Goal: Transaction & Acquisition: Subscribe to service/newsletter

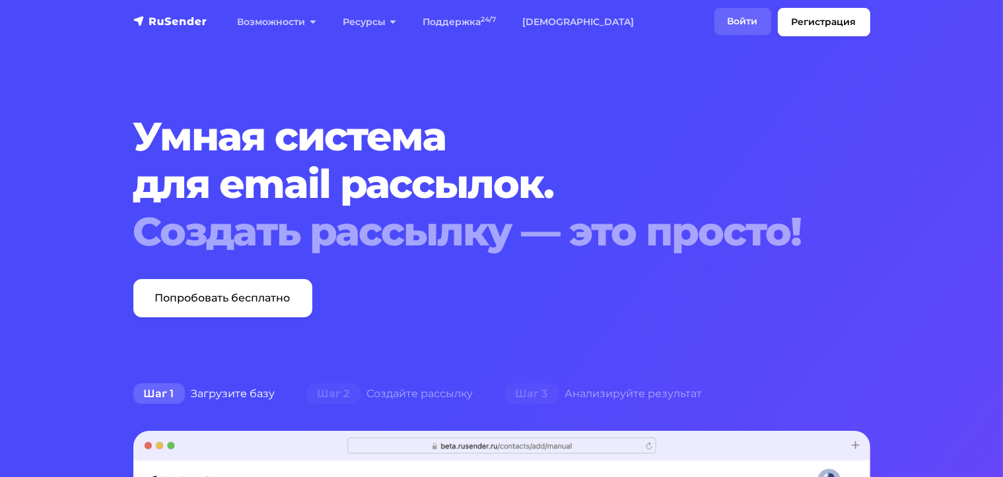
click at [747, 24] on link "Войти" at bounding box center [742, 21] width 57 height 27
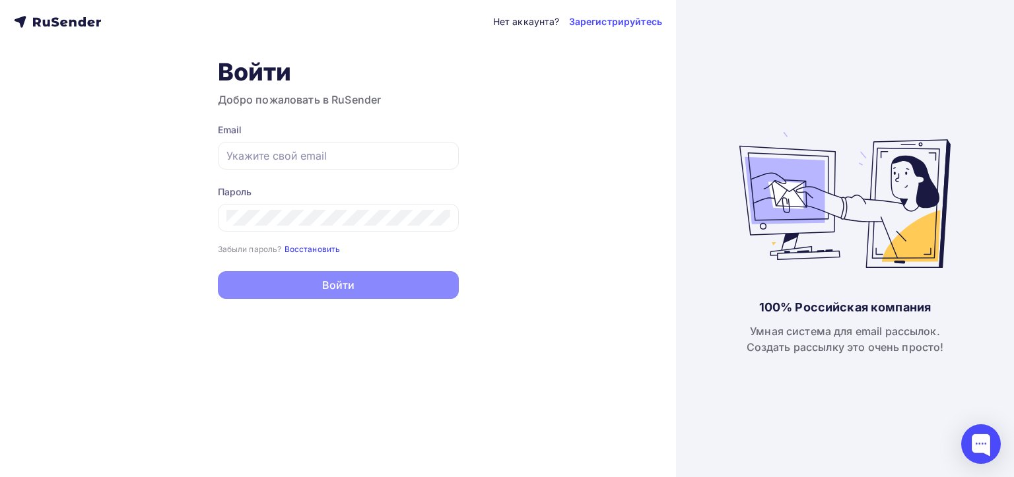
click at [314, 250] on small "Восстановить" at bounding box center [312, 249] width 56 height 10
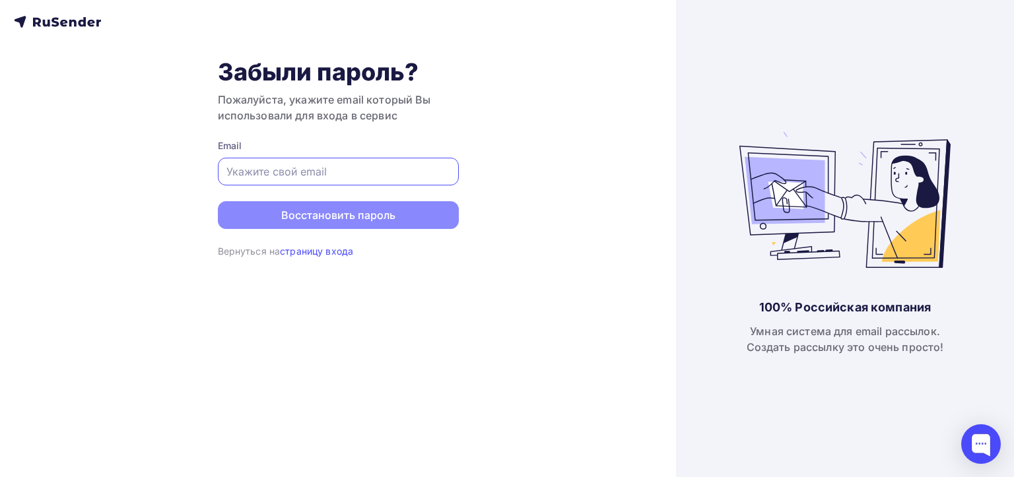
click at [356, 166] on input "text" at bounding box center [338, 172] width 224 height 16
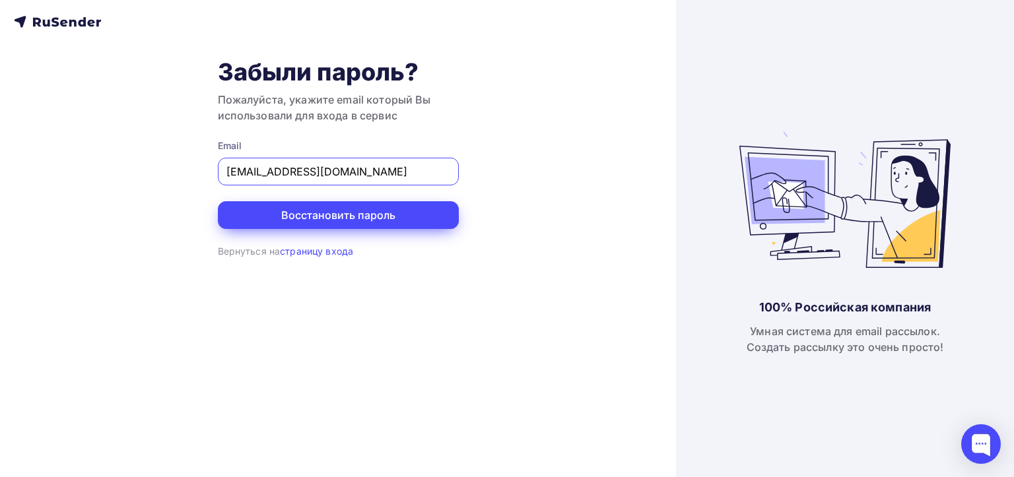
type input "as@antonsolovev.com"
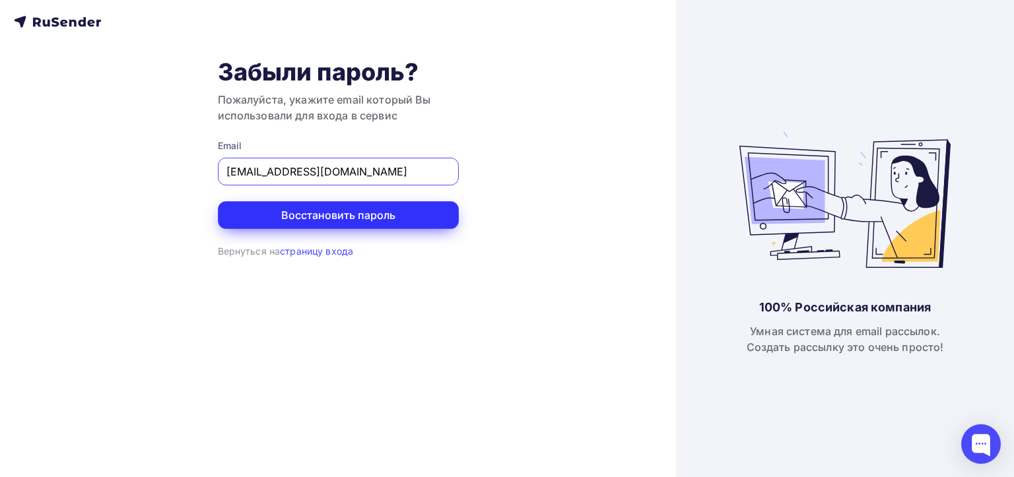
click at [339, 216] on button "Восстановить пароль" at bounding box center [338, 215] width 241 height 28
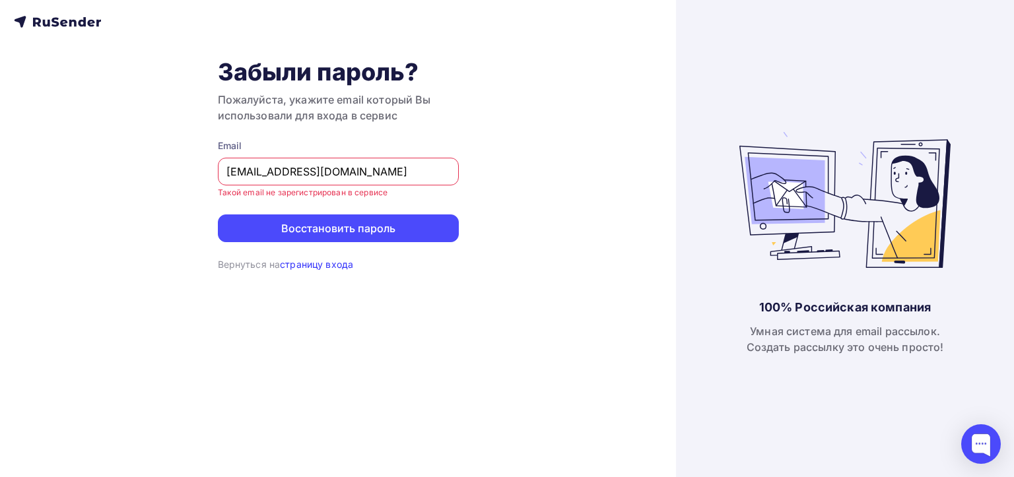
click at [315, 268] on link "страницу входа" at bounding box center [316, 264] width 73 height 11
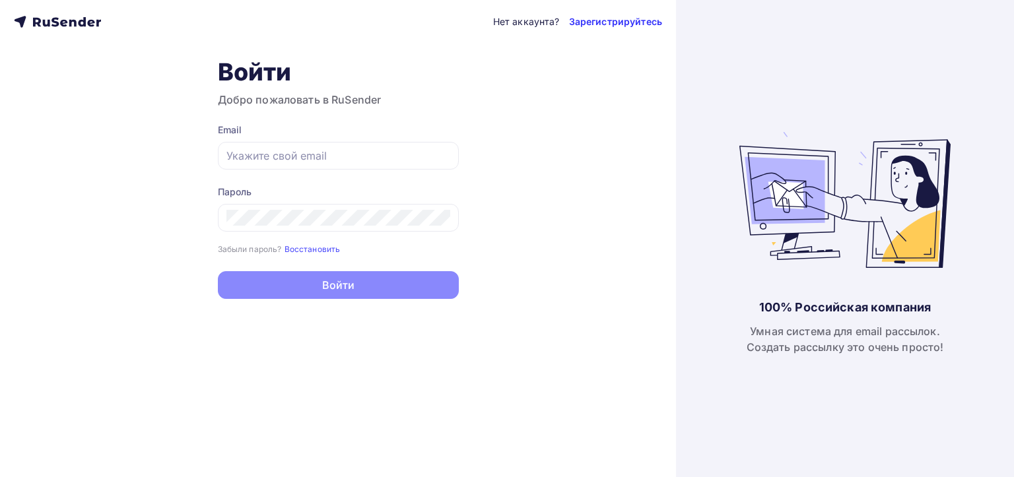
click at [610, 21] on link "Зарегистрируйтесь" at bounding box center [615, 21] width 93 height 13
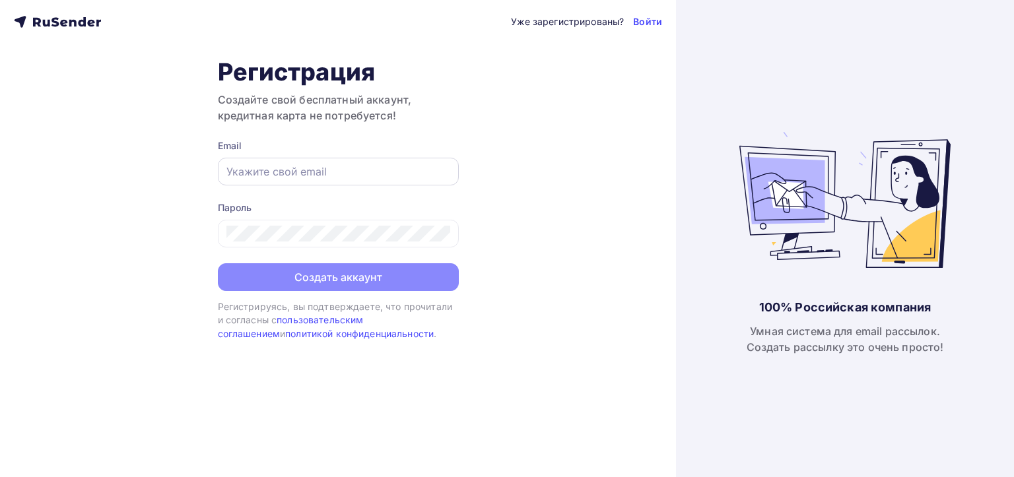
click at [387, 171] on input "text" at bounding box center [338, 172] width 224 height 16
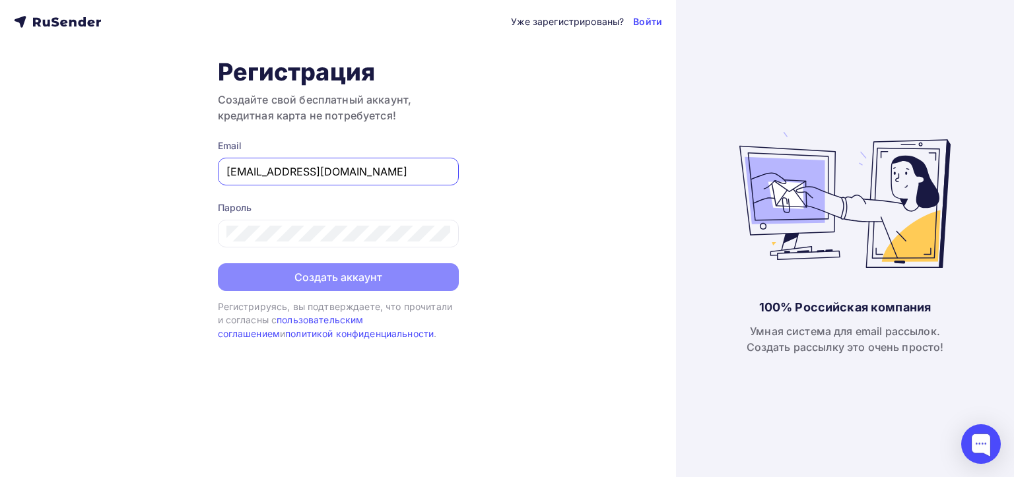
type input "[EMAIL_ADDRESS][DOMAIN_NAME]"
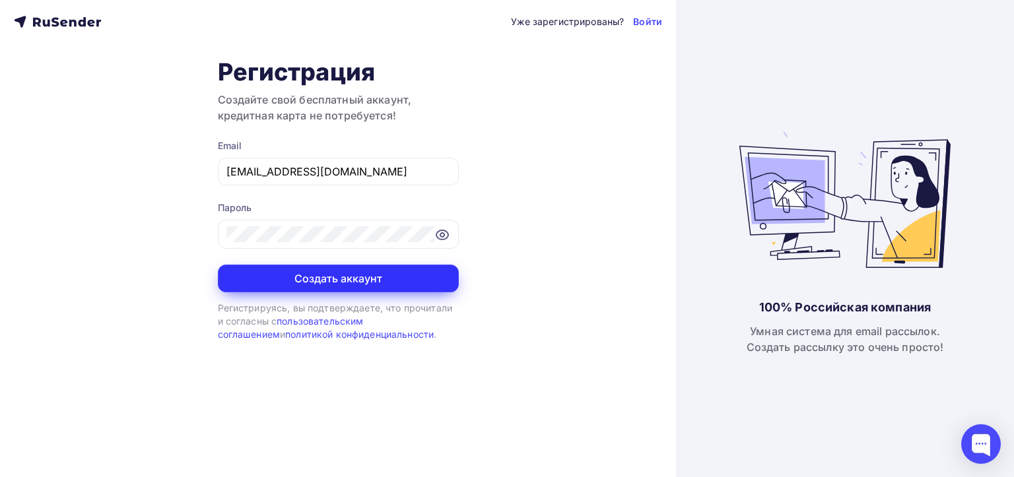
click at [370, 281] on button "Создать аккаунт" at bounding box center [338, 279] width 241 height 28
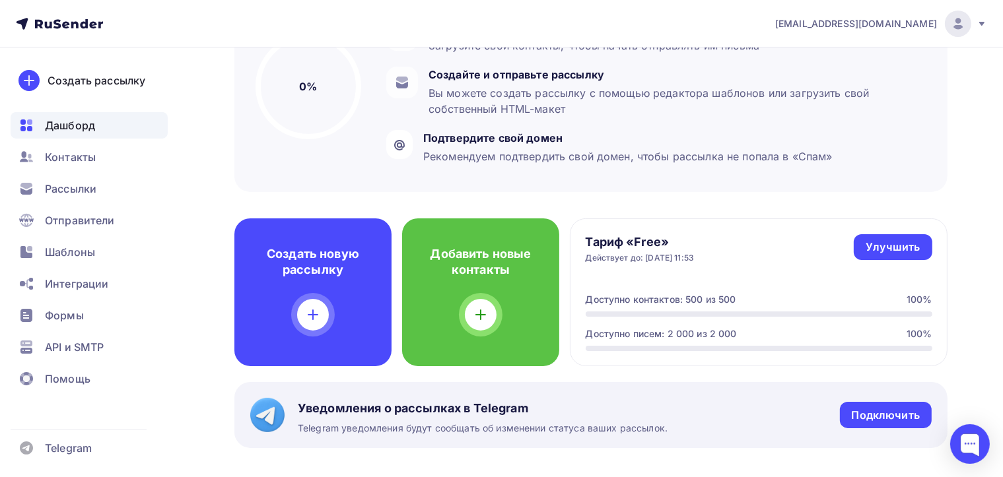
scroll to position [180, 0]
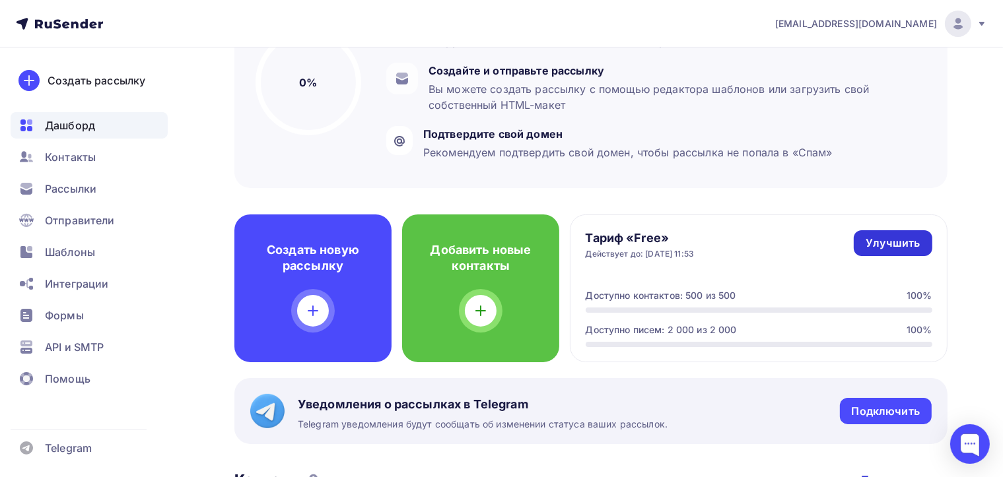
click at [904, 238] on div "Улучшить" at bounding box center [892, 243] width 54 height 15
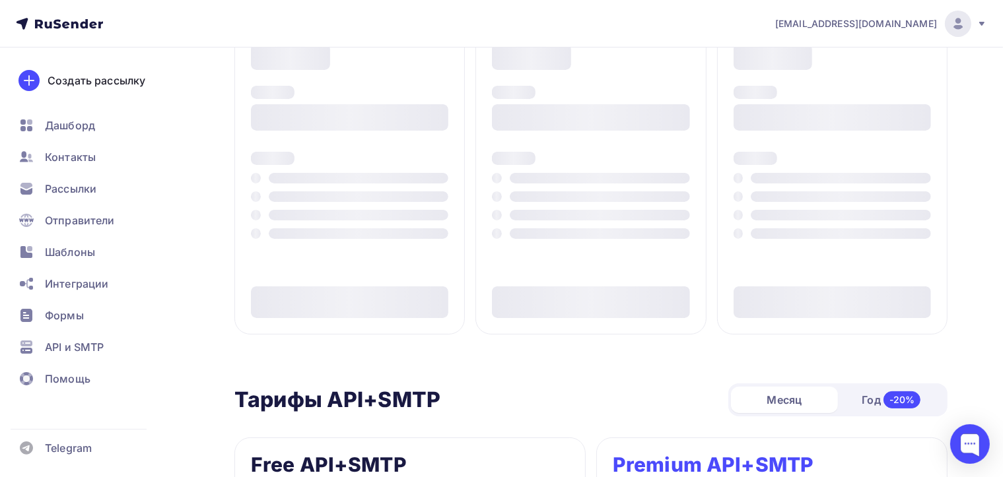
type input "500"
type input "100"
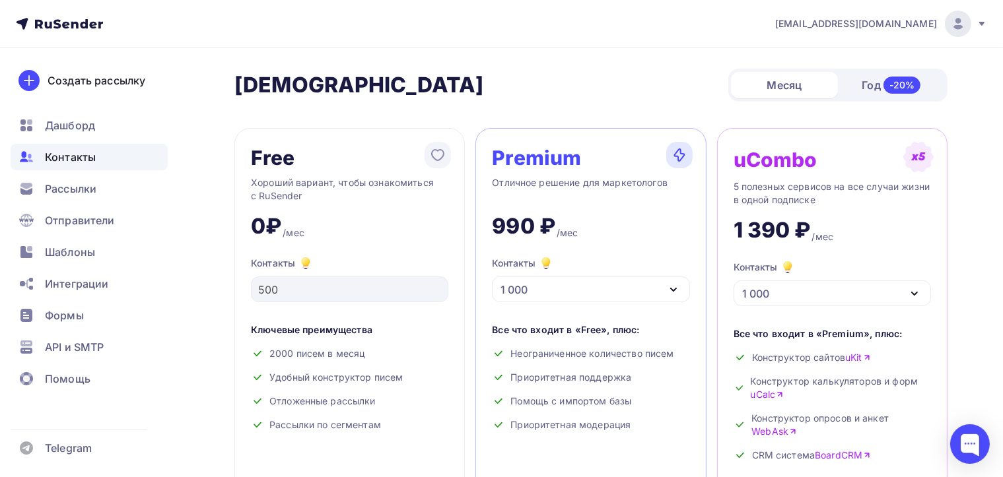
click at [66, 155] on span "Контакты" at bounding box center [70, 157] width 51 height 16
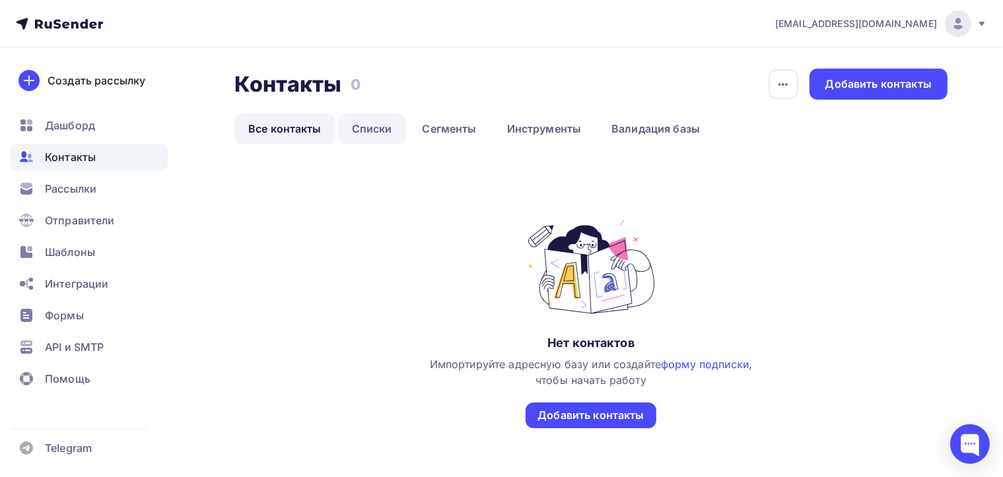
click at [376, 135] on link "Списки" at bounding box center [372, 129] width 68 height 30
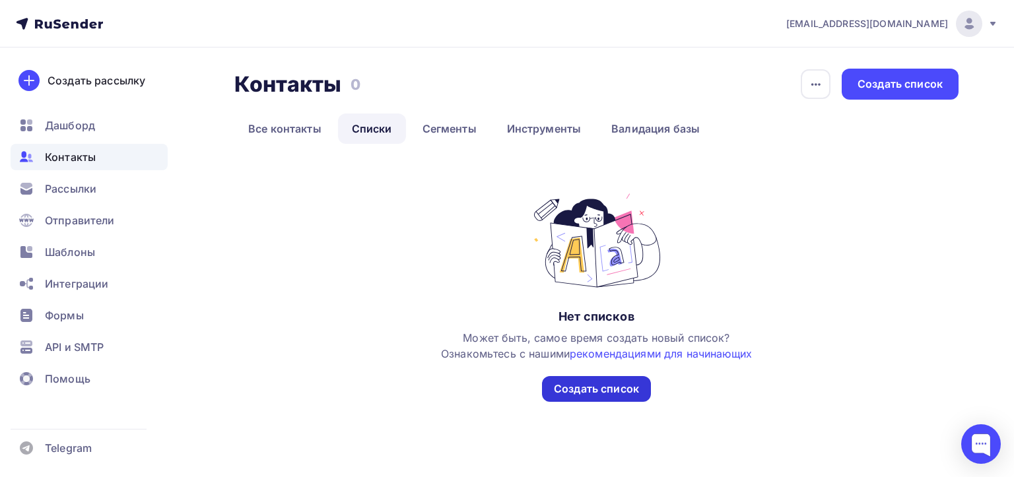
click at [589, 397] on div "Создать список" at bounding box center [596, 389] width 109 height 26
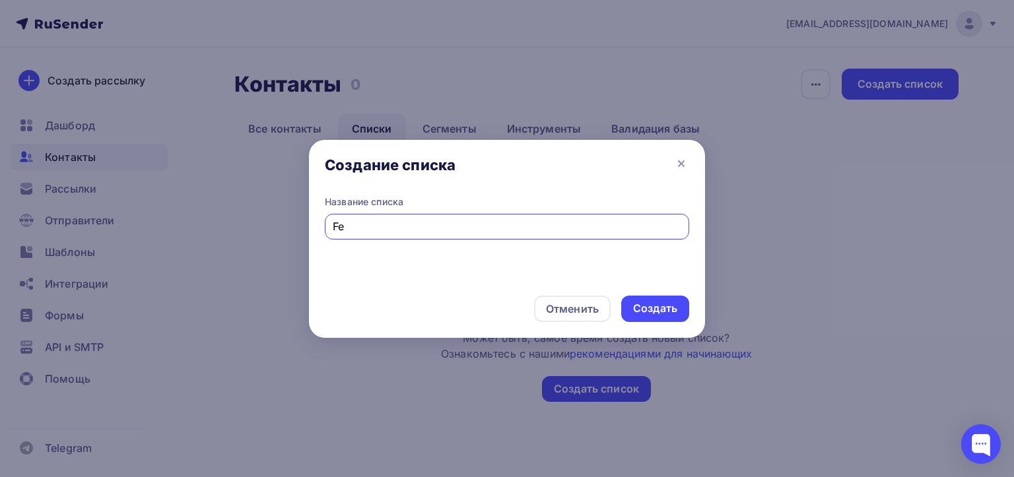
type input "F"
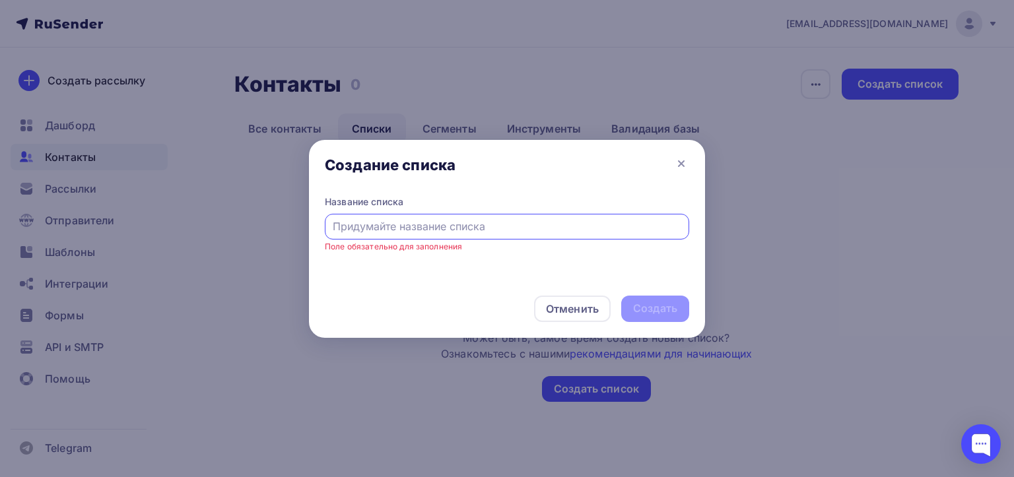
type input "F"
type input "Аудитория SH"
click at [648, 308] on div "Создать" at bounding box center [655, 308] width 44 height 15
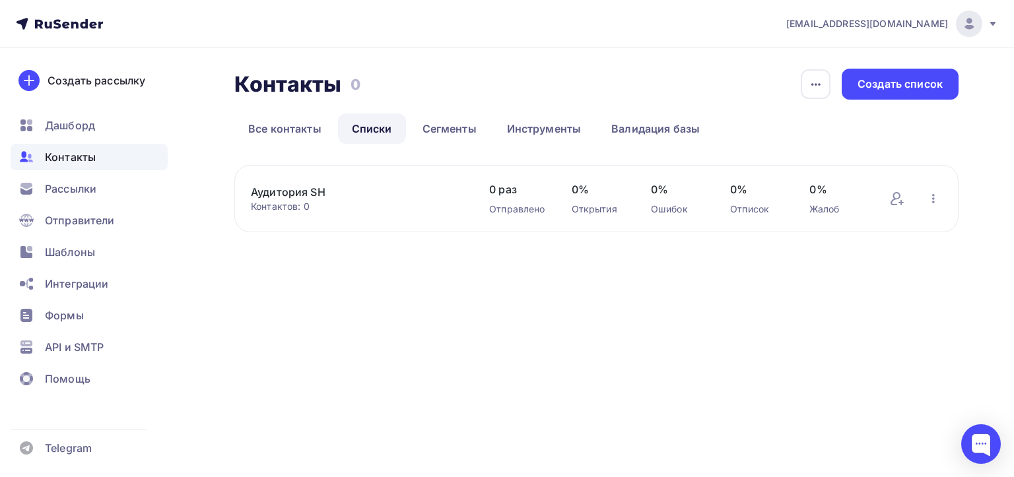
click at [439, 195] on link "Аудитория SH" at bounding box center [357, 192] width 212 height 16
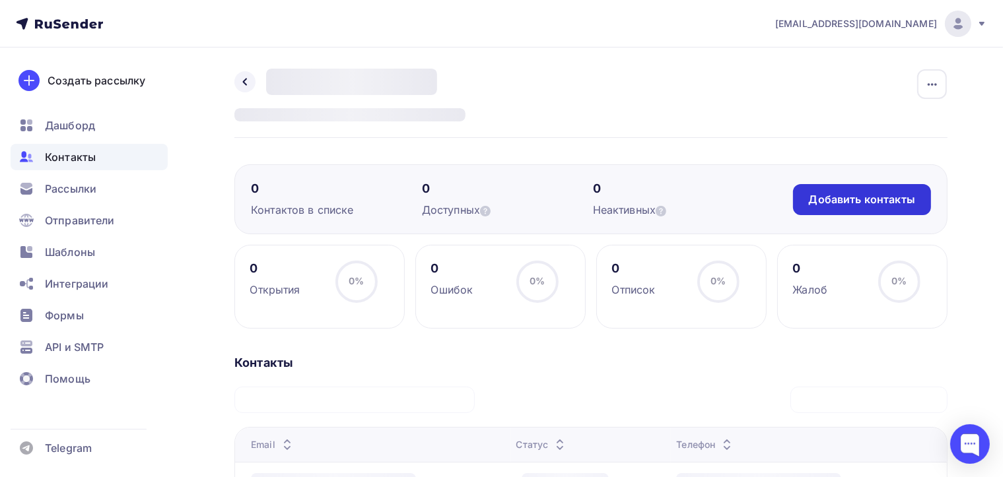
click at [811, 205] on div "Добавить контакты" at bounding box center [862, 199] width 138 height 31
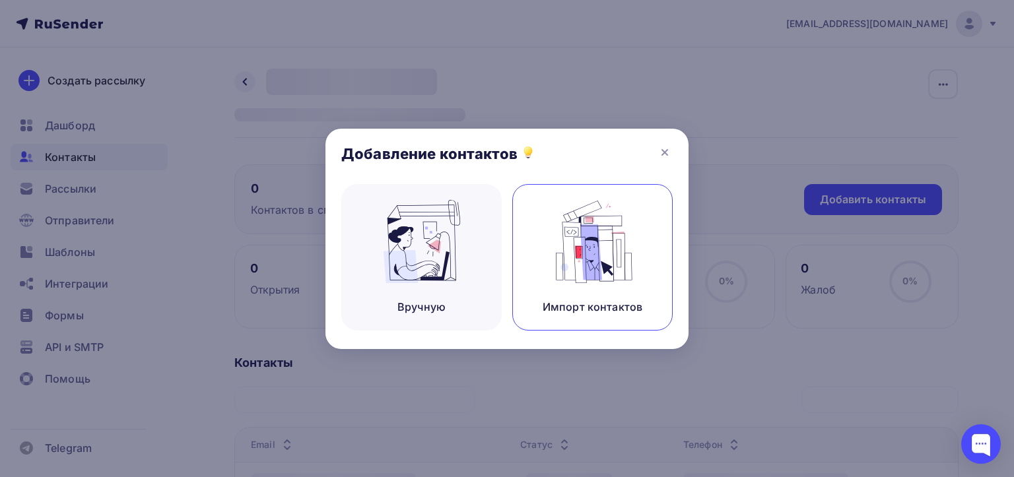
click at [528, 253] on div "Импорт контактов" at bounding box center [592, 257] width 160 height 147
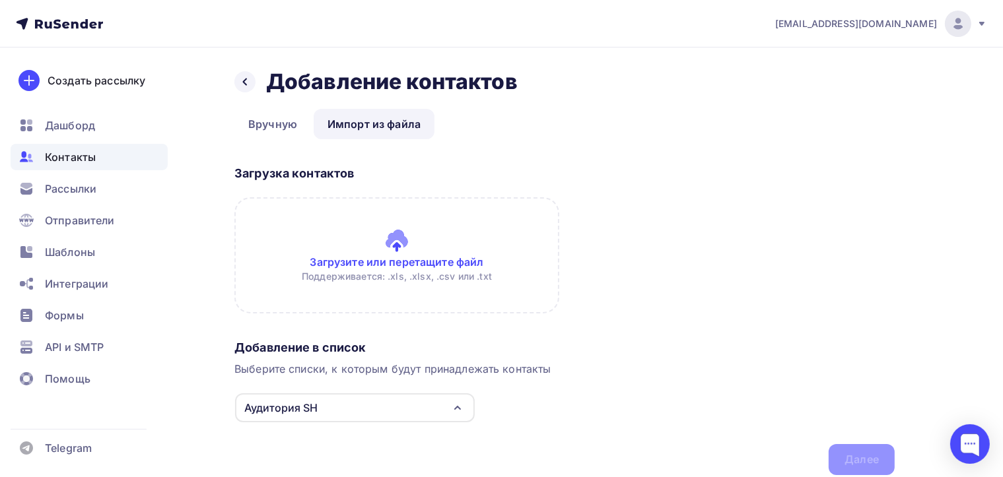
click at [434, 261] on input "file" at bounding box center [396, 255] width 325 height 116
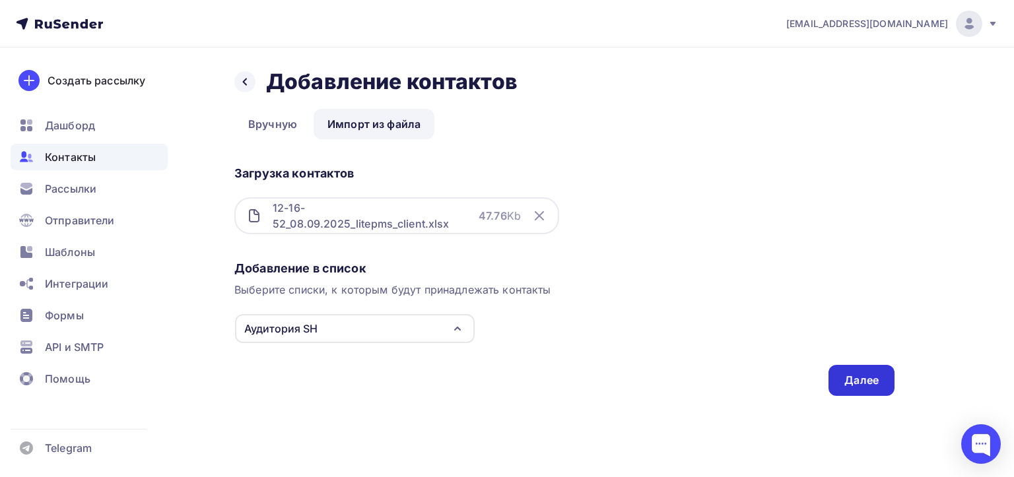
click at [868, 382] on div "Далее" at bounding box center [861, 380] width 34 height 15
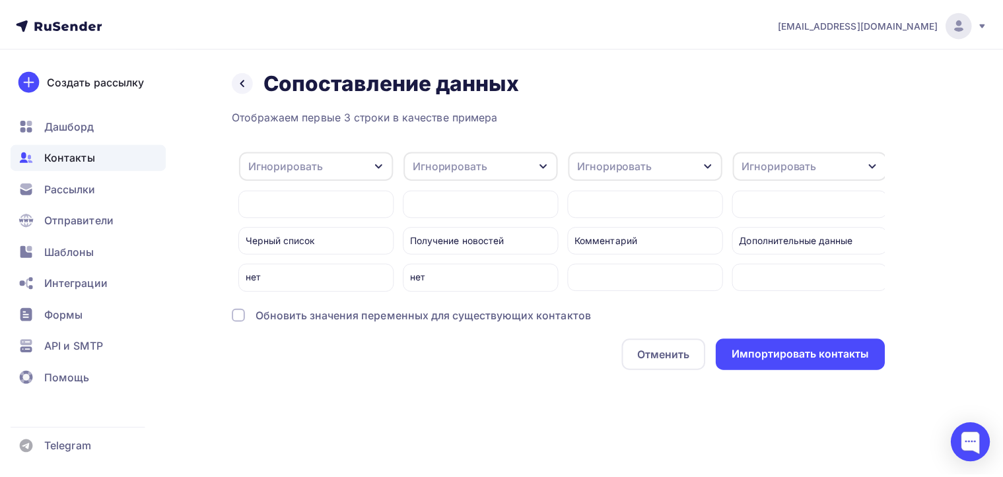
scroll to position [0, 2490]
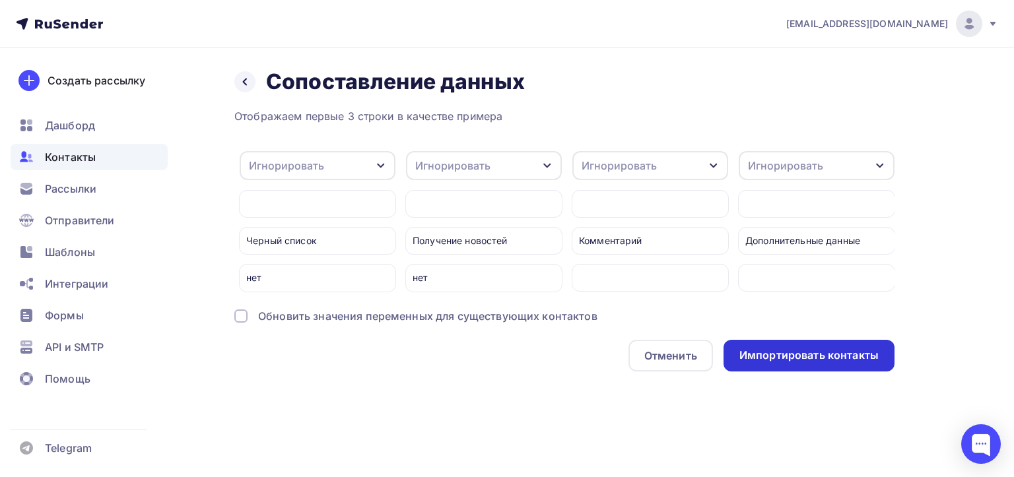
click at [807, 363] on div "Импортировать контакты" at bounding box center [808, 355] width 139 height 15
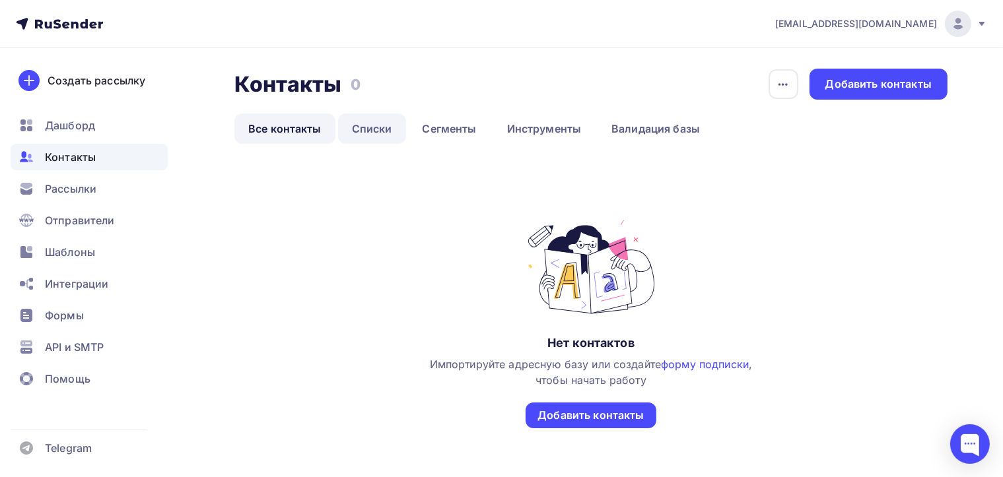
click at [367, 130] on link "Списки" at bounding box center [372, 129] width 68 height 30
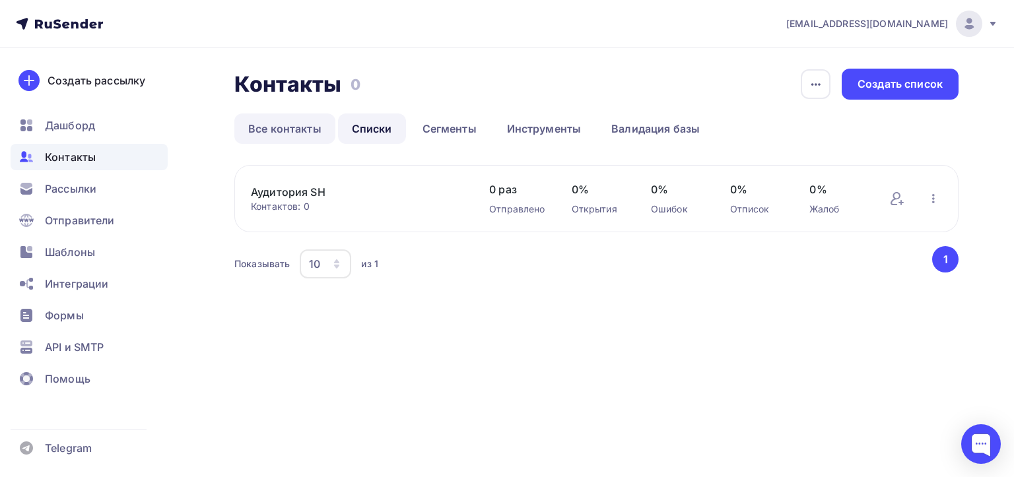
click at [299, 135] on link "Все контакты" at bounding box center [284, 129] width 101 height 30
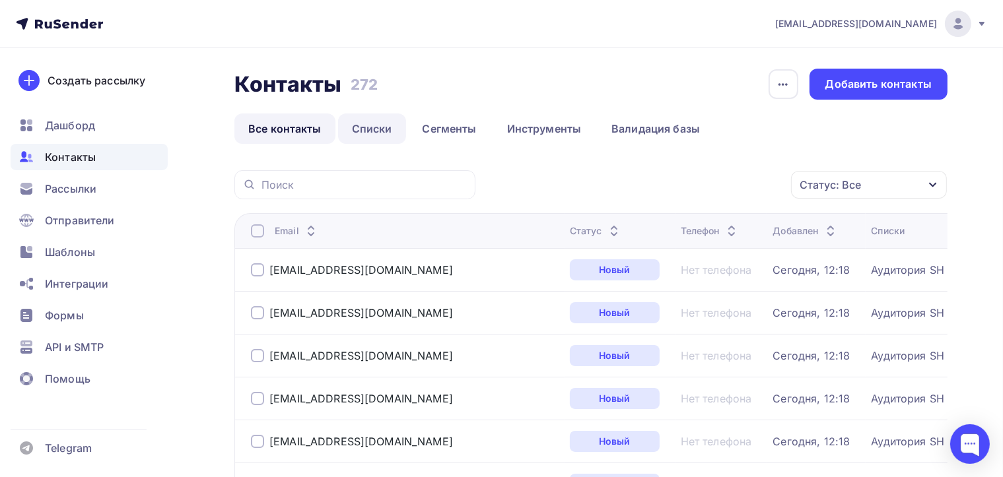
click at [366, 125] on link "Списки" at bounding box center [372, 129] width 68 height 30
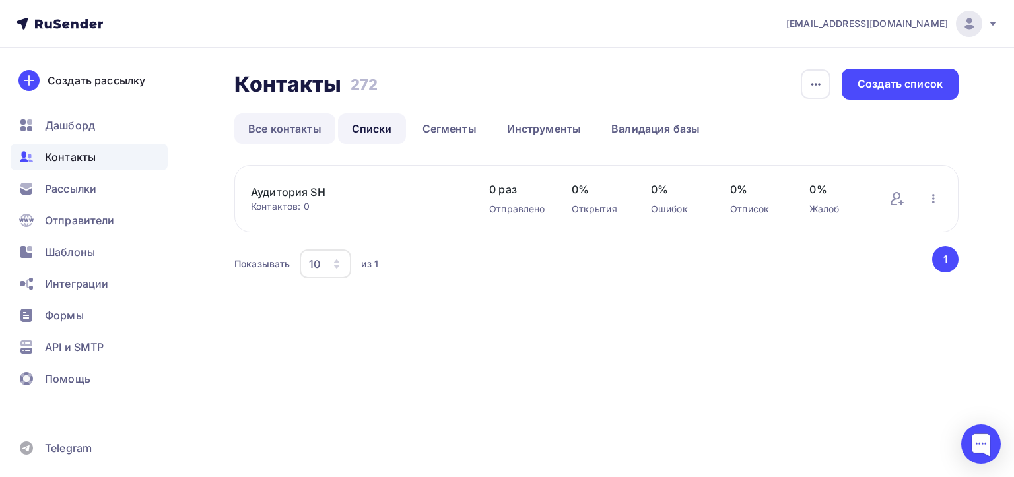
click at [292, 120] on link "Все контакты" at bounding box center [284, 129] width 101 height 30
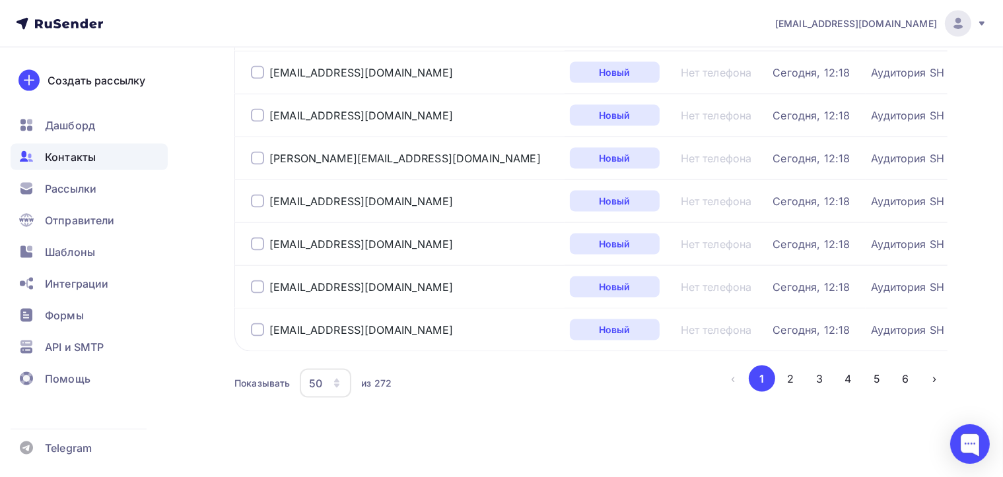
scroll to position [2044, 0]
click at [310, 374] on div "50" at bounding box center [315, 382] width 13 height 16
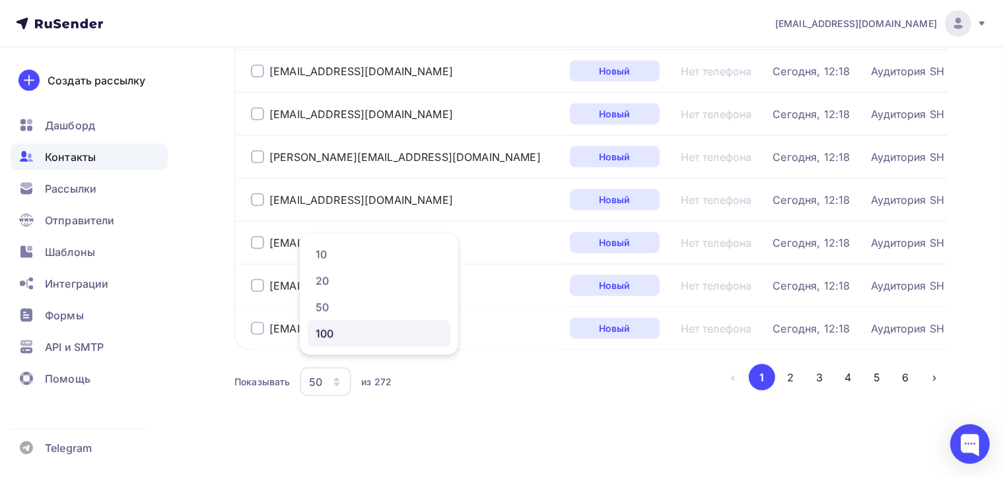
click at [349, 328] on div "100" at bounding box center [379, 334] width 127 height 16
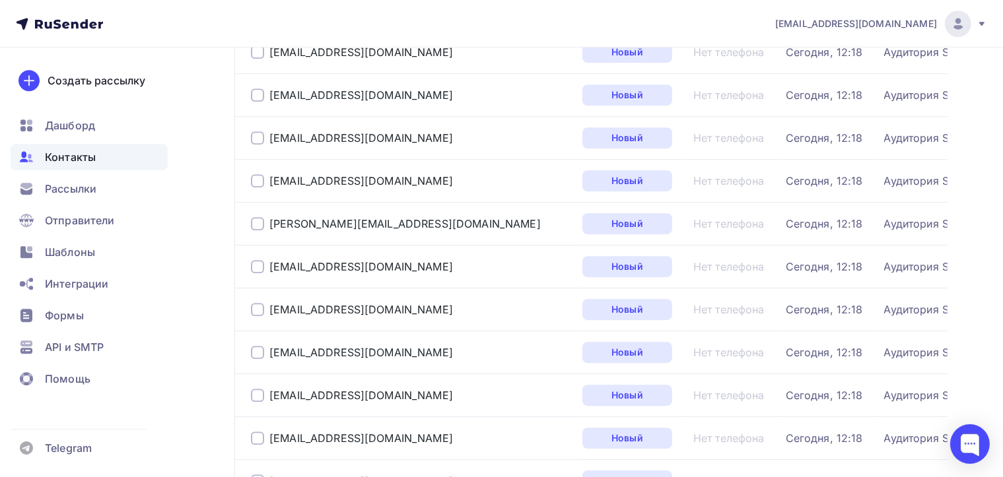
scroll to position [4182, 0]
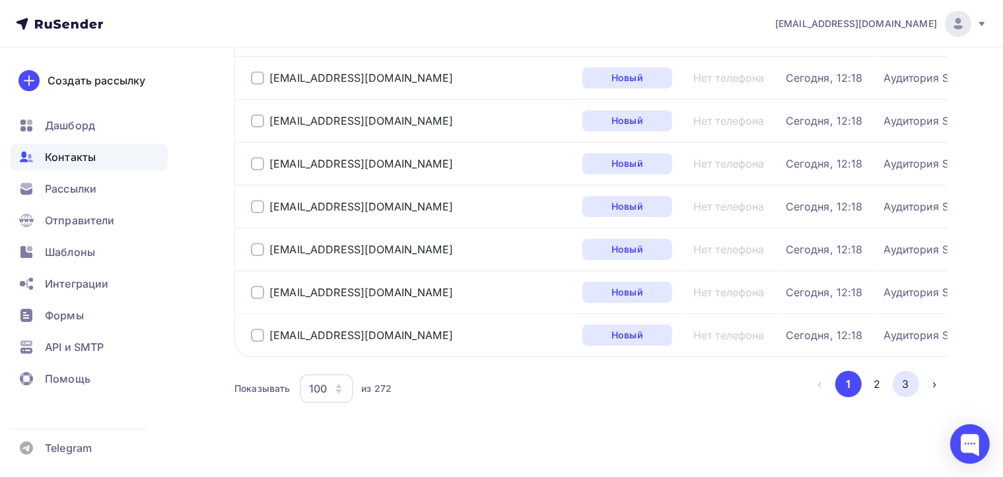
click at [905, 371] on button "3" at bounding box center [905, 384] width 26 height 26
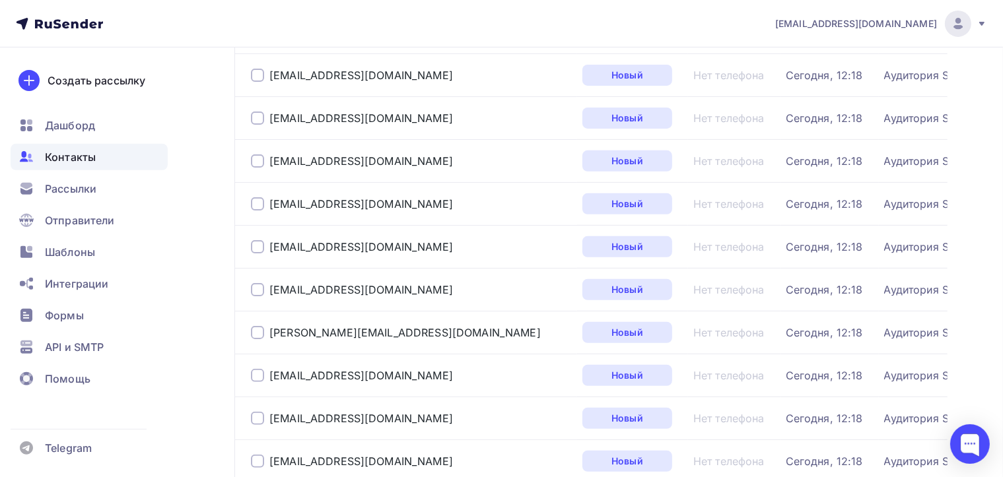
scroll to position [496, 0]
click at [59, 189] on span "Рассылки" at bounding box center [70, 189] width 51 height 16
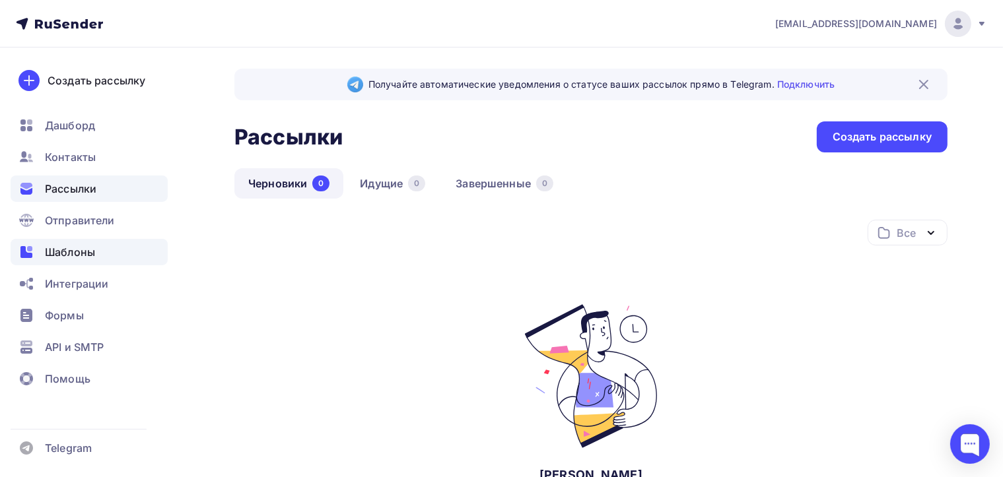
click at [67, 248] on span "Шаблоны" at bounding box center [70, 252] width 50 height 16
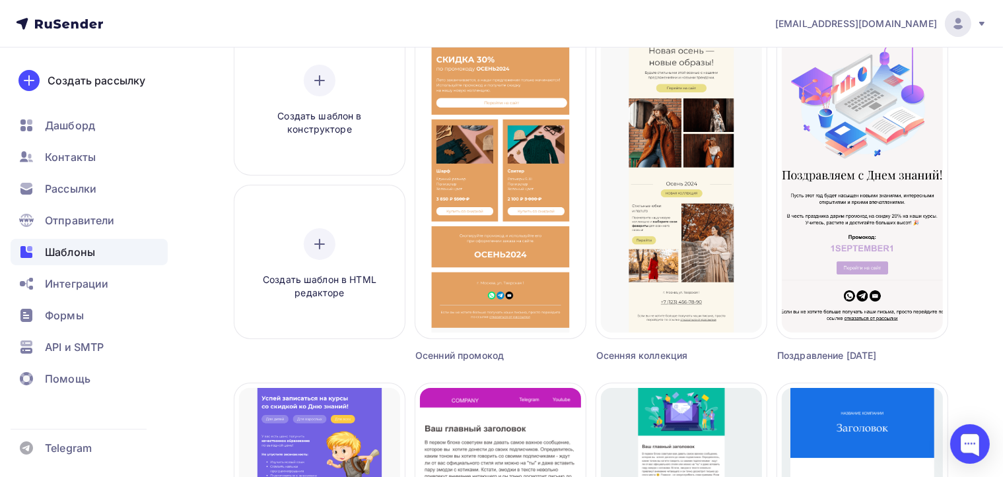
scroll to position [167, 0]
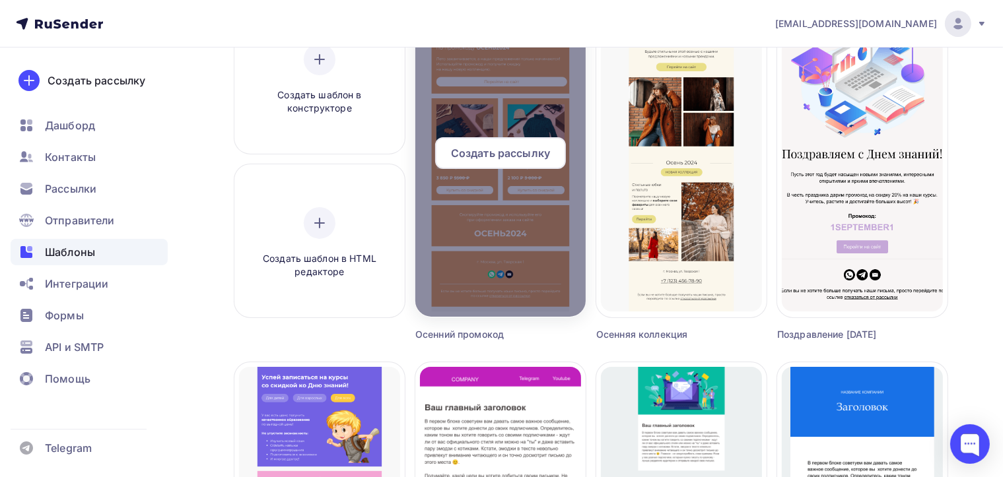
click at [505, 194] on div at bounding box center [500, 158] width 170 height 317
click at [519, 154] on span "Создать рассылку" at bounding box center [500, 153] width 99 height 16
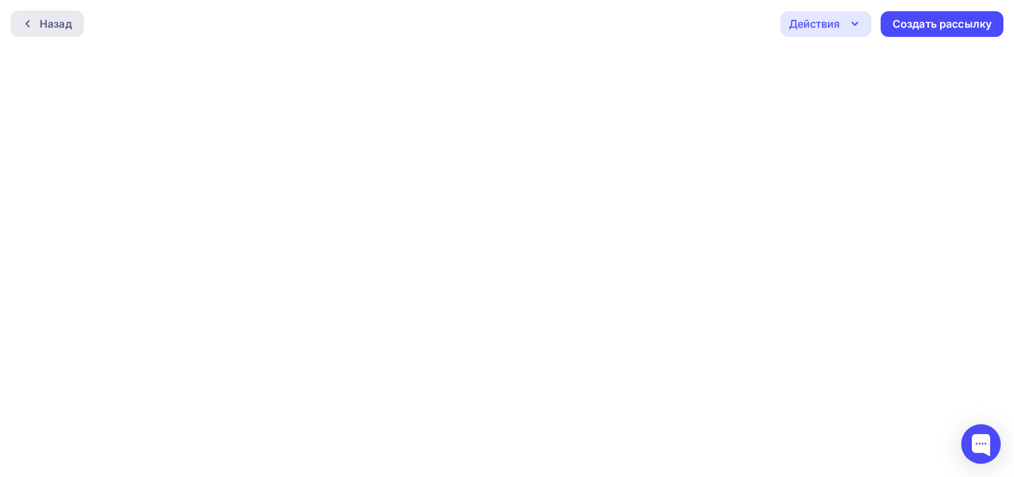
click at [69, 34] on div "Назад" at bounding box center [47, 24] width 73 height 26
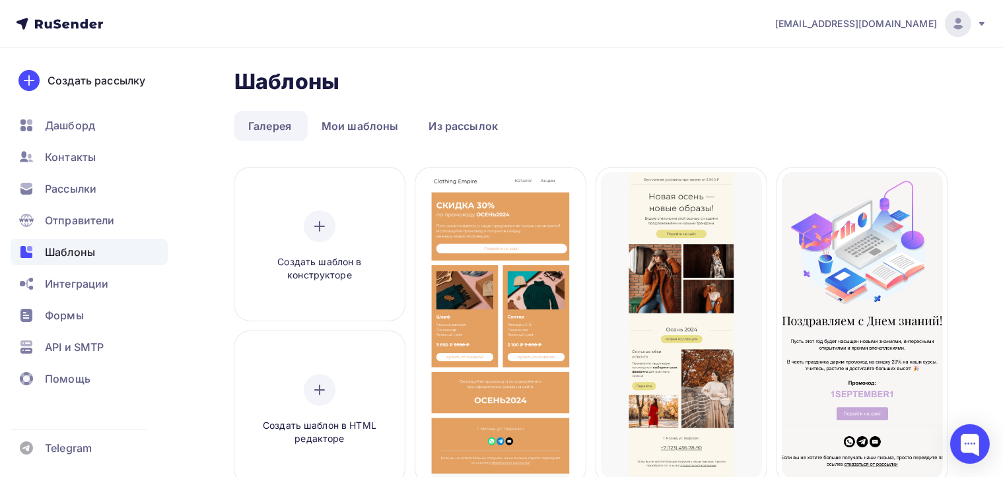
click at [84, 255] on span "Шаблоны" at bounding box center [70, 252] width 50 height 16
click at [342, 220] on div "Создать шаблон в конструкторе" at bounding box center [319, 247] width 125 height 72
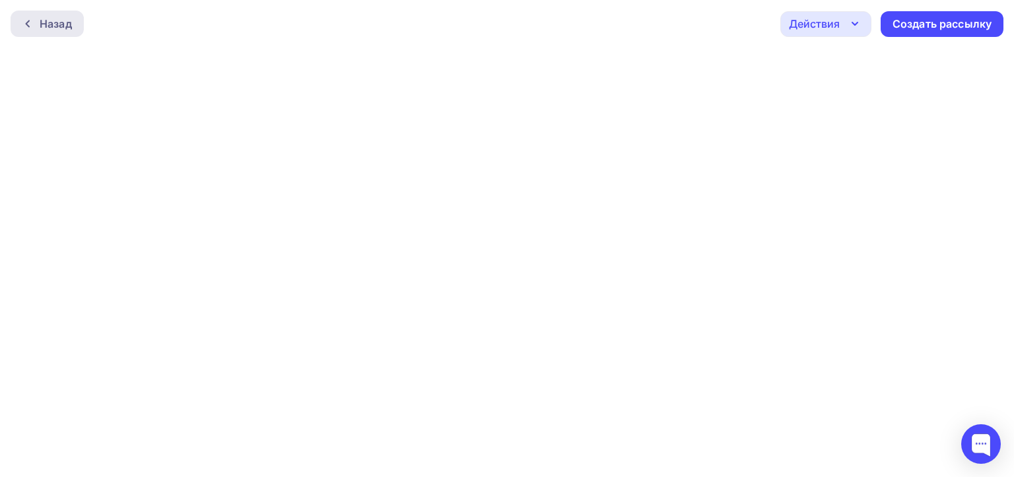
click at [71, 26] on div "Назад" at bounding box center [47, 24] width 73 height 26
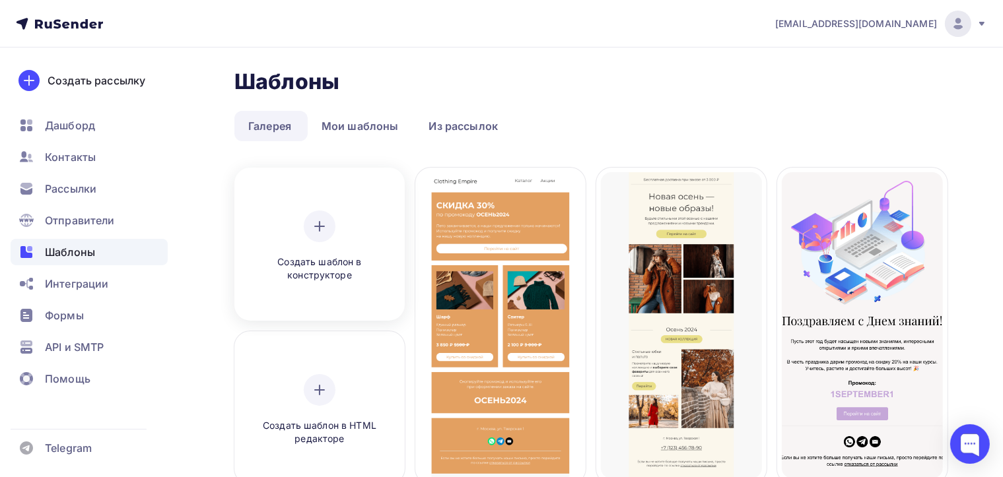
click at [343, 271] on span "Создать шаблон в конструкторе" at bounding box center [319, 268] width 125 height 27
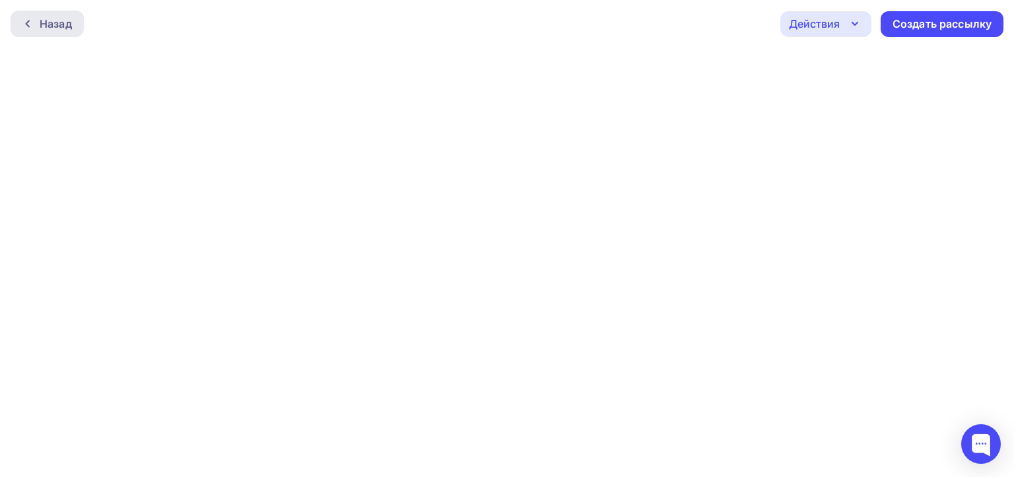
click at [48, 28] on div "Назад" at bounding box center [56, 24] width 32 height 16
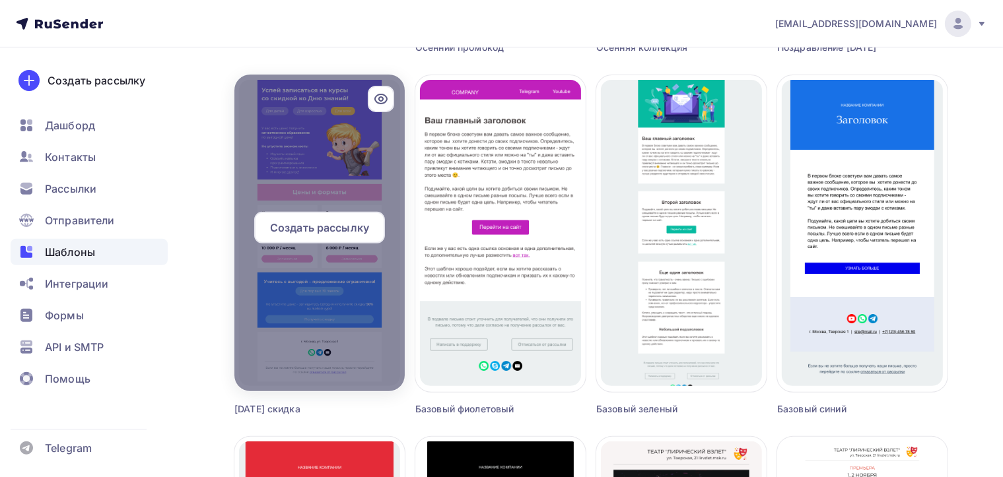
scroll to position [453, 0]
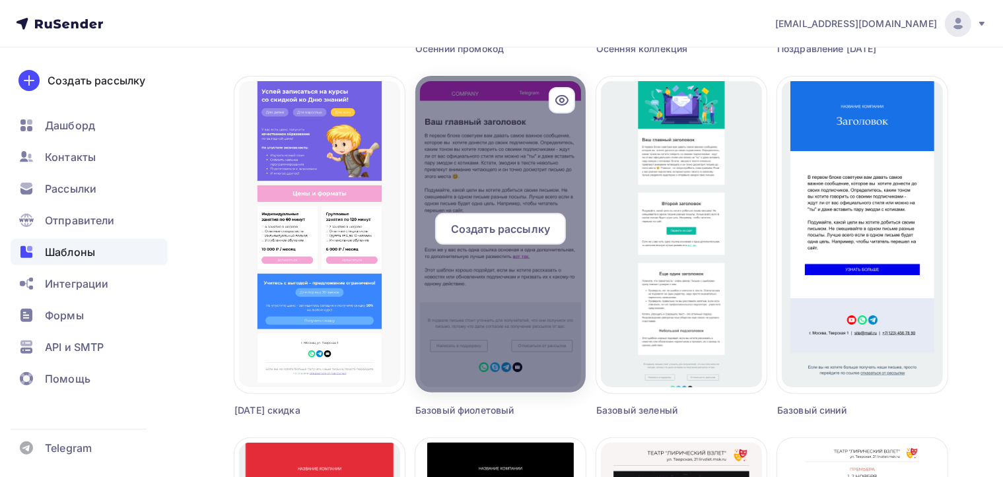
click at [514, 239] on div "Создать рассылку" at bounding box center [500, 229] width 131 height 32
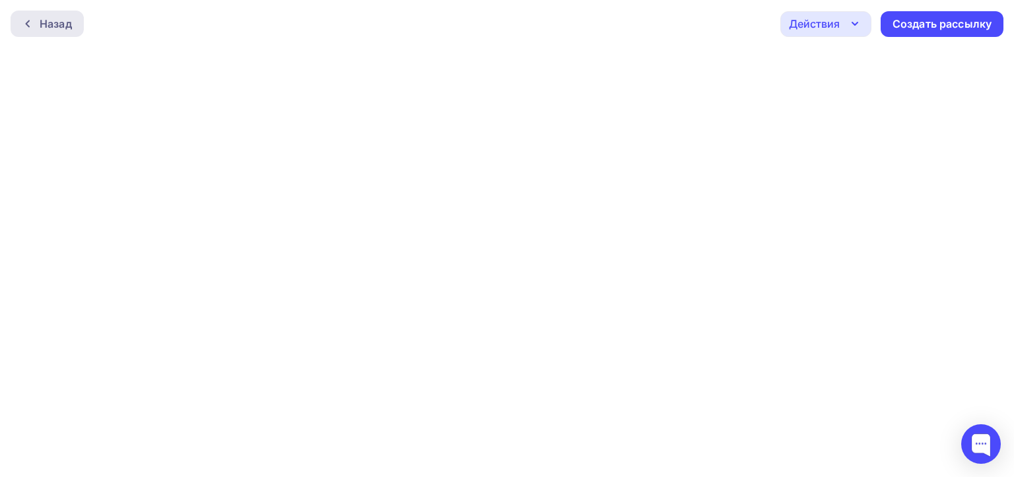
click at [74, 34] on div "Назад" at bounding box center [47, 24] width 73 height 26
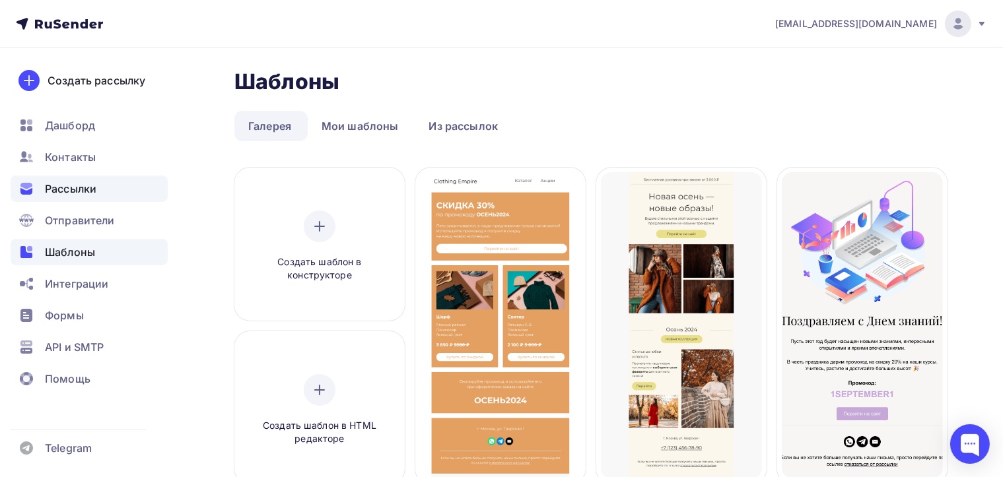
click at [87, 187] on span "Рассылки" at bounding box center [70, 189] width 51 height 16
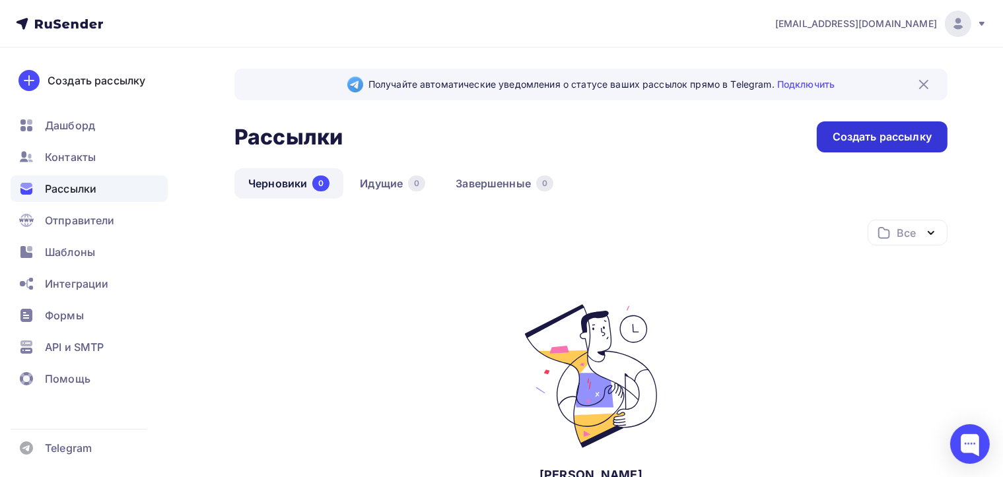
click at [868, 139] on div "Создать рассылку" at bounding box center [881, 136] width 99 height 15
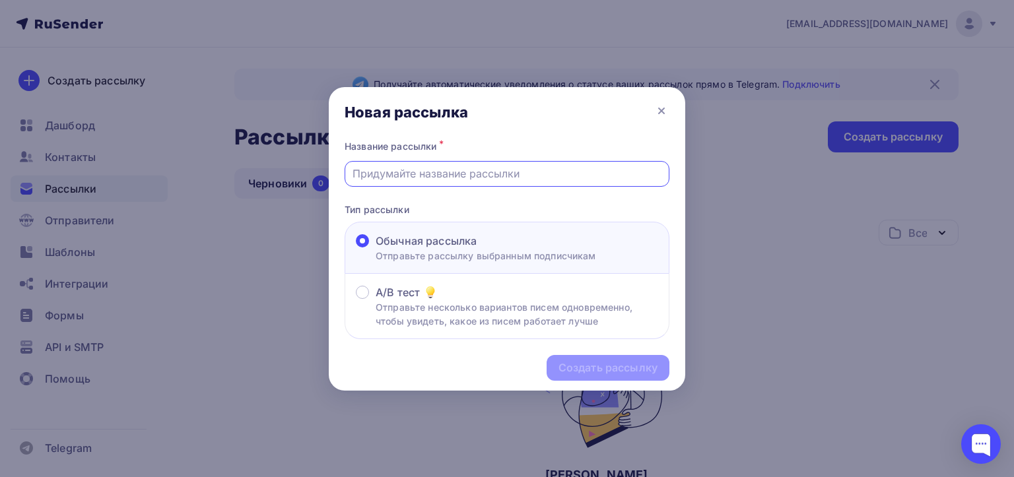
click at [481, 176] on input "text" at bounding box center [507, 174] width 310 height 16
drag, startPoint x: 444, startPoint y: 178, endPoint x: 371, endPoint y: 177, distance: 72.6
click at [371, 177] on input "SH [DATE]" at bounding box center [507, 174] width 310 height 16
type input "SH 09/25"
click at [567, 364] on div "Создать рассылку" at bounding box center [607, 367] width 99 height 15
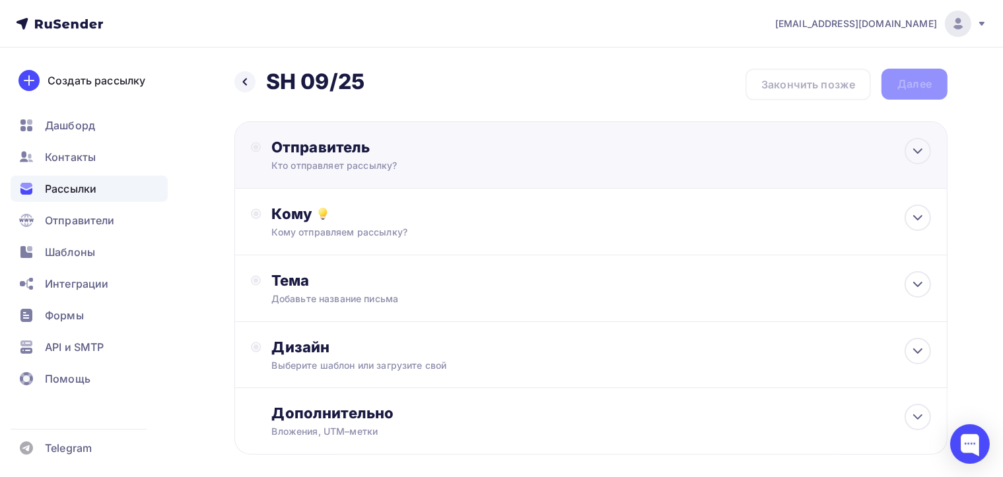
click at [533, 165] on div "Отправитель Кто отправляет рассылку? Email * [EMAIL_ADDRESS][DOMAIN_NAME] [EMAI…" at bounding box center [414, 155] width 286 height 34
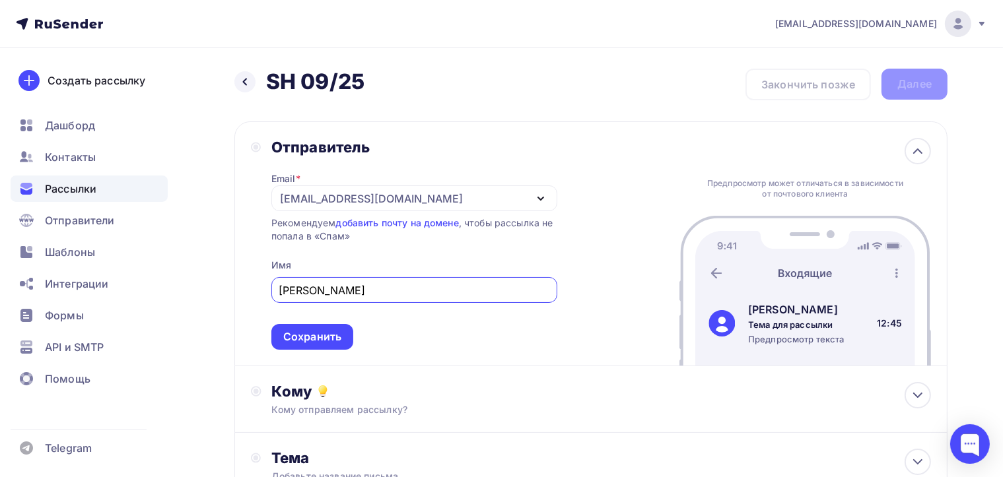
type input "[PERSON_NAME]"
type input "A"
type input "F"
type input "[PERSON_NAME]"
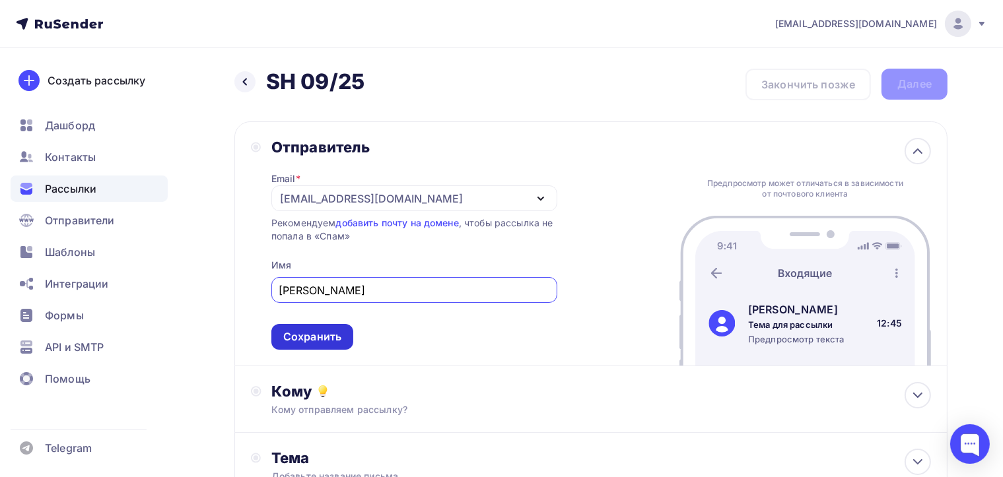
click at [326, 343] on div "Сохранить" at bounding box center [312, 337] width 82 height 26
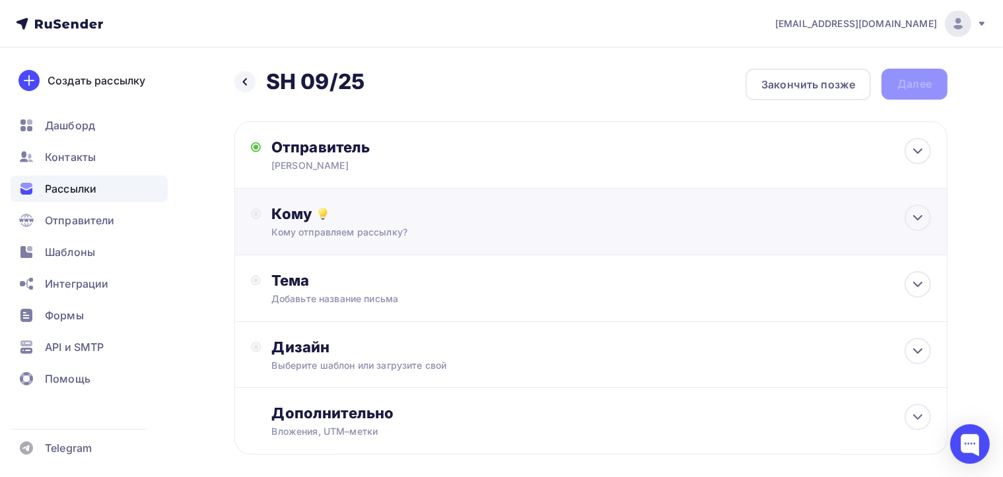
click at [477, 242] on div "Кому Кому отправляем рассылку? Списки получателей Выберите список Все списки id…" at bounding box center [590, 222] width 713 height 67
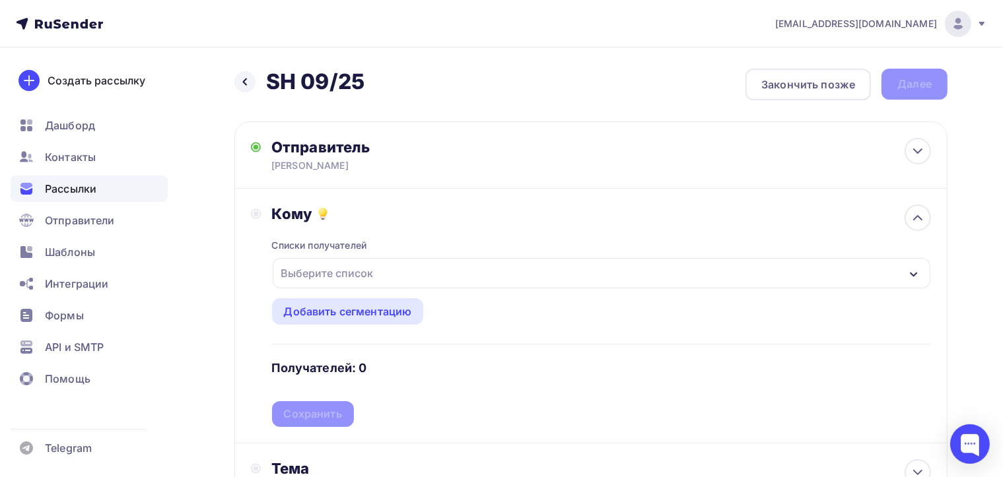
click at [383, 284] on div "Выберите список" at bounding box center [601, 273] width 657 height 30
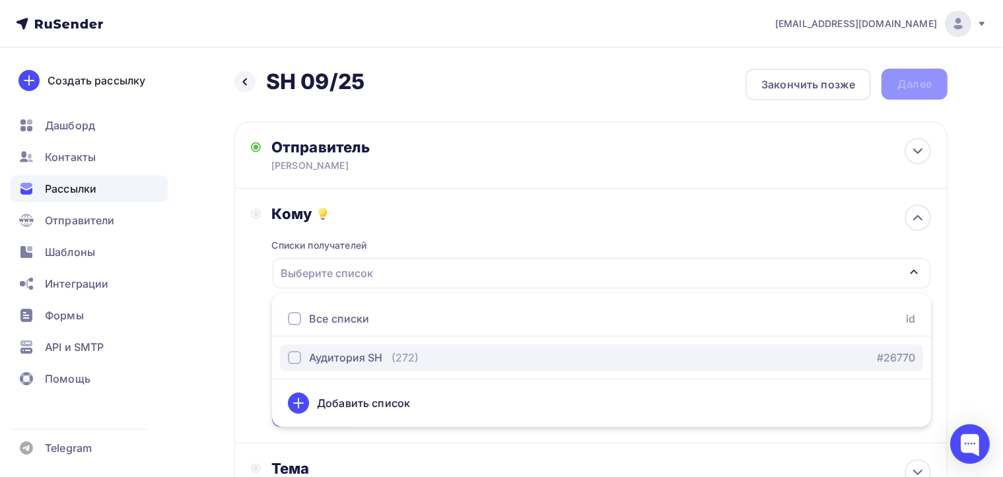
click at [296, 358] on div "button" at bounding box center [294, 357] width 13 height 13
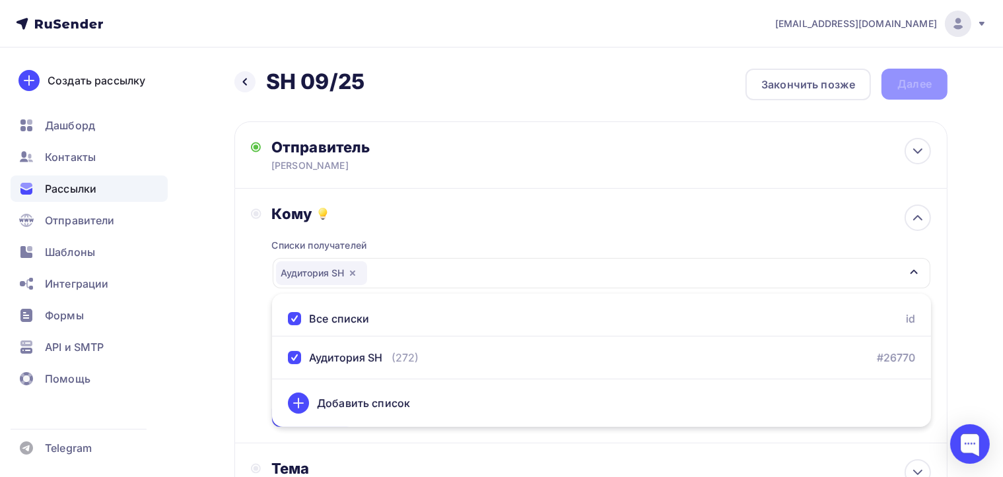
click at [494, 255] on div "Списки получателей Аудитория SH Все списки id Аудитория SH (272) #26770 Добавит…" at bounding box center [601, 325] width 659 height 204
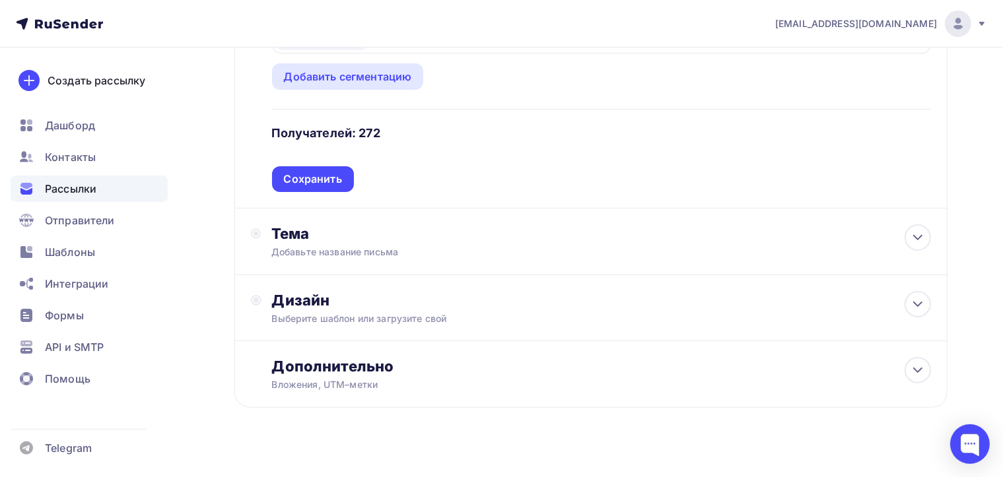
scroll to position [249, 0]
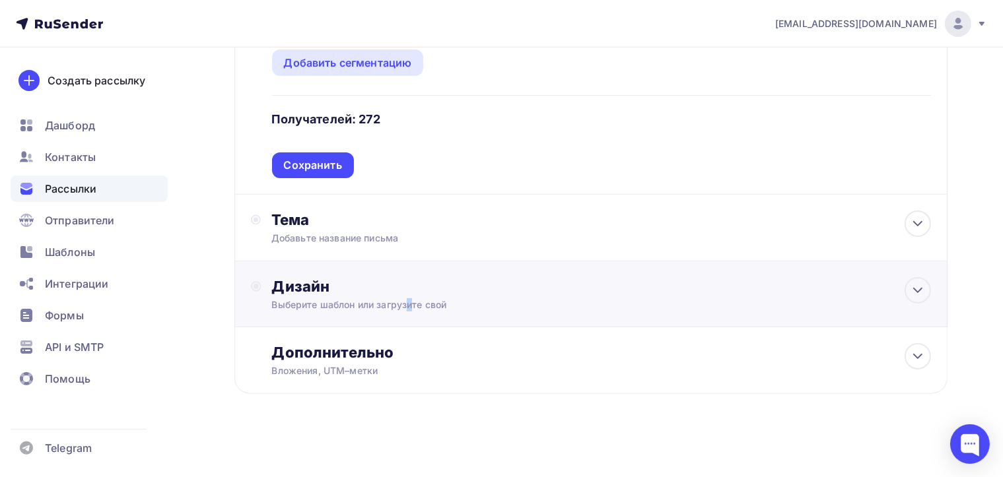
click at [411, 299] on div "Выберите шаблон или загрузите свой" at bounding box center [568, 304] width 593 height 13
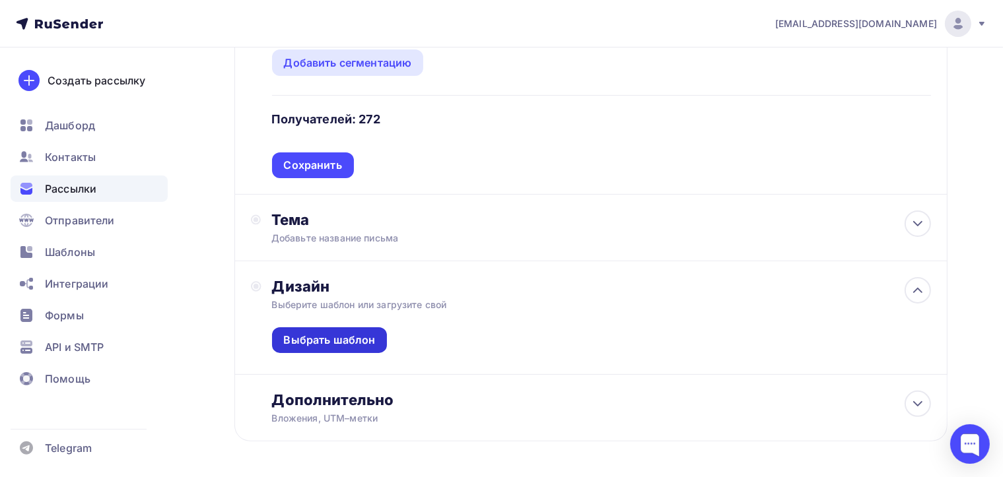
click at [368, 333] on div "Выбрать шаблон" at bounding box center [330, 340] width 92 height 15
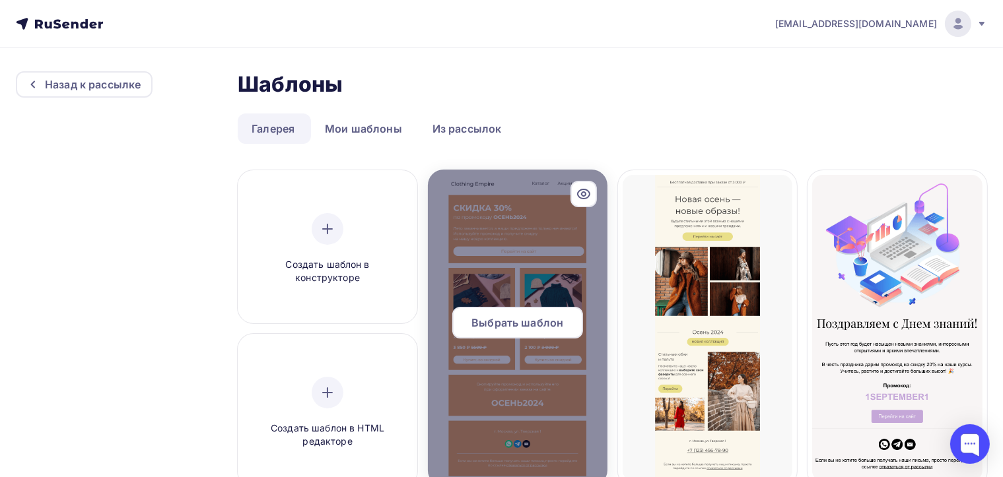
click at [481, 251] on div at bounding box center [518, 328] width 180 height 317
click at [496, 330] on div "Выбрать шаблон" at bounding box center [517, 323] width 131 height 32
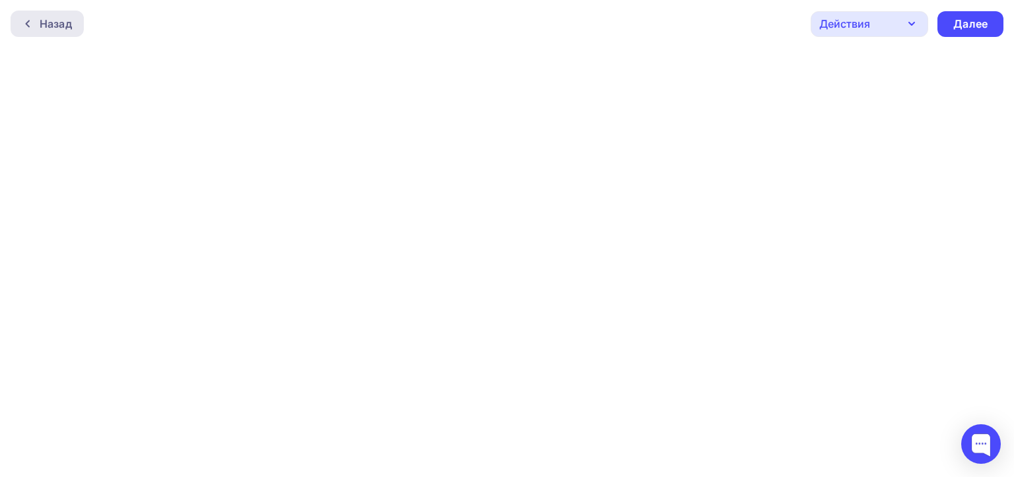
click at [49, 21] on div "Назад" at bounding box center [56, 24] width 32 height 16
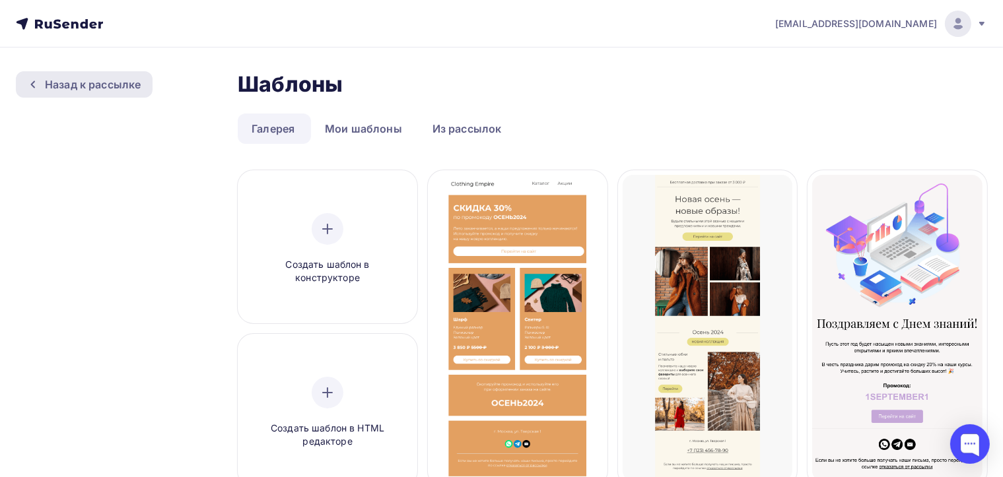
click at [59, 81] on div "Назад к рассылке" at bounding box center [93, 85] width 96 height 16
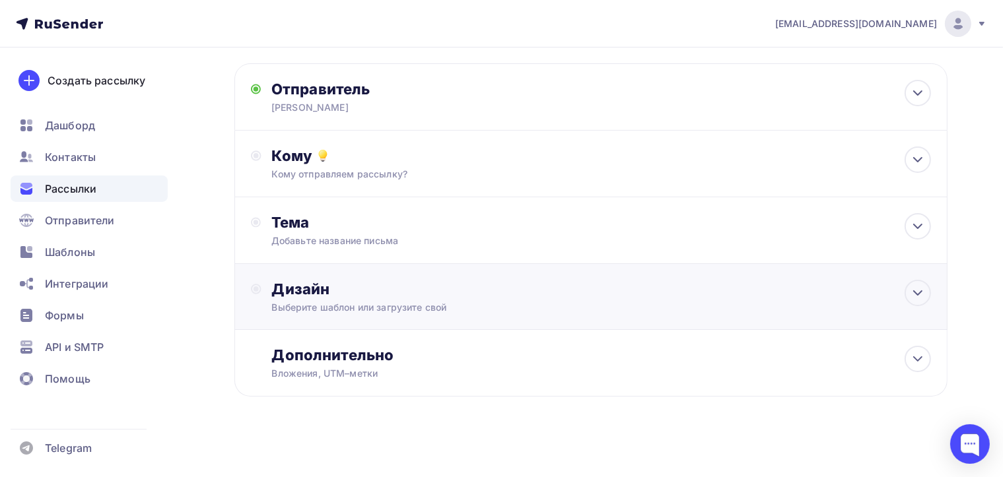
click at [409, 295] on div "Дизайн" at bounding box center [601, 289] width 659 height 18
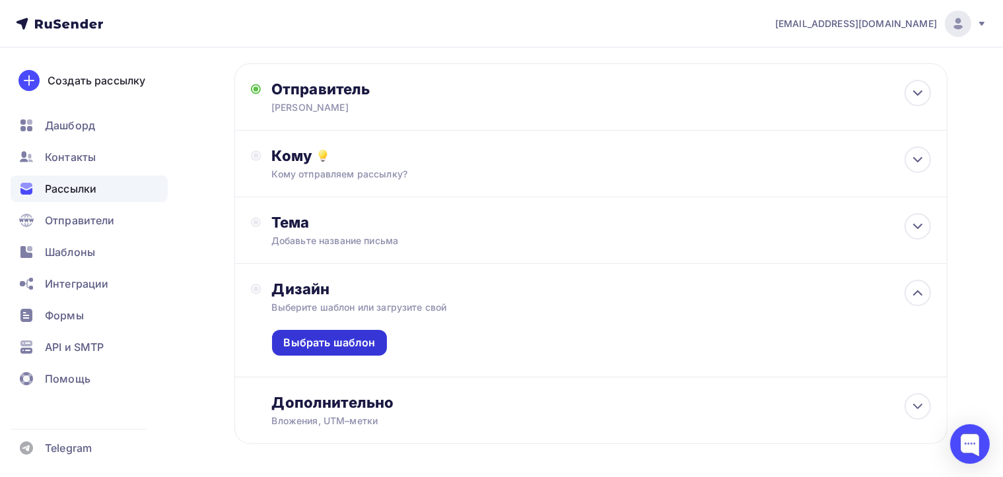
click at [350, 340] on div "Выбрать шаблон" at bounding box center [330, 342] width 92 height 15
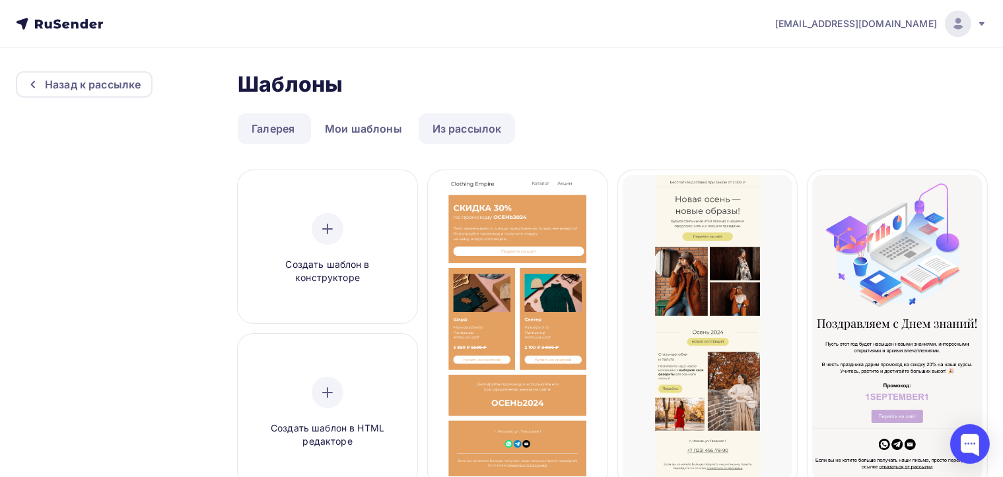
click at [446, 127] on link "Из рассылок" at bounding box center [466, 129] width 97 height 30
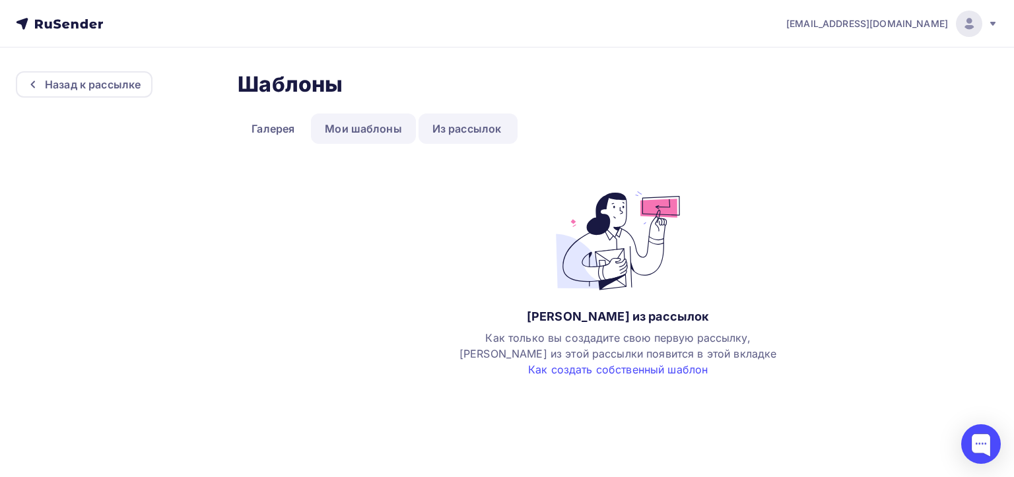
click at [384, 139] on link "Мои шаблоны" at bounding box center [363, 129] width 105 height 30
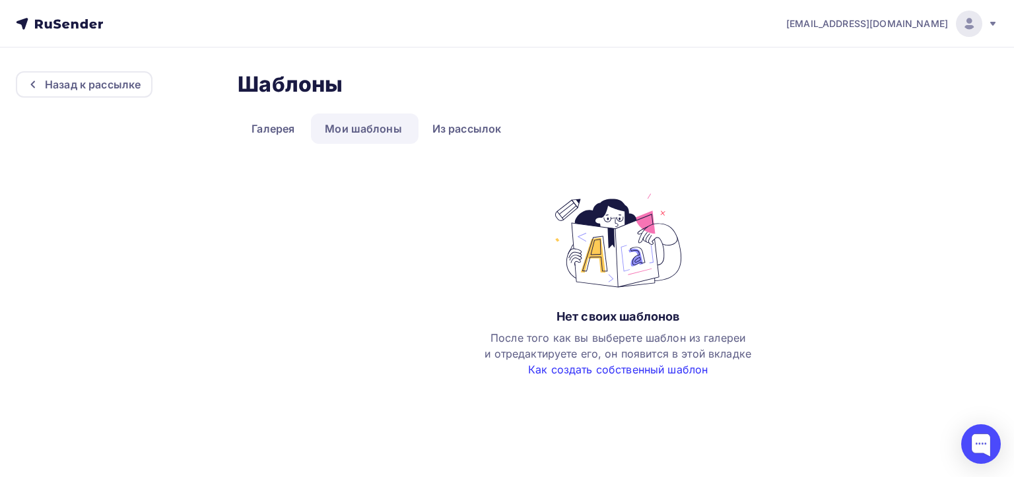
click at [607, 374] on link "Как создать собственный шаблон" at bounding box center [618, 369] width 180 height 13
click at [277, 135] on link "Галерея" at bounding box center [273, 129] width 71 height 30
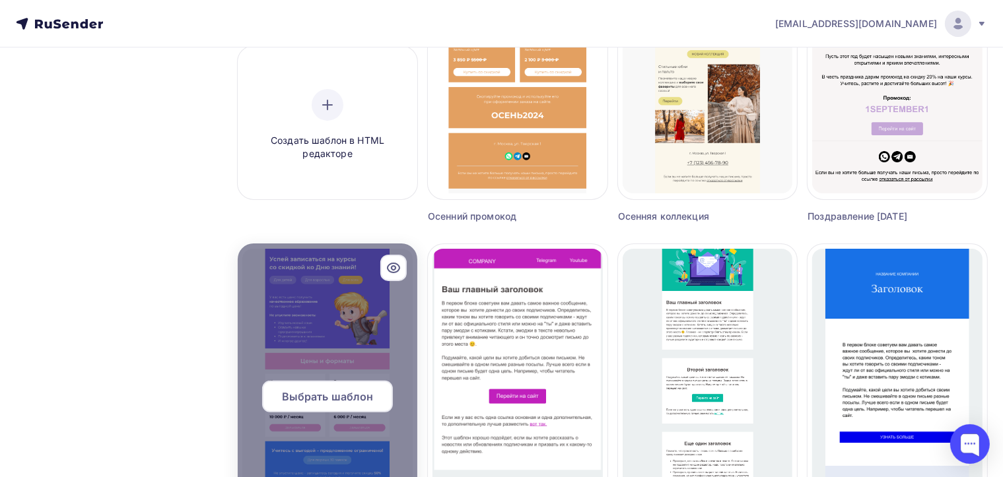
scroll to position [264, 0]
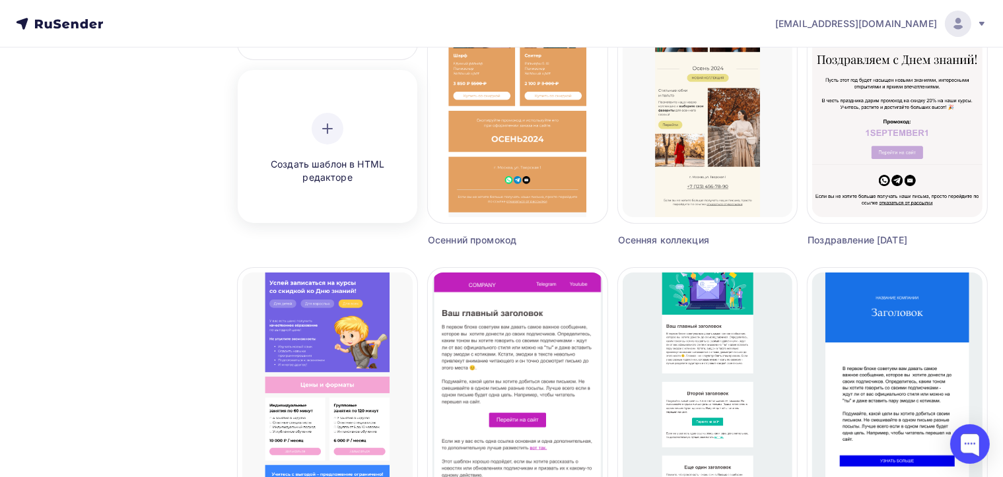
click at [341, 185] on div "Создать шаблон в HTML редакторе" at bounding box center [327, 149] width 170 height 148
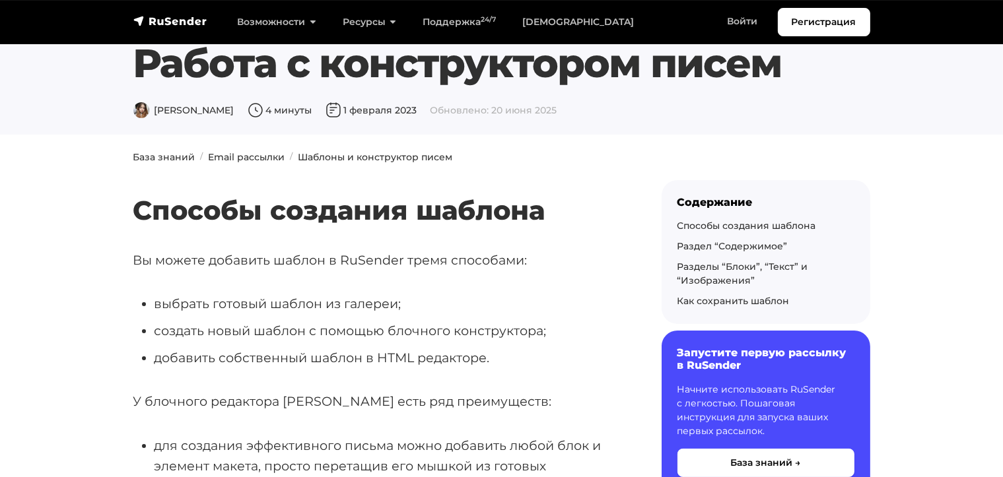
scroll to position [70, 0]
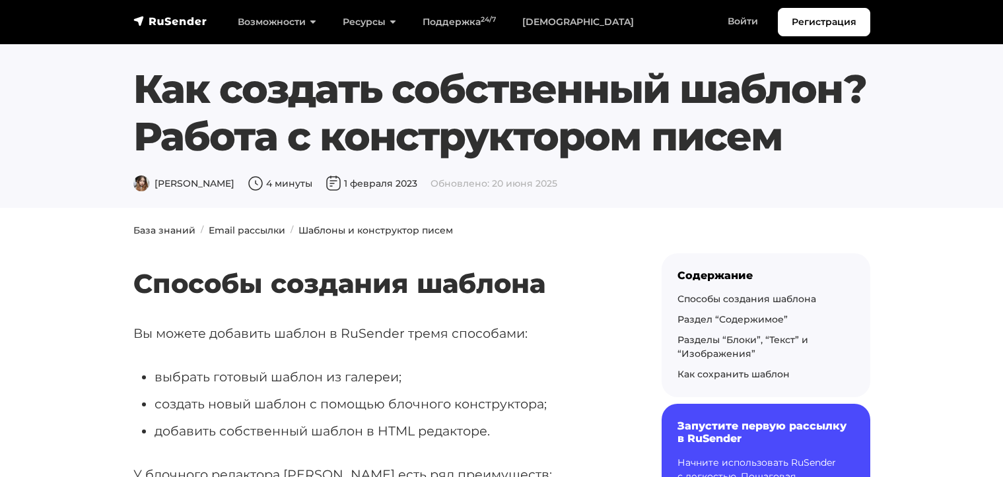
scroll to position [71, 0]
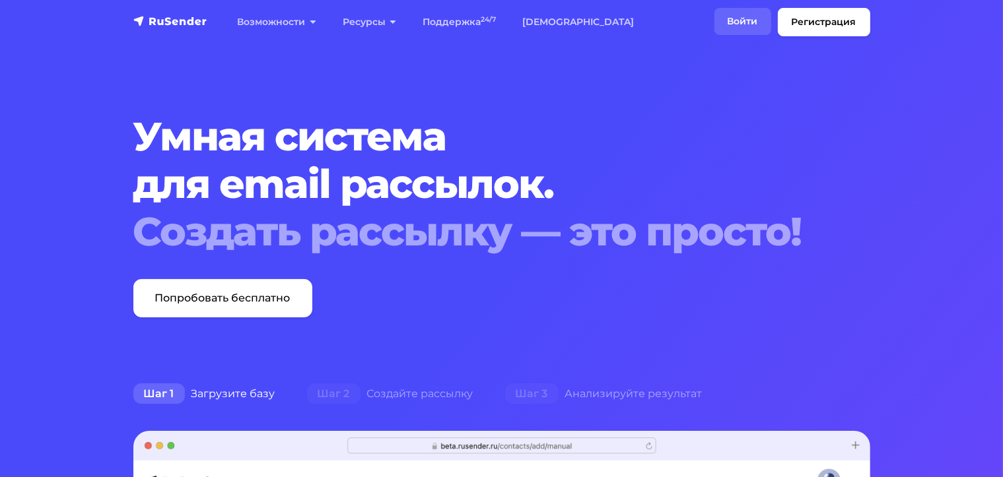
click at [740, 23] on link "Войти" at bounding box center [742, 21] width 57 height 27
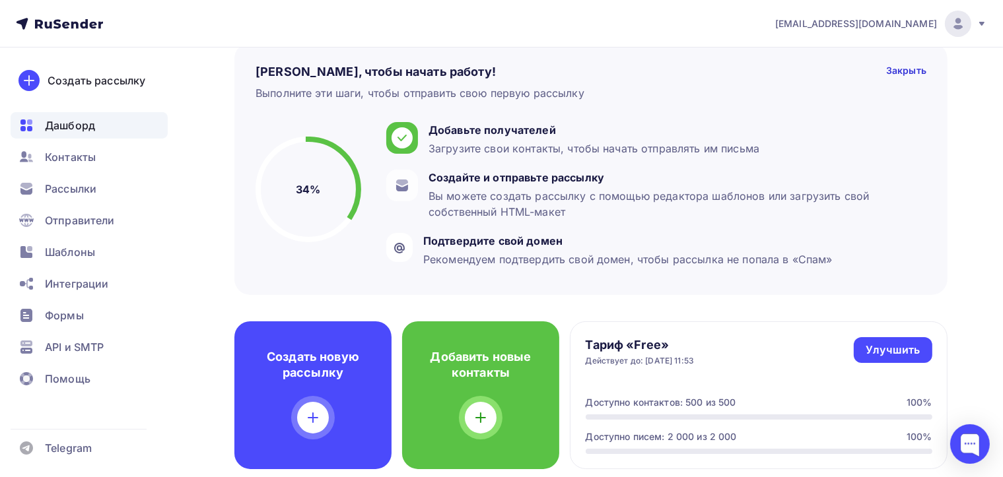
scroll to position [193, 0]
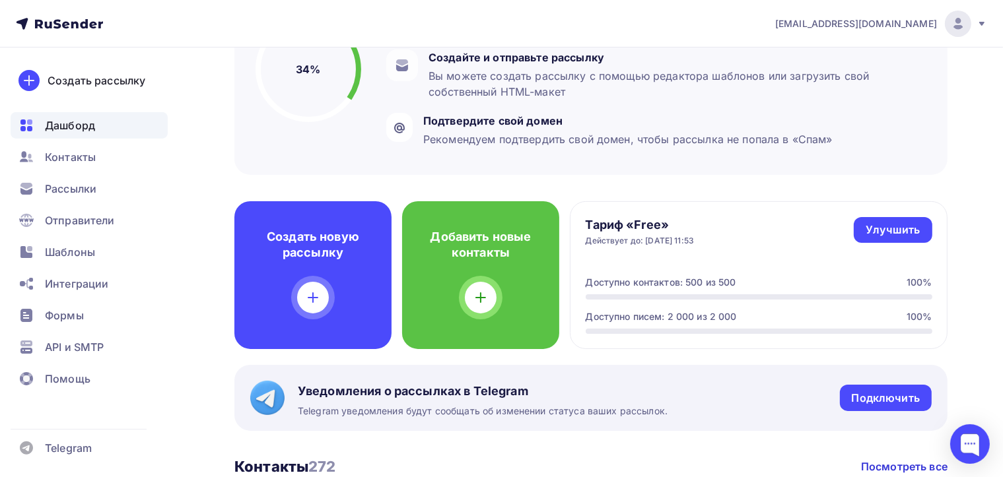
click at [100, 202] on ul "Дашборд Контакты Рассылки Отправители Шаблоны Интеграции Формы API и SMTP Помощь" at bounding box center [89, 255] width 157 height 287
click at [74, 190] on span "Рассылки" at bounding box center [70, 189] width 51 height 16
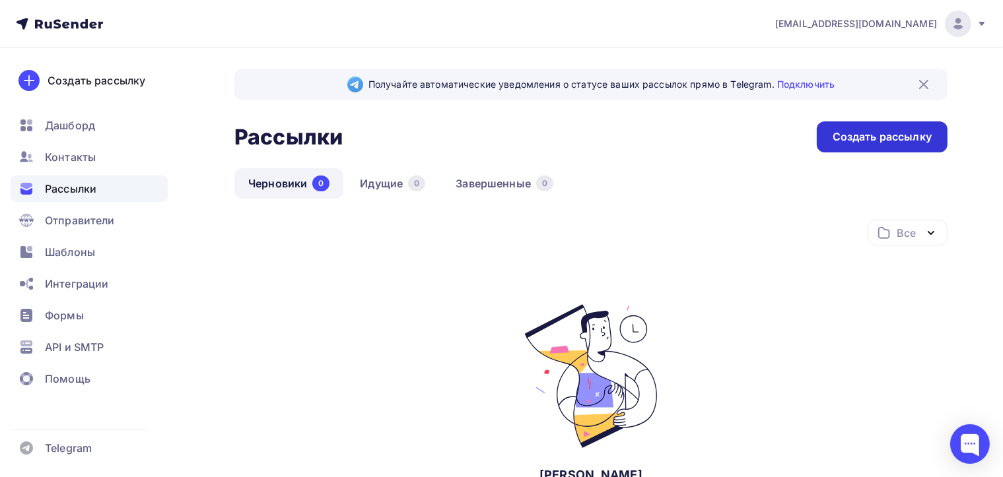
click at [820, 139] on div "Создать рассылку" at bounding box center [882, 136] width 131 height 31
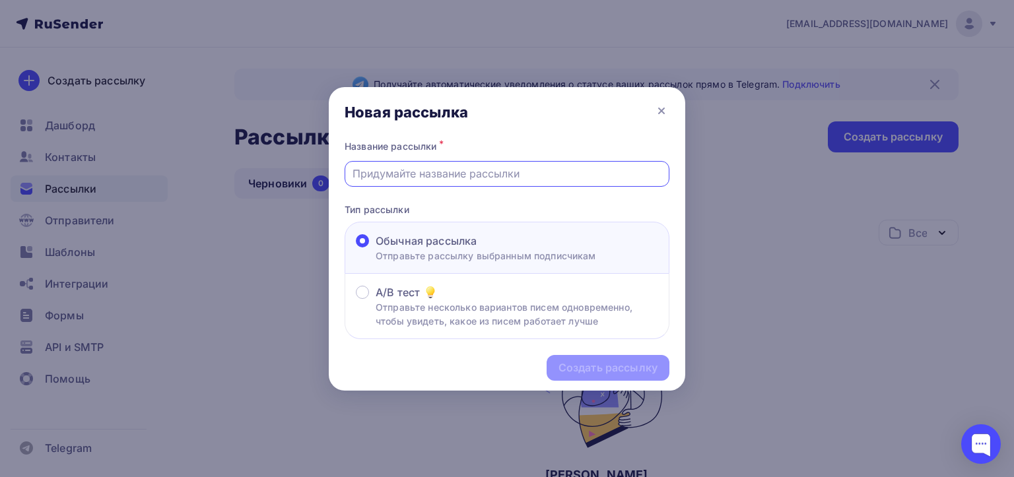
click at [436, 176] on input "text" at bounding box center [507, 174] width 310 height 16
type input "SH 09/25"
click at [603, 366] on div "Создать рассылку" at bounding box center [607, 367] width 99 height 15
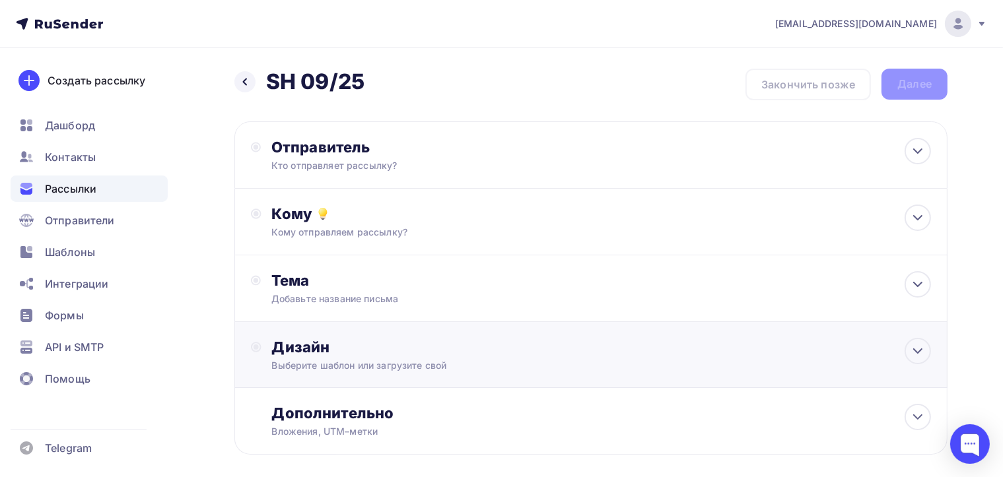
click at [430, 368] on div "Выберите шаблон или загрузите свой" at bounding box center [568, 365] width 593 height 13
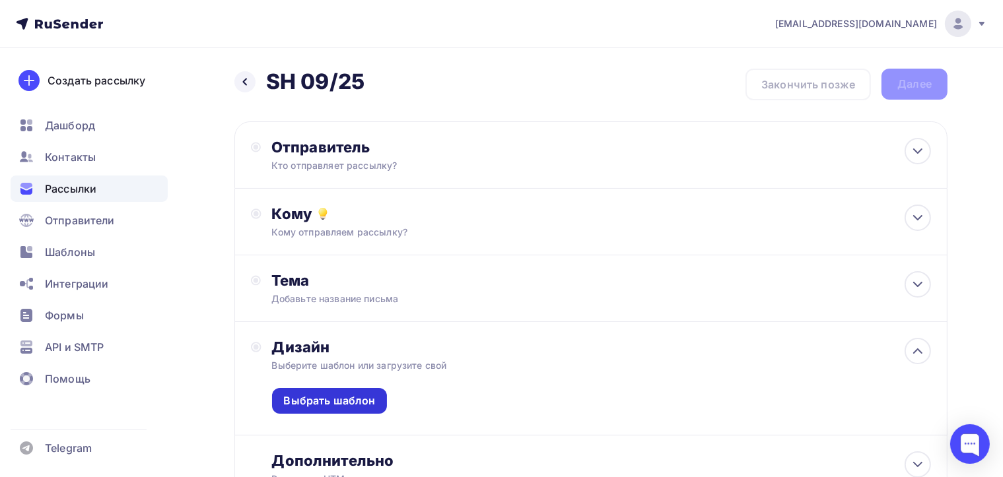
click at [359, 393] on div "Выбрать шаблон" at bounding box center [330, 400] width 92 height 15
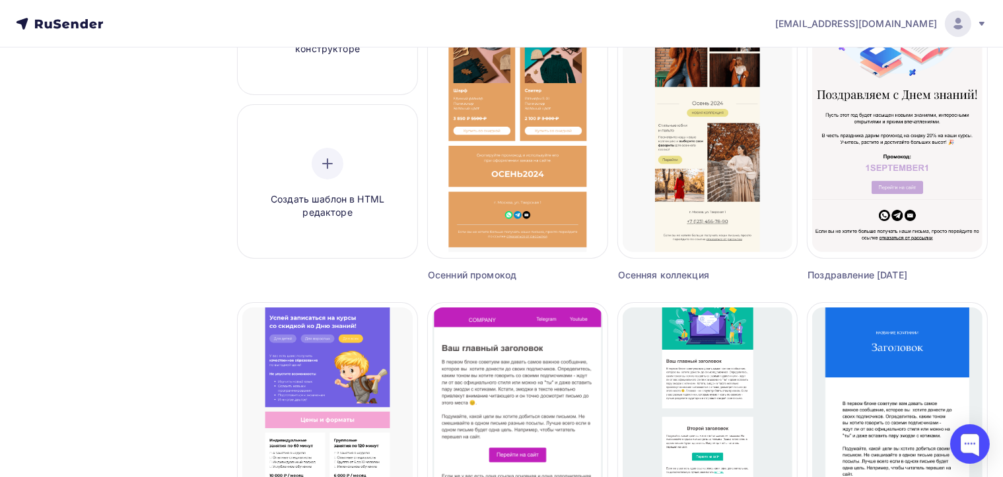
scroll to position [79, 0]
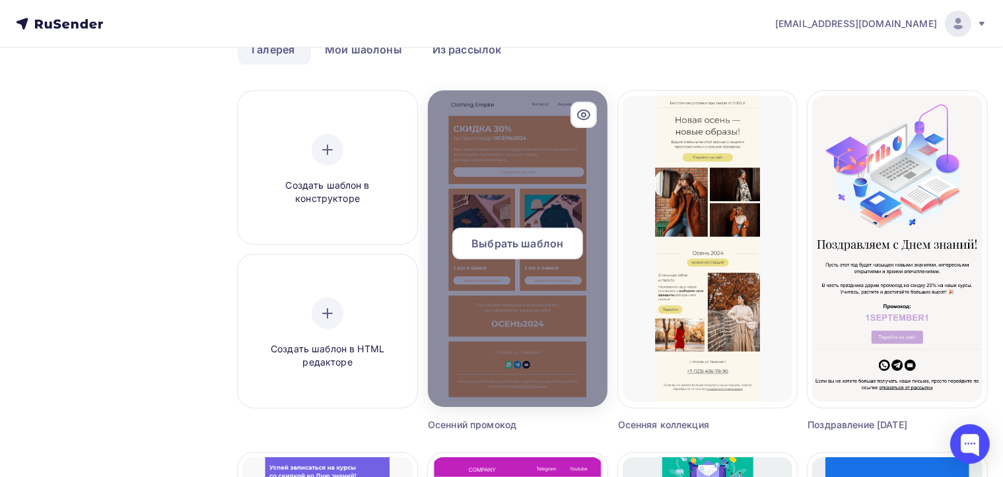
click at [589, 115] on icon at bounding box center [584, 115] width 16 height 16
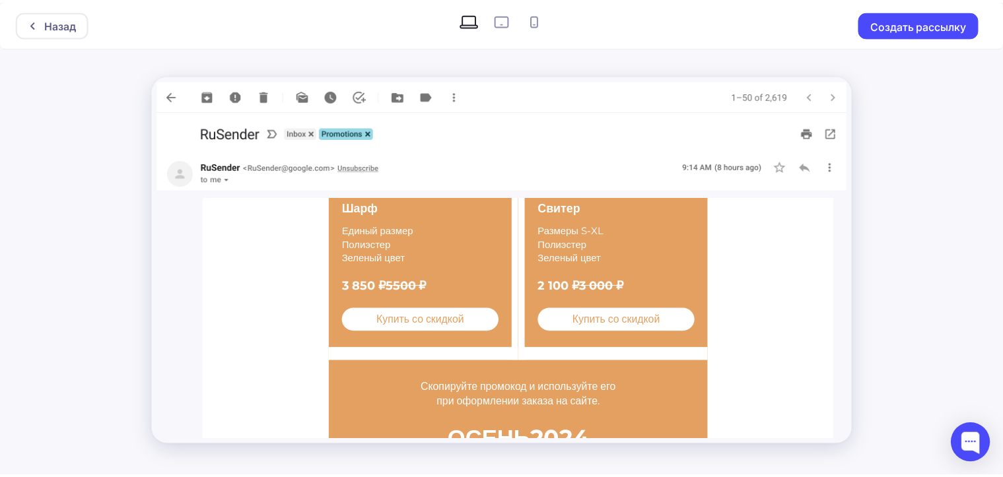
scroll to position [234, 0]
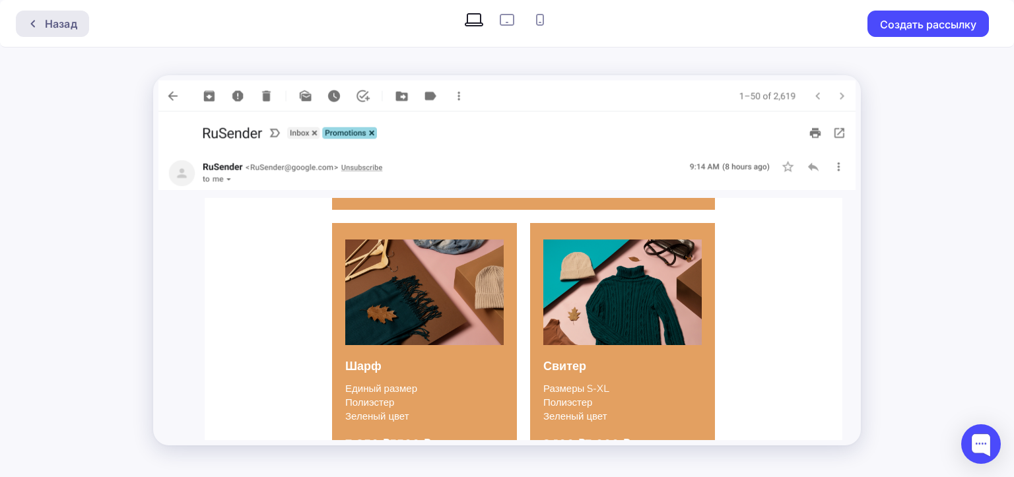
click at [67, 29] on div "Назад" at bounding box center [61, 24] width 32 height 16
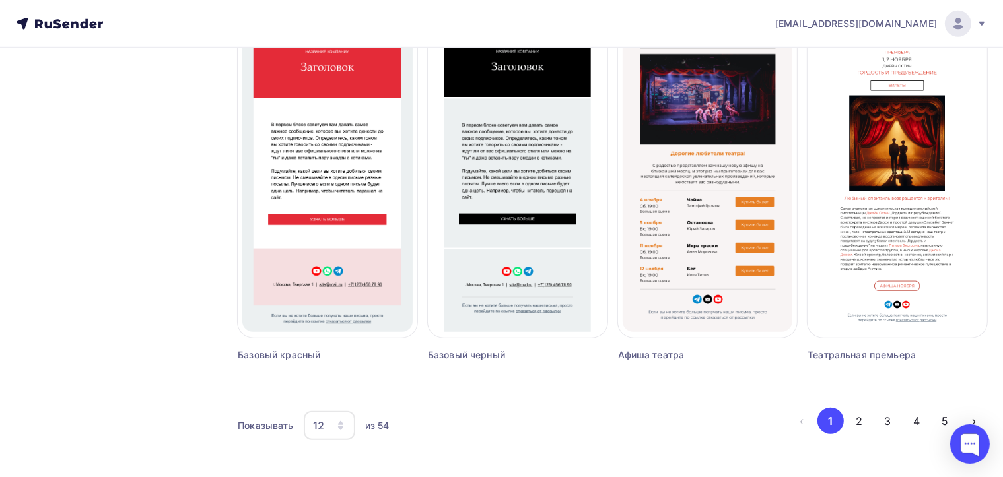
scroll to position [872, 0]
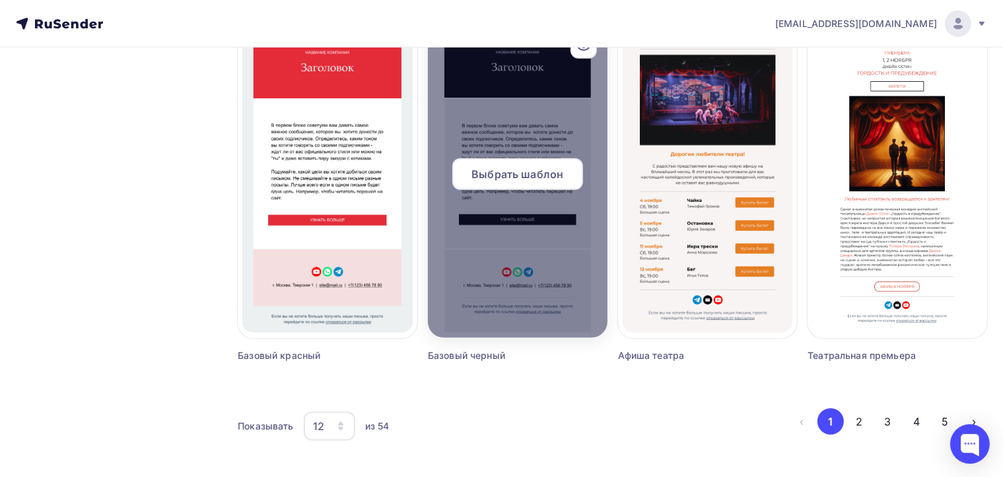
click at [536, 239] on div at bounding box center [518, 179] width 180 height 317
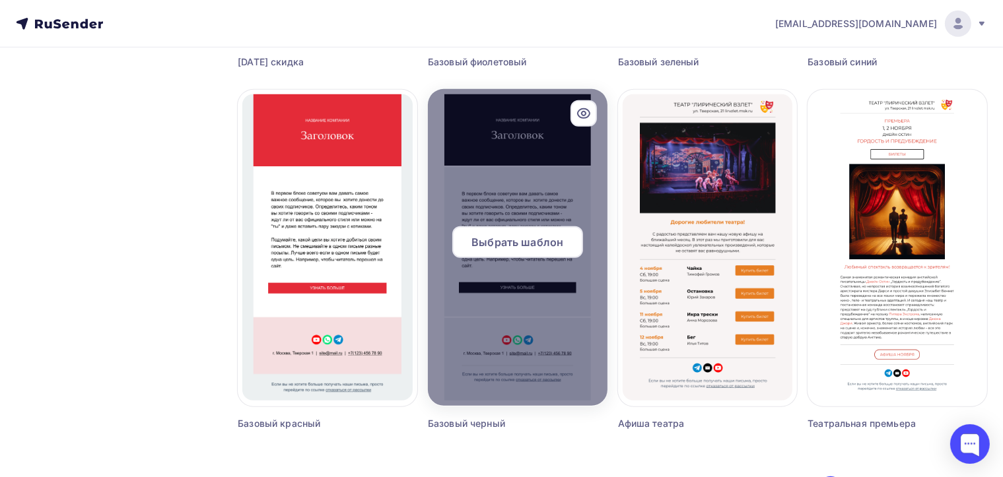
scroll to position [797, 0]
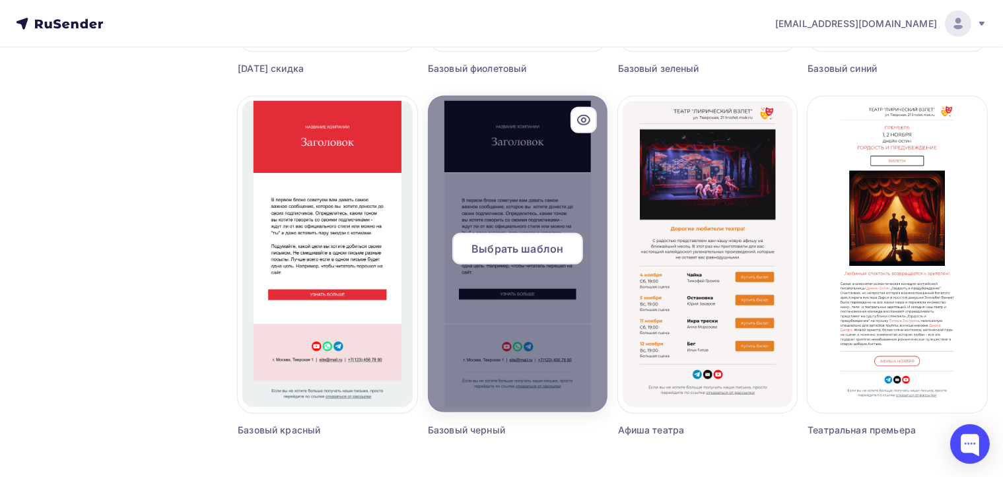
click at [584, 114] on icon at bounding box center [584, 120] width 16 height 16
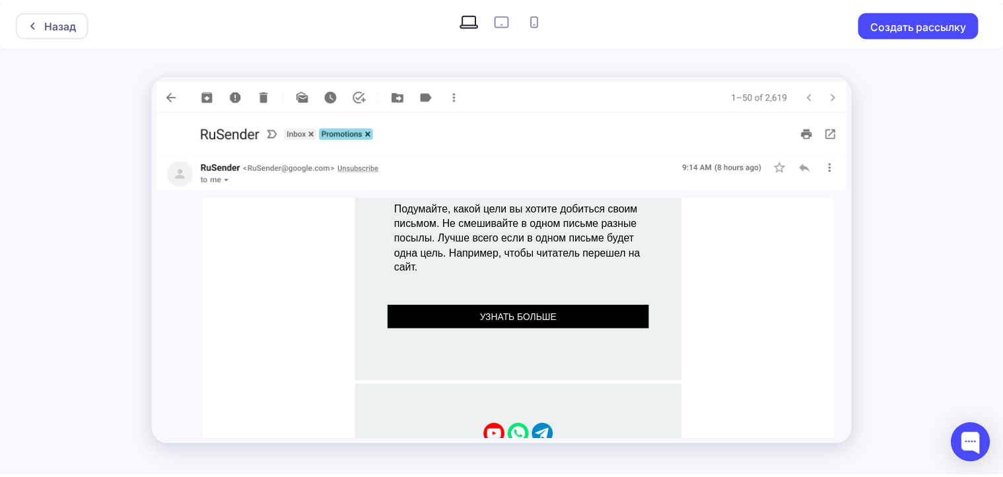
scroll to position [325, 0]
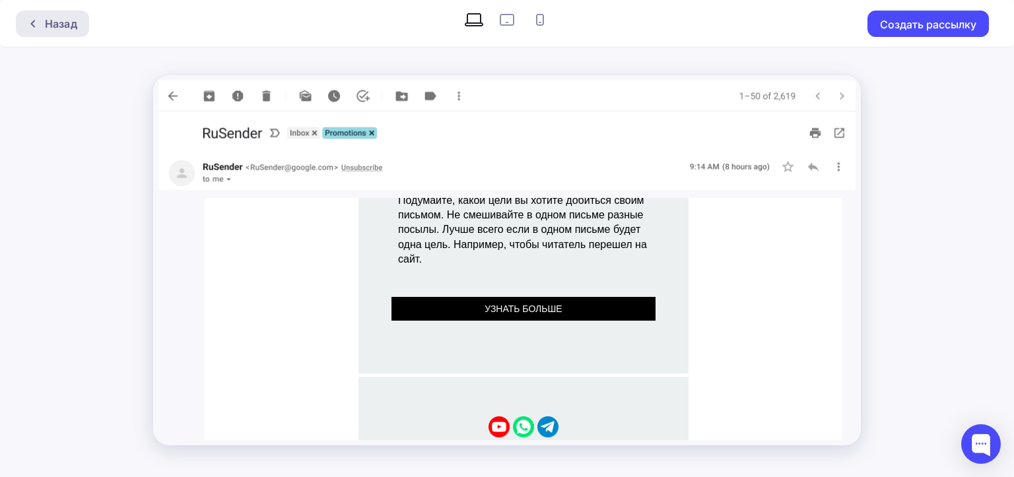
click at [65, 22] on div "Назад" at bounding box center [61, 24] width 32 height 16
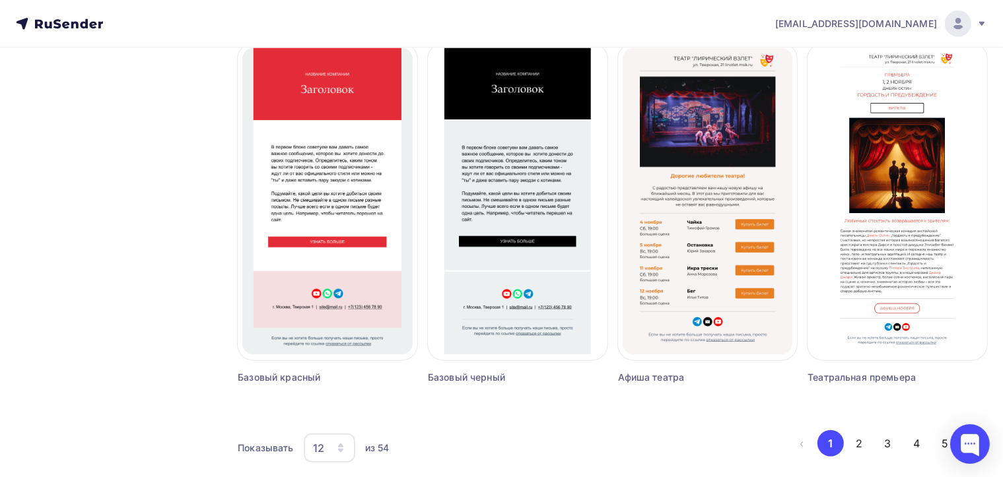
scroll to position [867, 0]
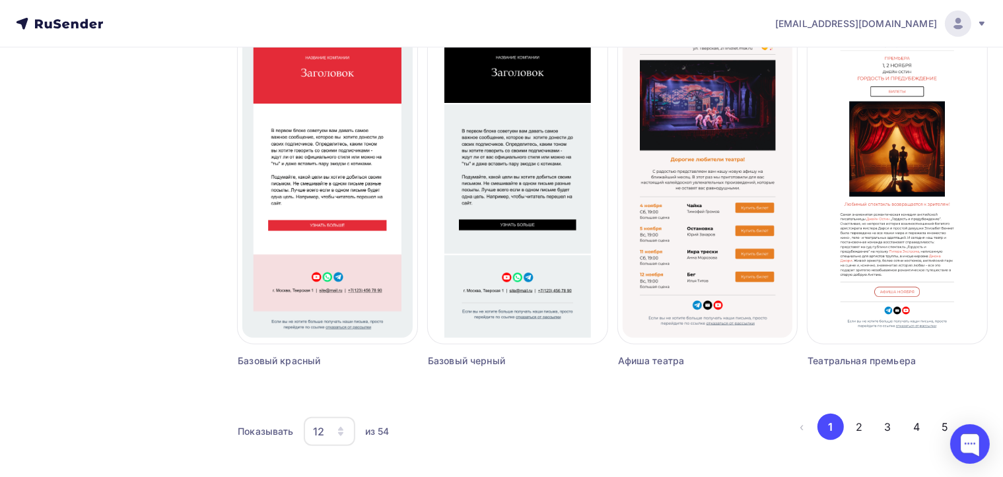
click at [325, 438] on div "12" at bounding box center [329, 431] width 51 height 29
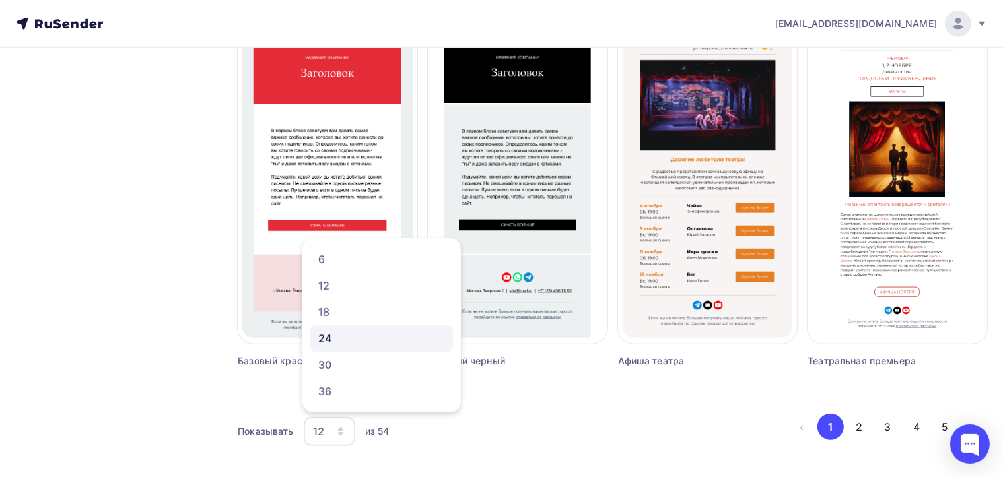
click at [331, 342] on div "24" at bounding box center [381, 339] width 127 height 16
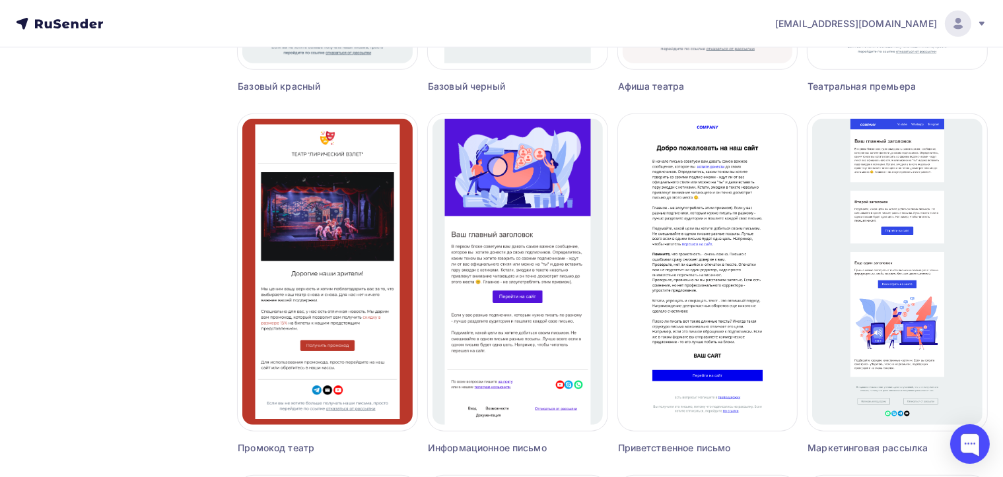
scroll to position [1170, 0]
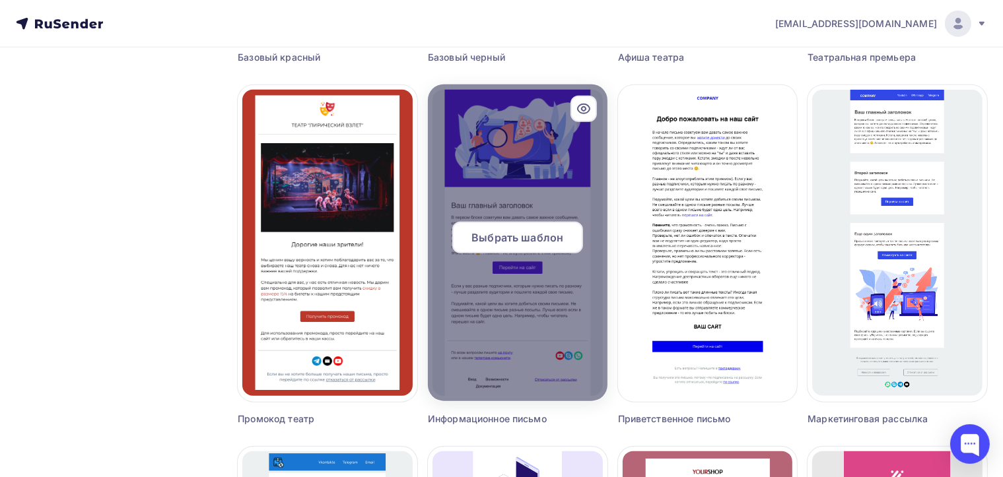
click at [496, 278] on div at bounding box center [518, 242] width 180 height 317
click at [580, 110] on icon at bounding box center [584, 109] width 16 height 16
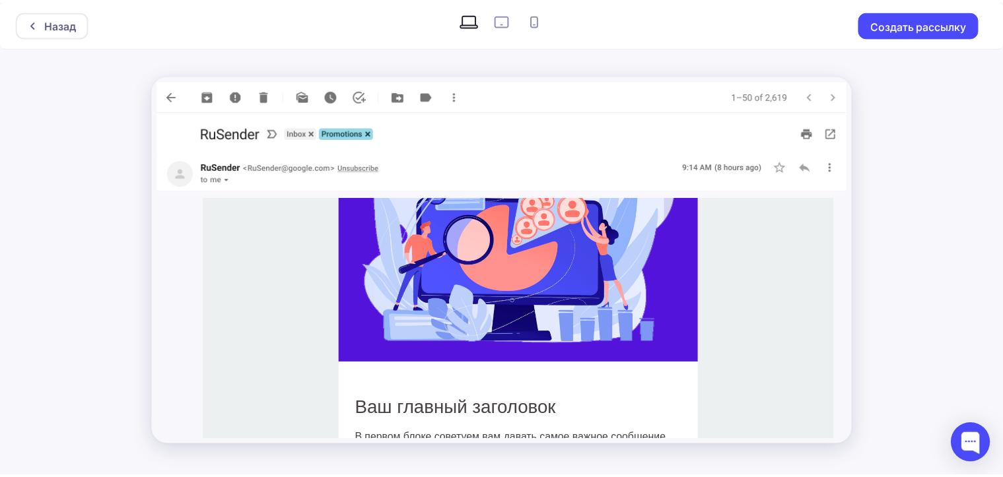
scroll to position [42, 0]
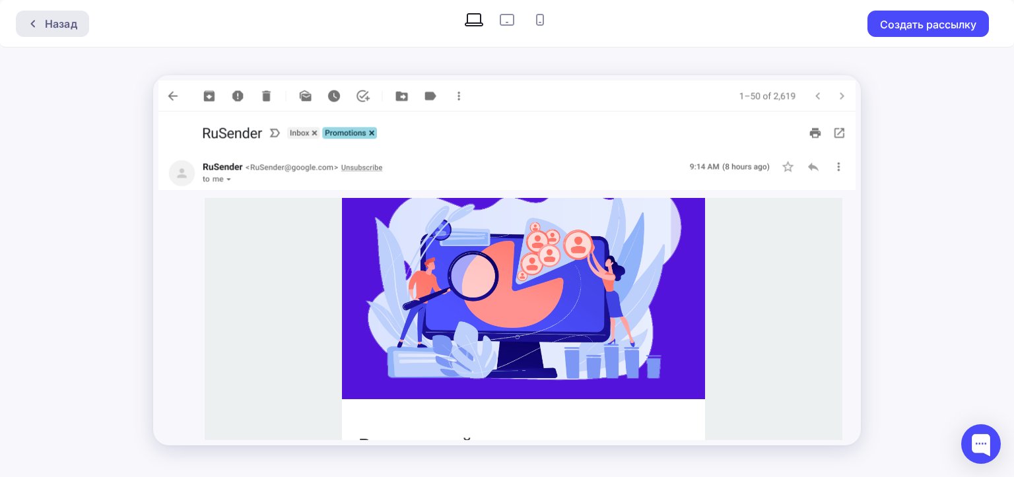
click at [67, 34] on div "Назад" at bounding box center [52, 24] width 73 height 26
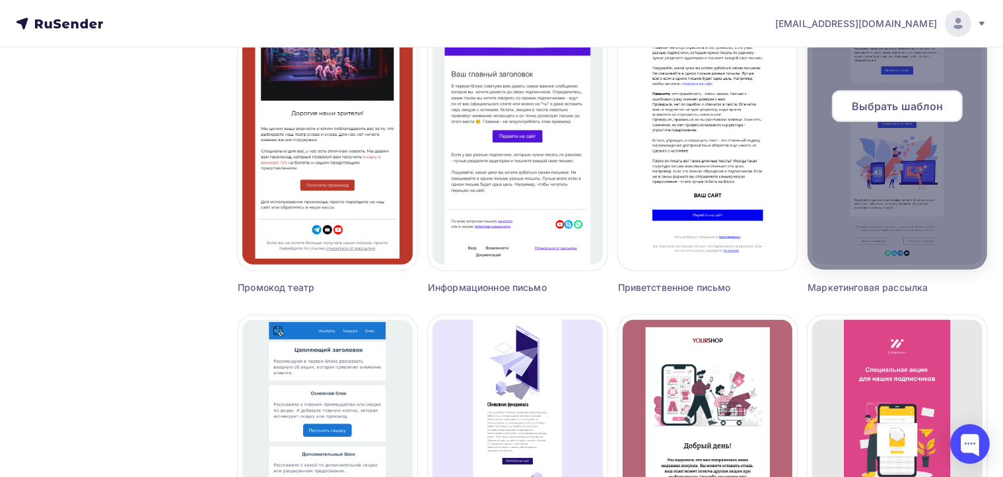
scroll to position [1109, 0]
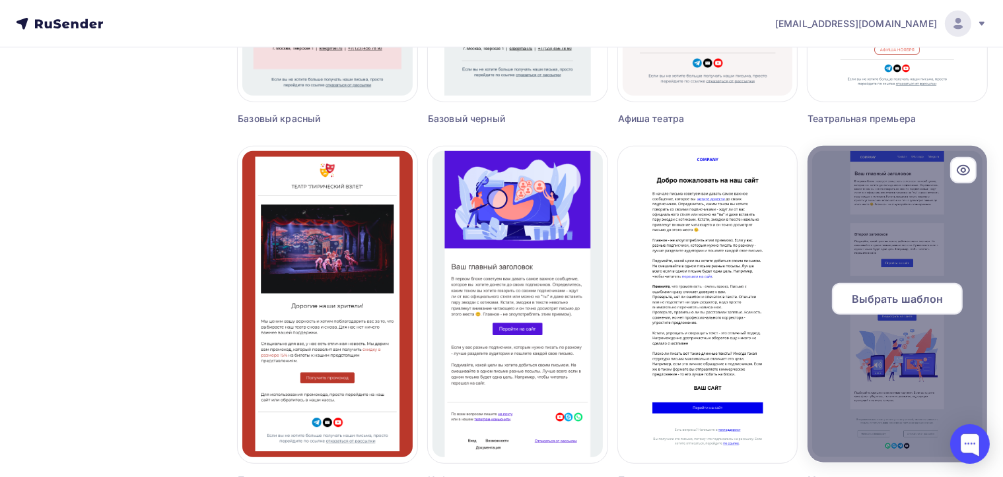
click at [964, 176] on icon at bounding box center [963, 170] width 16 height 16
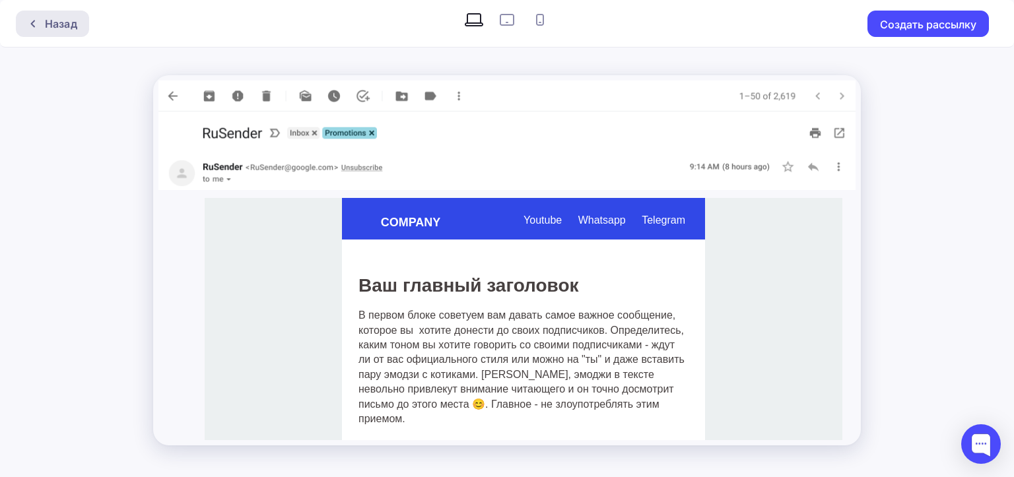
click at [76, 35] on div "Назад" at bounding box center [52, 24] width 73 height 26
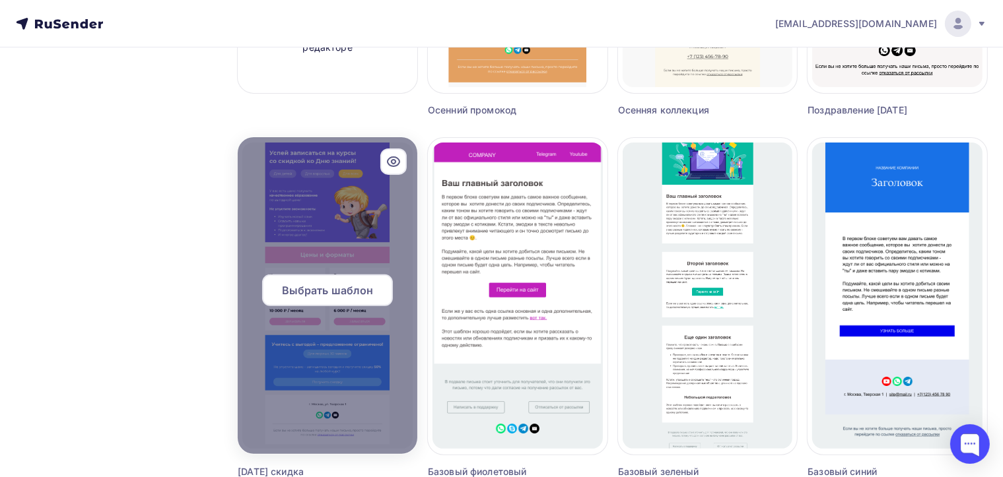
scroll to position [378, 0]
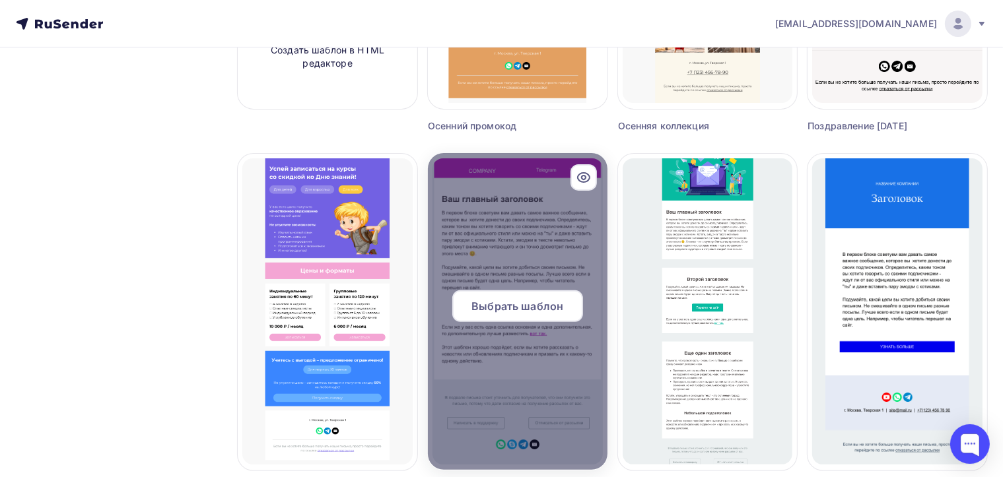
click at [586, 180] on icon at bounding box center [584, 178] width 16 height 16
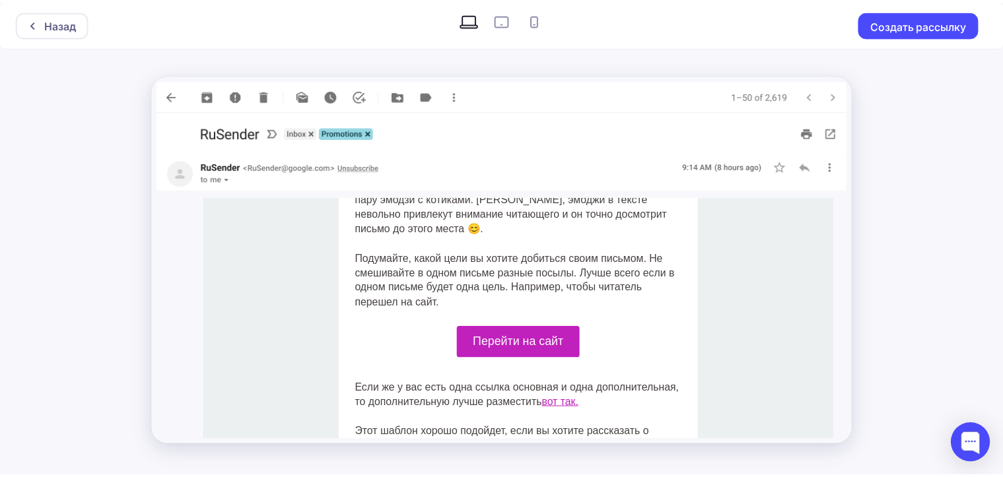
scroll to position [158, 0]
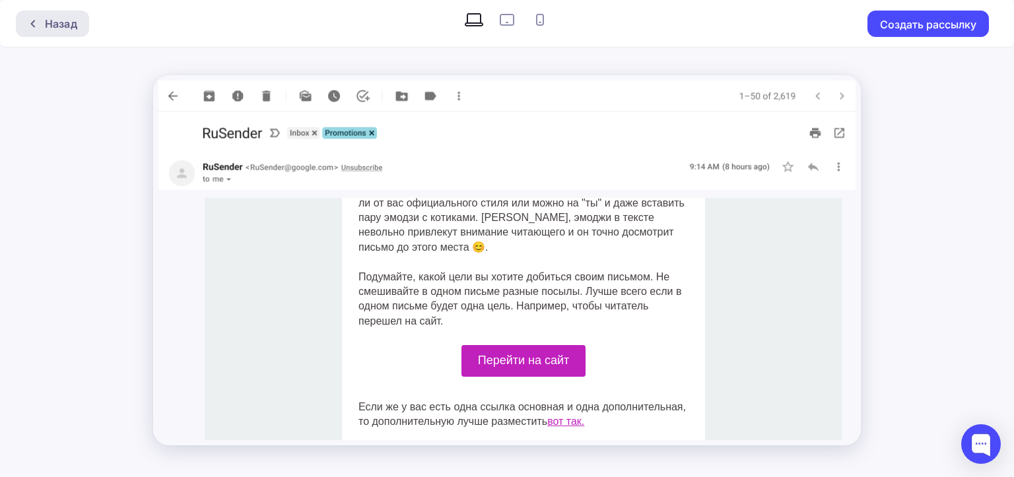
click at [32, 17] on div "Назад" at bounding box center [52, 24] width 73 height 26
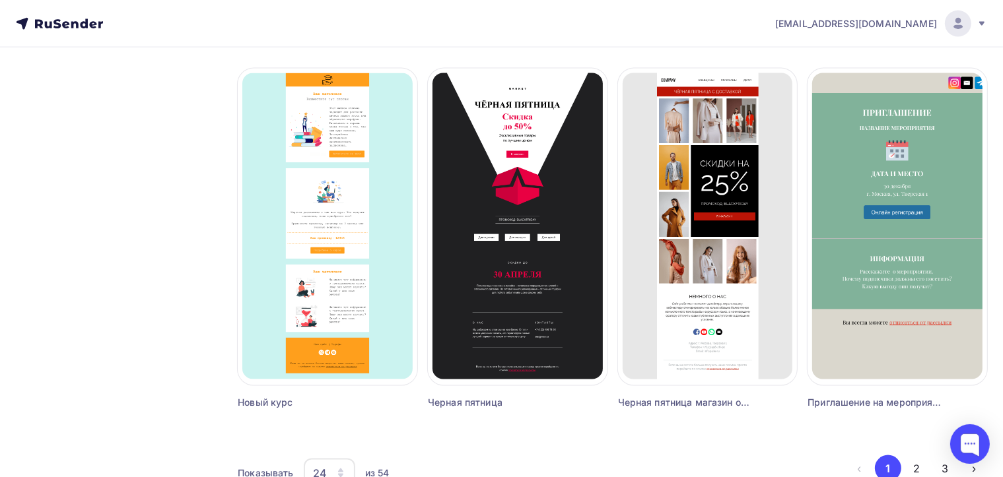
scroll to position [1962, 0]
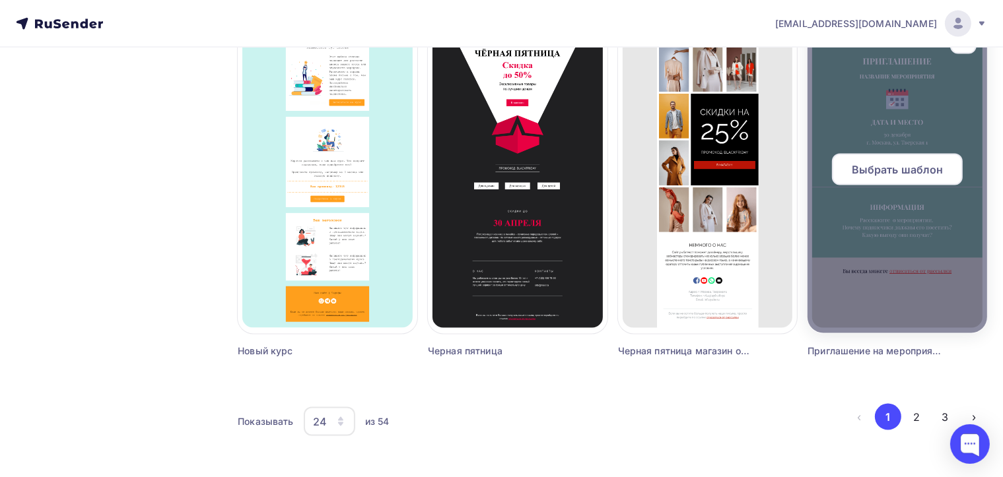
click at [900, 197] on div at bounding box center [897, 175] width 180 height 317
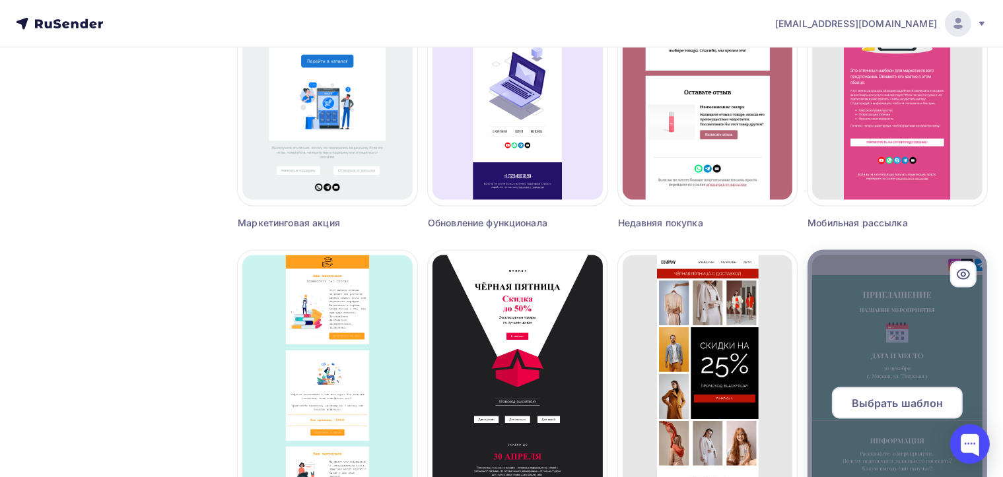
click at [957, 264] on div at bounding box center [963, 274] width 26 height 26
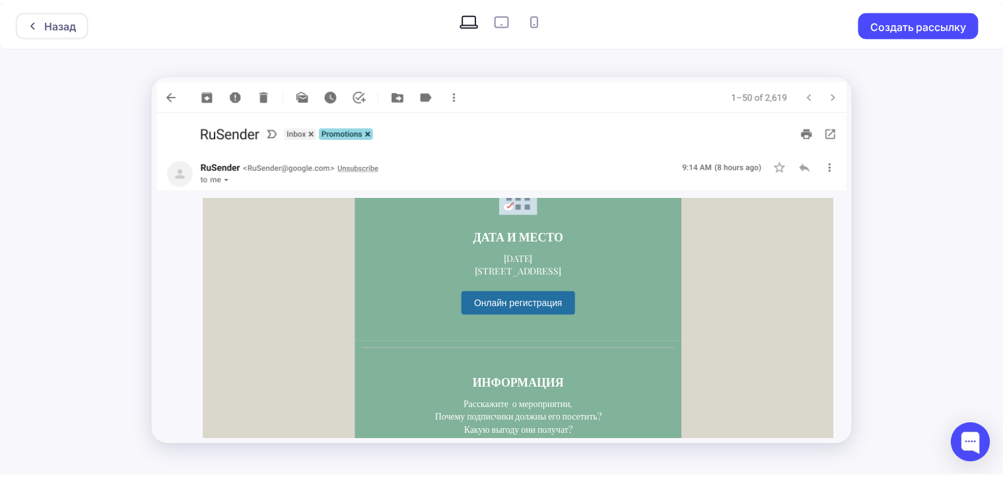
scroll to position [167, 0]
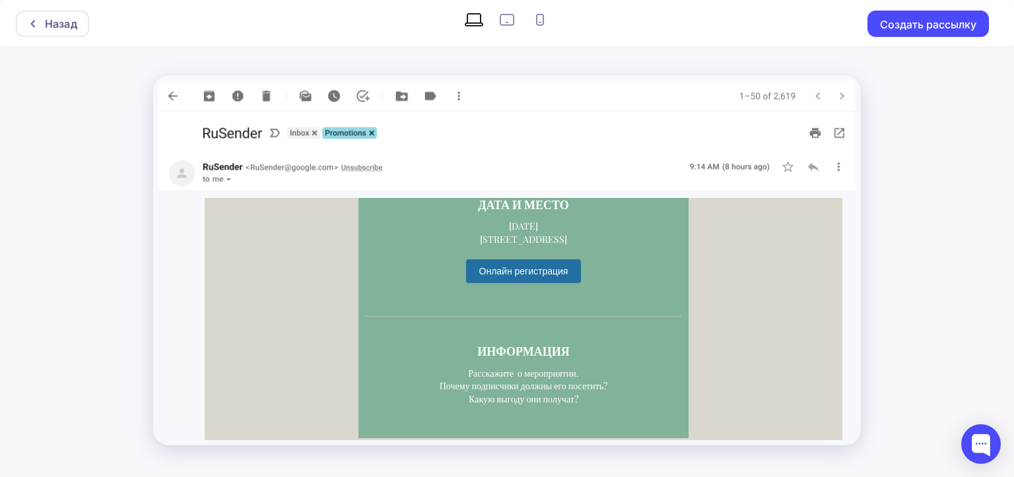
click at [172, 98] on img at bounding box center [506, 96] width 697 height 31
click at [42, 14] on div "Назад" at bounding box center [52, 24] width 73 height 26
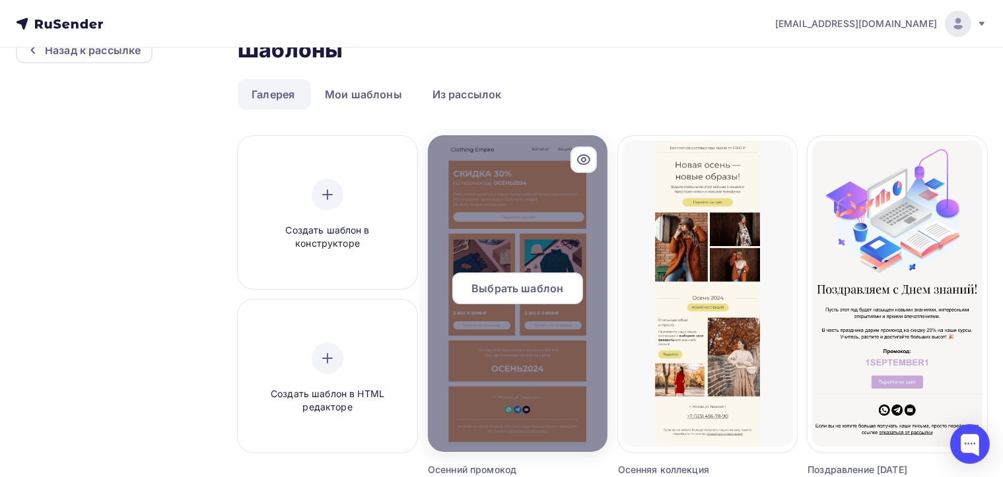
scroll to position [17, 0]
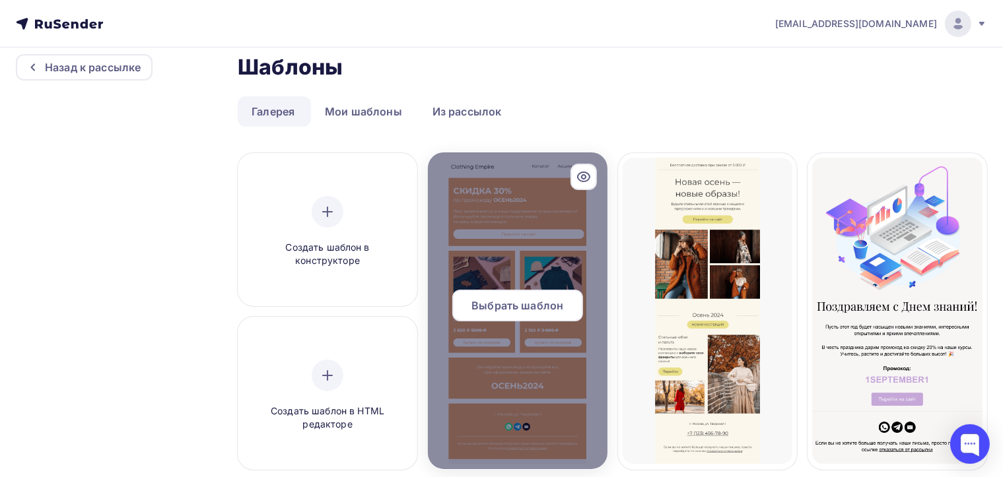
click at [581, 180] on icon at bounding box center [584, 176] width 12 height 9
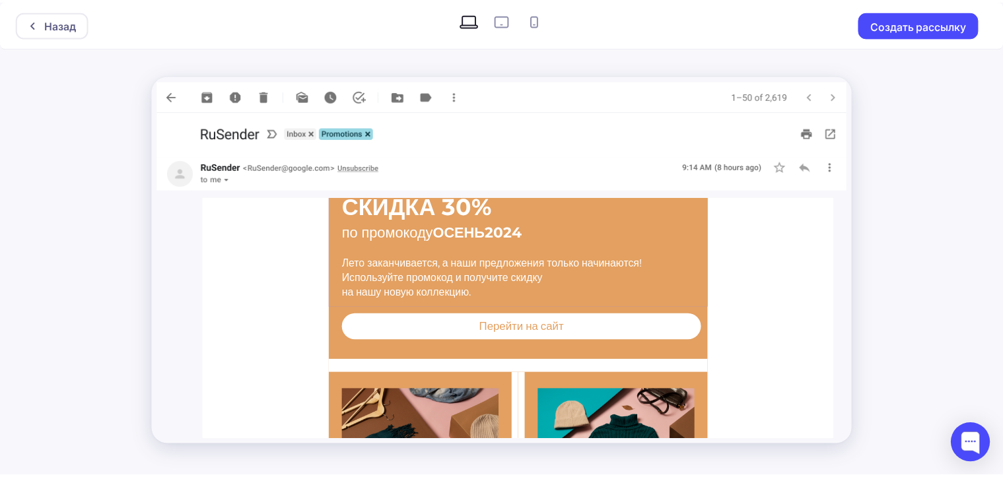
scroll to position [31, 0]
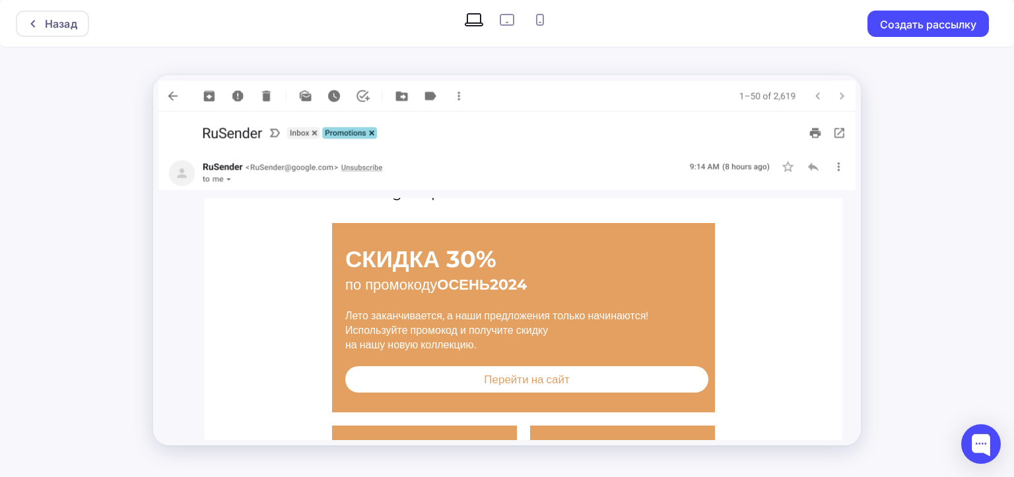
click at [167, 98] on img at bounding box center [506, 96] width 697 height 31
click at [66, 33] on div "Назад" at bounding box center [52, 24] width 73 height 26
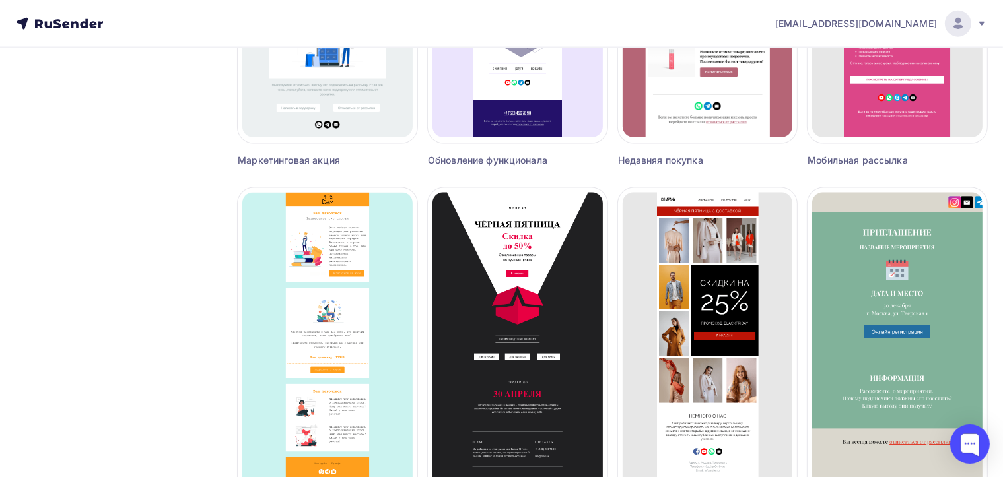
scroll to position [1962, 0]
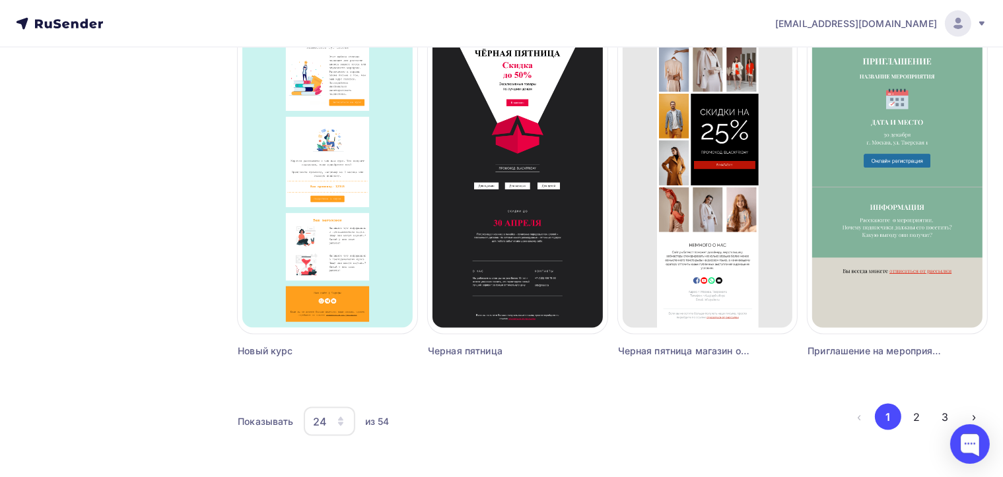
click at [341, 422] on icon "button" at bounding box center [340, 424] width 5 height 4
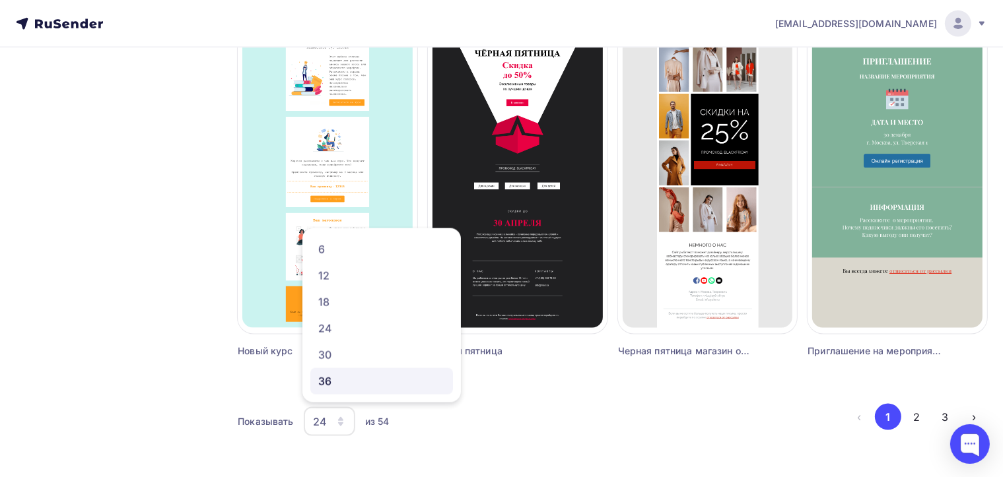
click at [347, 385] on div "36" at bounding box center [381, 382] width 127 height 16
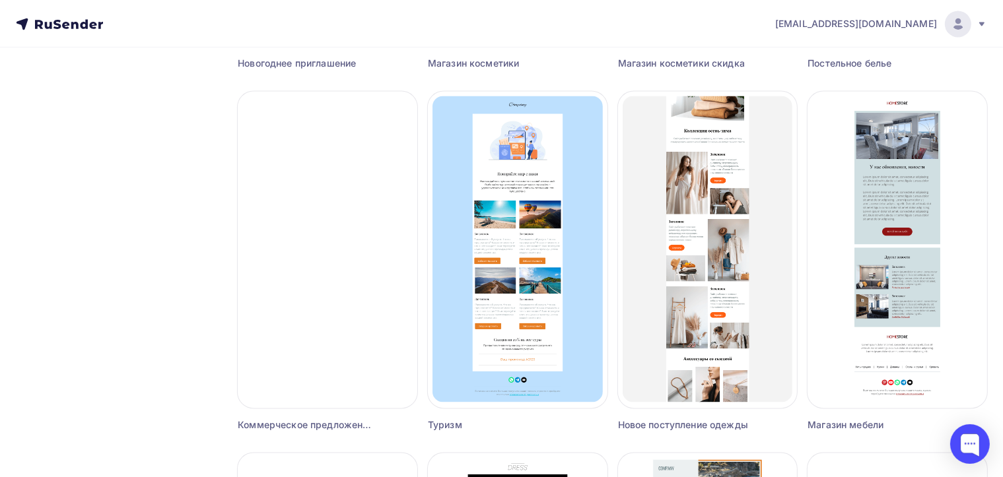
scroll to position [2613, 0]
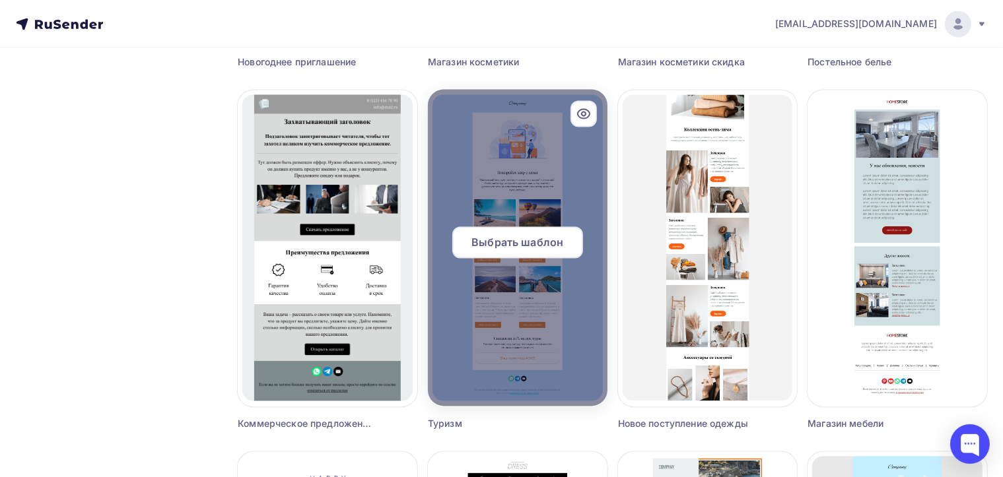
click at [582, 113] on icon at bounding box center [584, 114] width 4 height 4
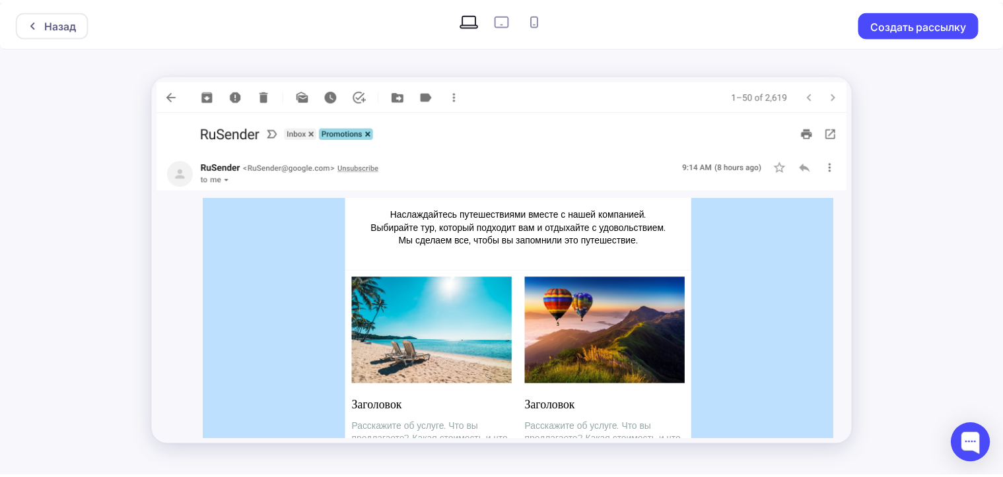
scroll to position [400, 0]
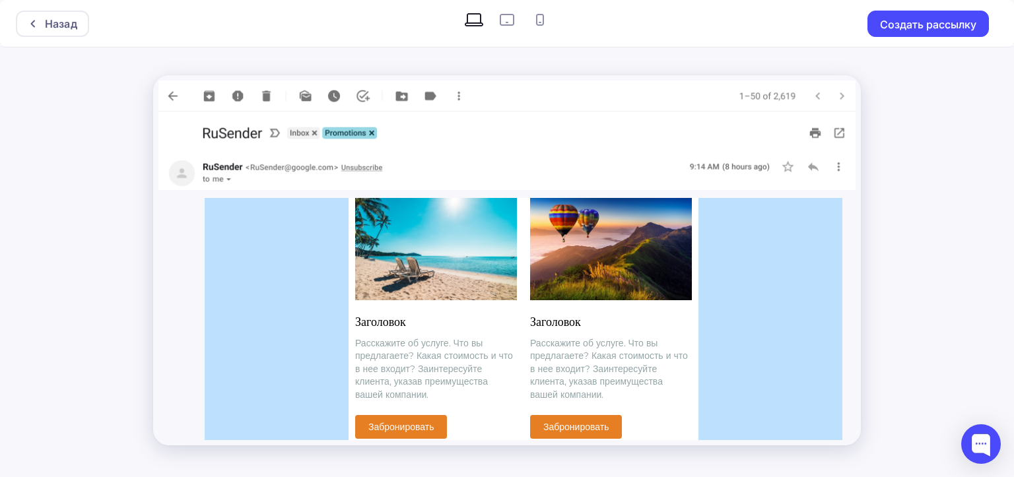
click at [1005, 147] on div "Назад Создать рассылку" at bounding box center [507, 238] width 1014 height 477
click at [84, 32] on div "Назад" at bounding box center [52, 24] width 73 height 26
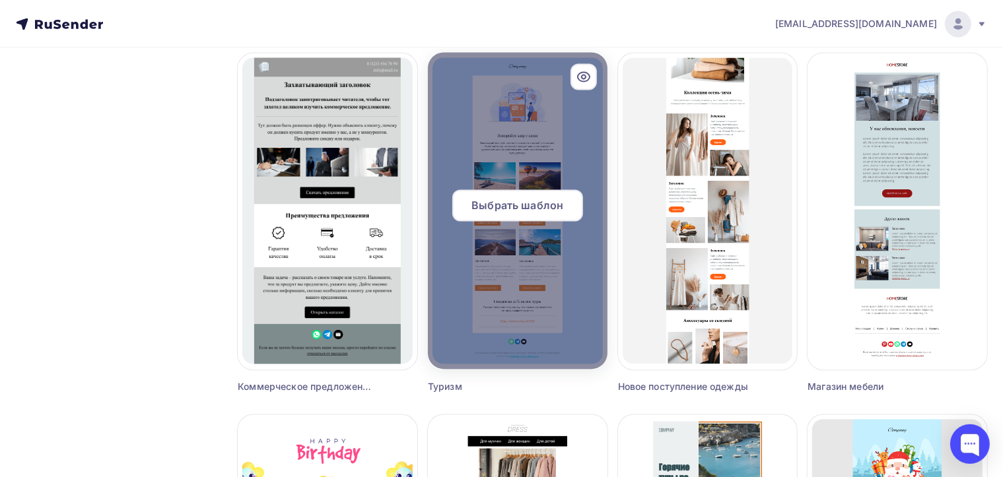
scroll to position [2565, 0]
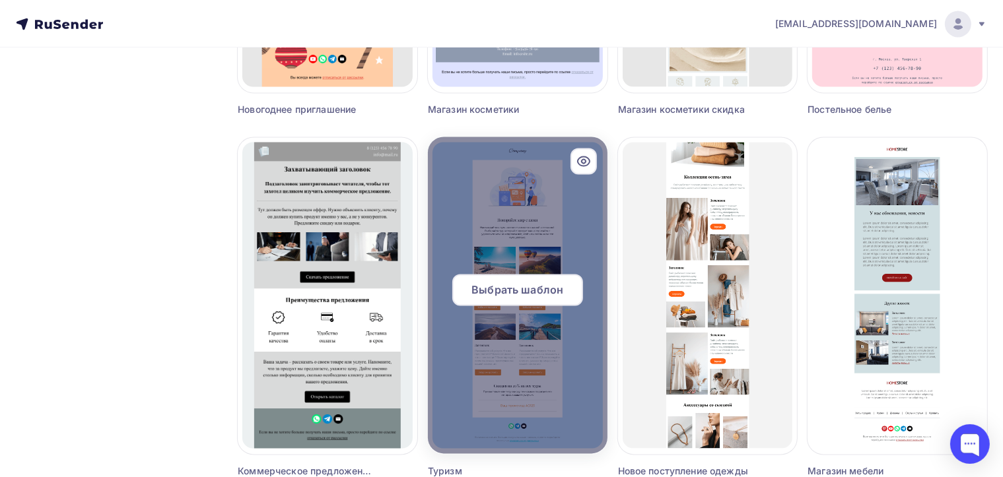
click at [507, 296] on span "Выбрать шаблон" at bounding box center [517, 290] width 92 height 16
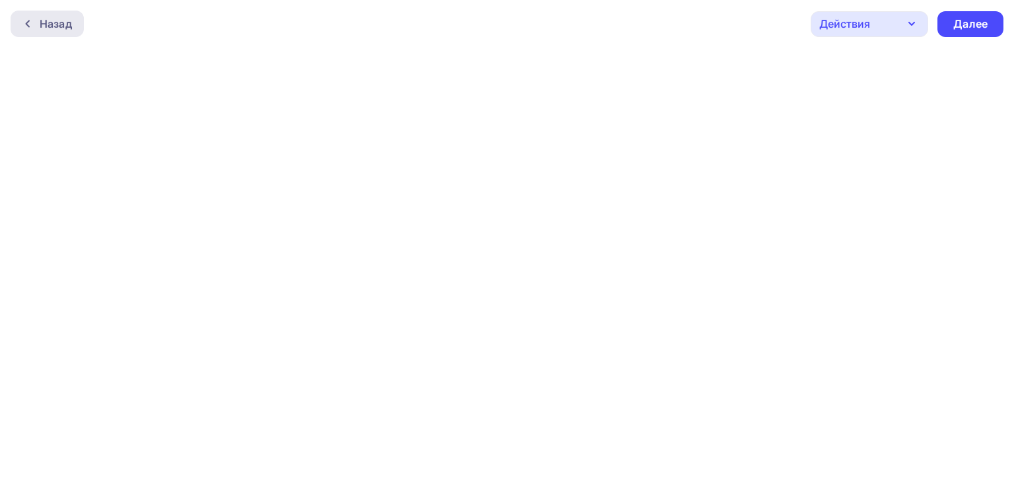
click at [50, 22] on div "Назад" at bounding box center [56, 24] width 32 height 16
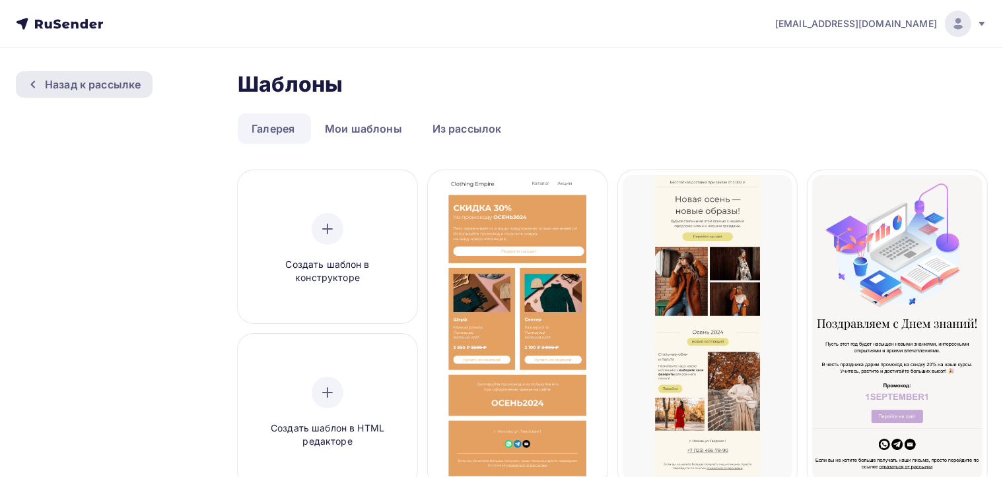
click at [95, 83] on div "Назад к рассылке" at bounding box center [93, 85] width 96 height 16
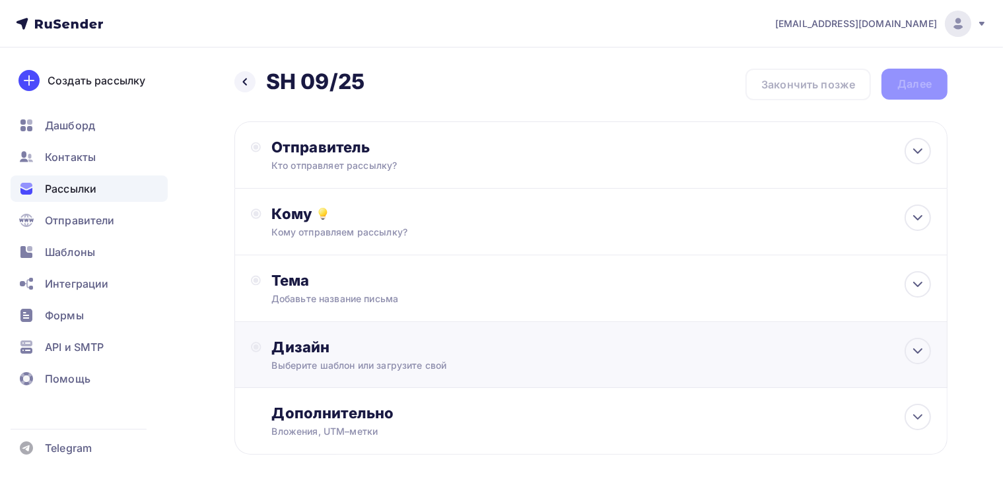
click at [393, 346] on div "Дизайн" at bounding box center [601, 347] width 659 height 18
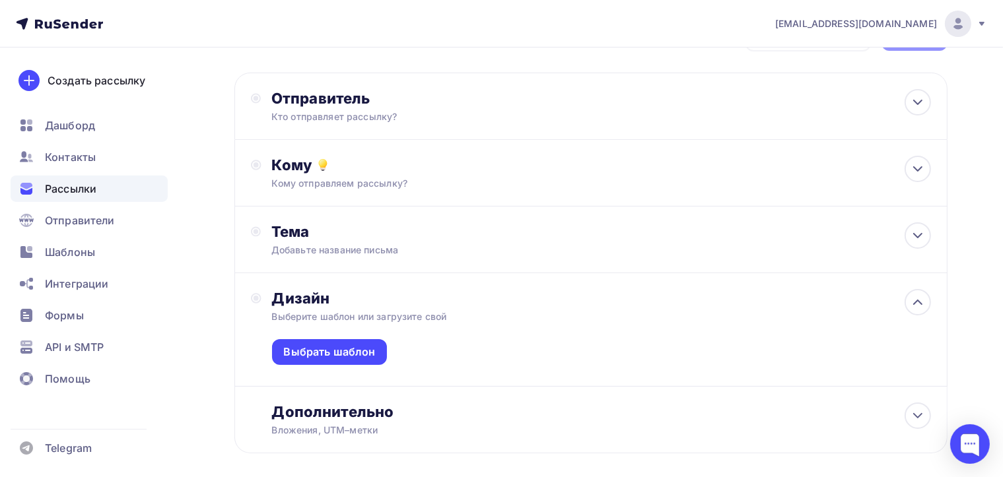
scroll to position [75, 0]
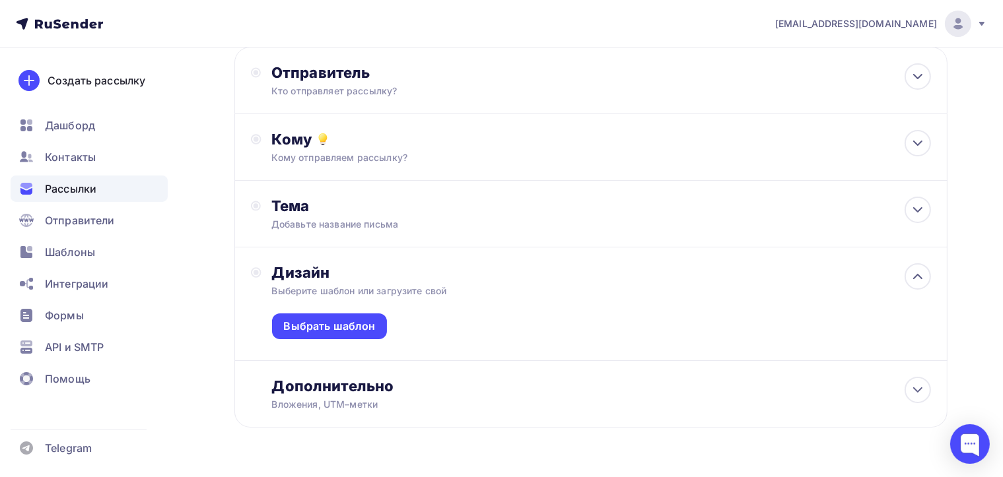
click at [441, 323] on div "Выбрать шаблон" at bounding box center [601, 329] width 659 height 63
click at [362, 320] on div "Выбрать шаблон" at bounding box center [330, 326] width 92 height 15
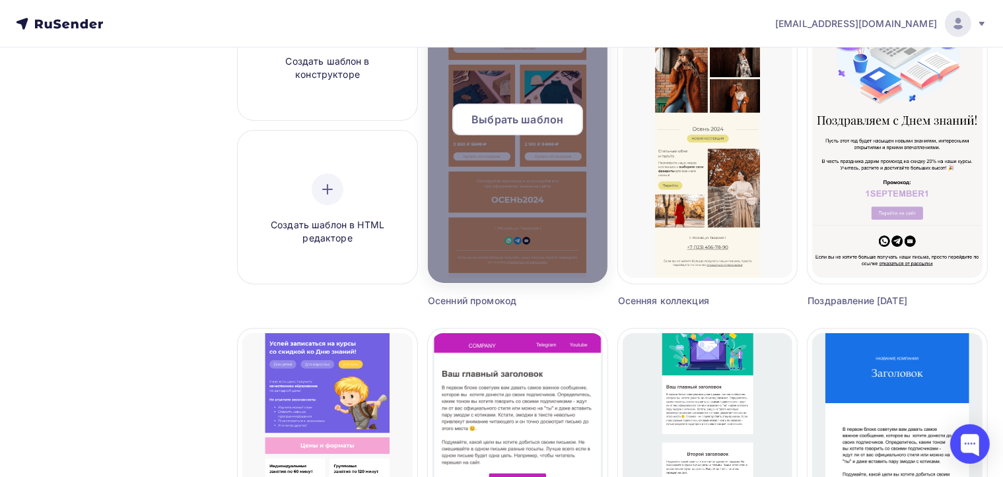
scroll to position [172, 0]
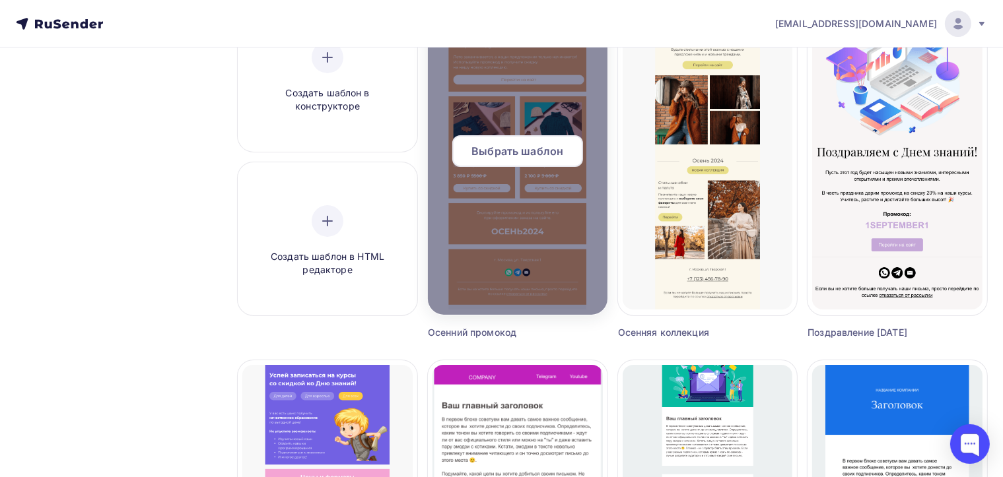
click at [494, 155] on span "Выбрать шаблон" at bounding box center [517, 151] width 92 height 16
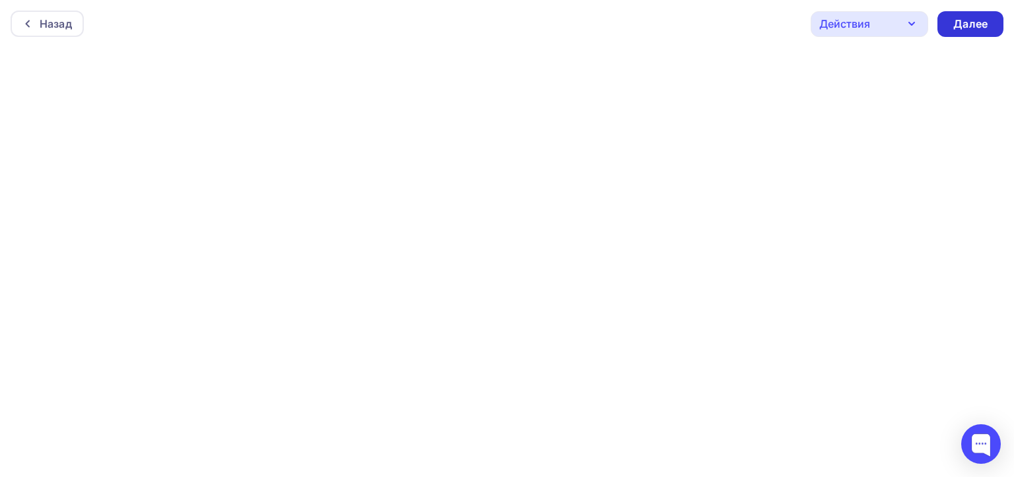
click at [959, 28] on div "Далее" at bounding box center [970, 24] width 34 height 15
click at [38, 19] on div at bounding box center [30, 23] width 17 height 11
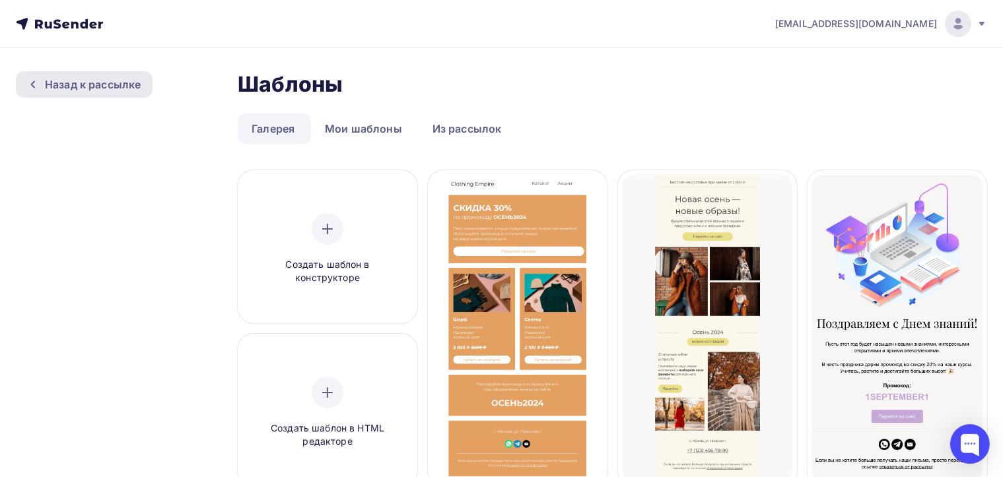
click at [69, 86] on div "Назад к рассылке" at bounding box center [93, 85] width 96 height 16
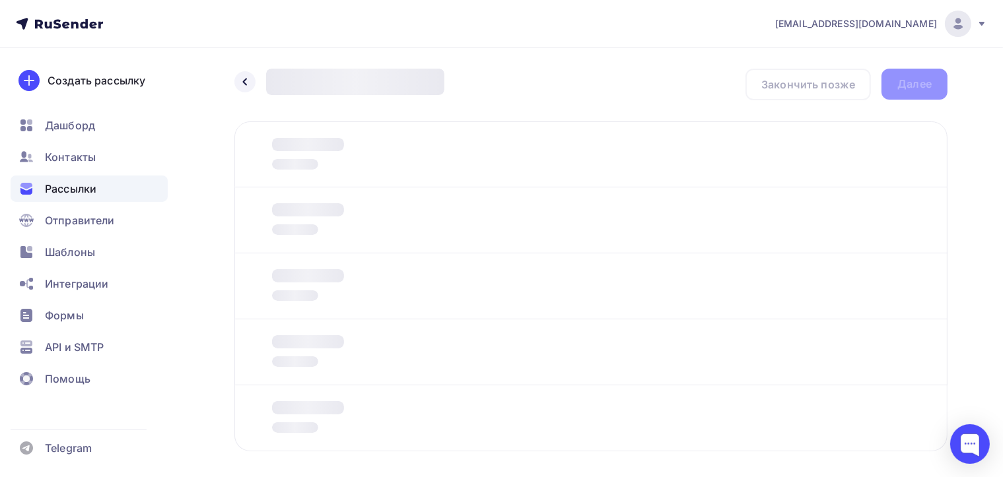
scroll to position [58, 0]
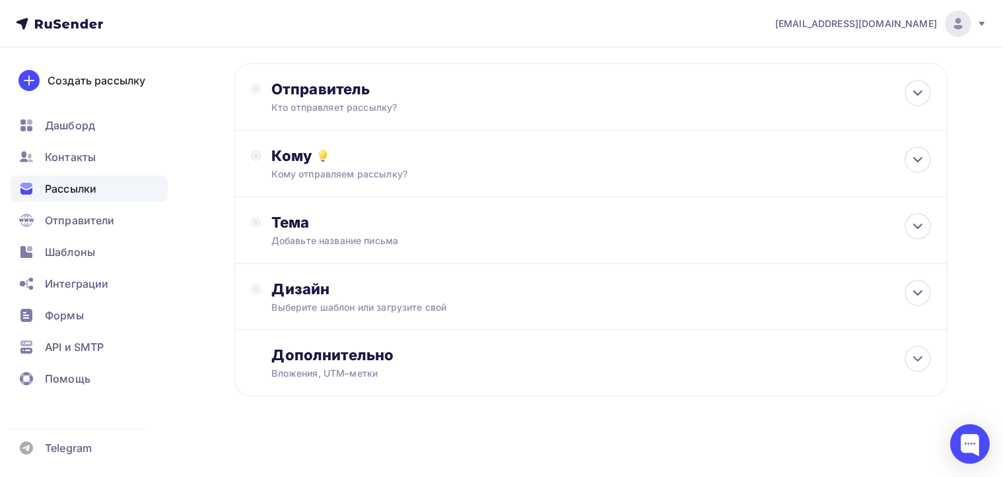
click at [978, 20] on icon at bounding box center [981, 23] width 11 height 11
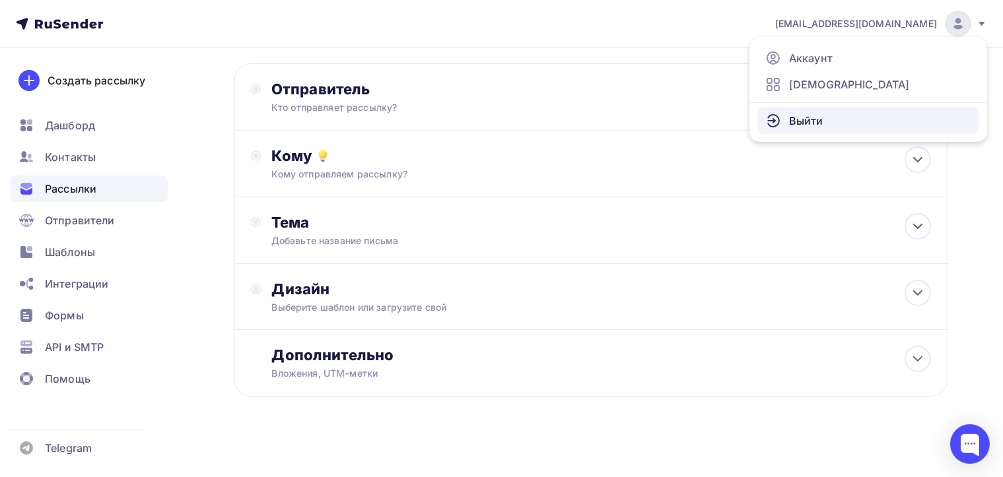
click at [802, 124] on span "Выйти" at bounding box center [806, 121] width 34 height 16
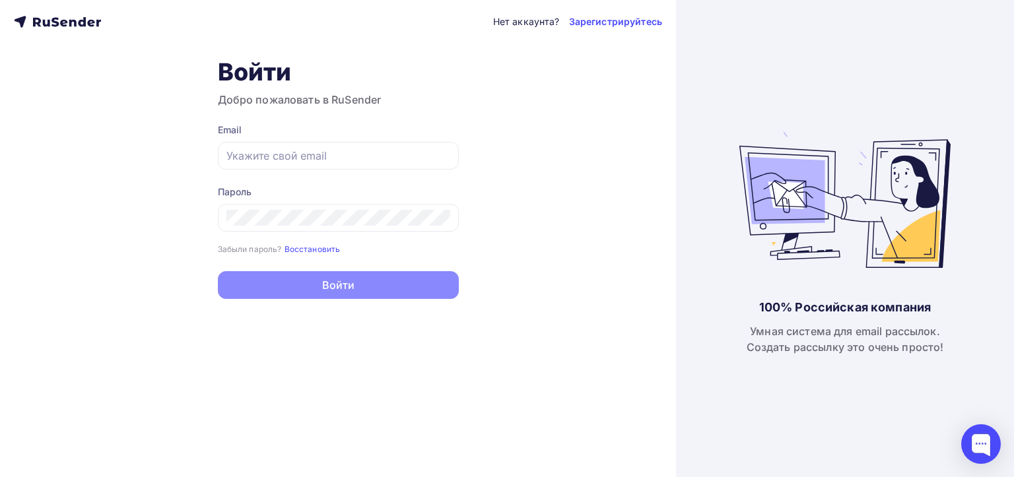
type input "[EMAIL_ADDRESS][DOMAIN_NAME]"
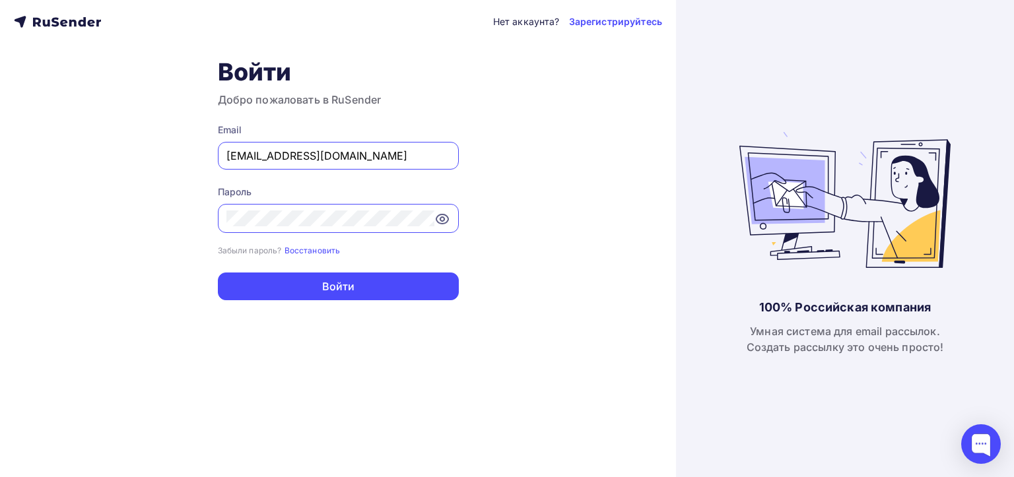
click at [446, 217] on icon at bounding box center [442, 219] width 16 height 16
click at [207, 210] on div "Нет аккаунта? Зарегистрируйтесь Войти Добро пожаловать в RuSender Email [EMAIL_…" at bounding box center [338, 238] width 676 height 477
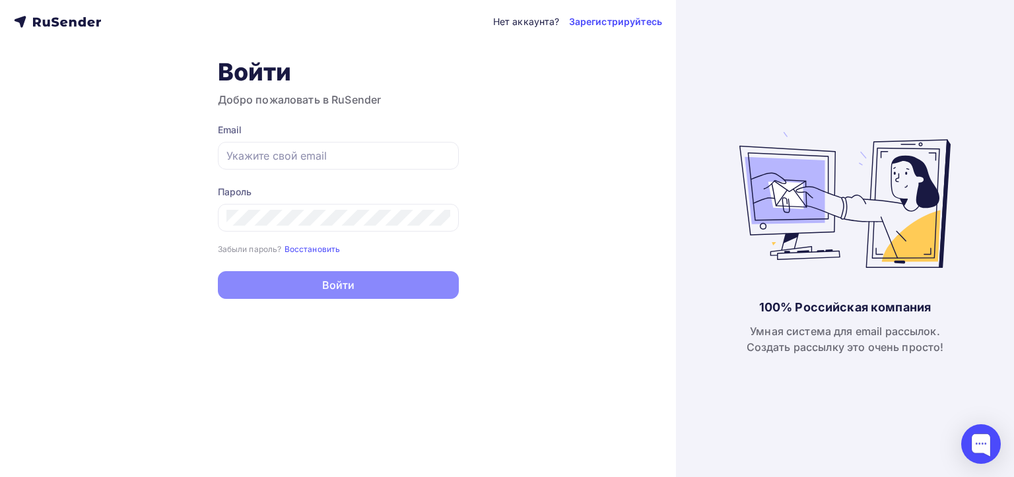
type input "[EMAIL_ADDRESS][DOMAIN_NAME]"
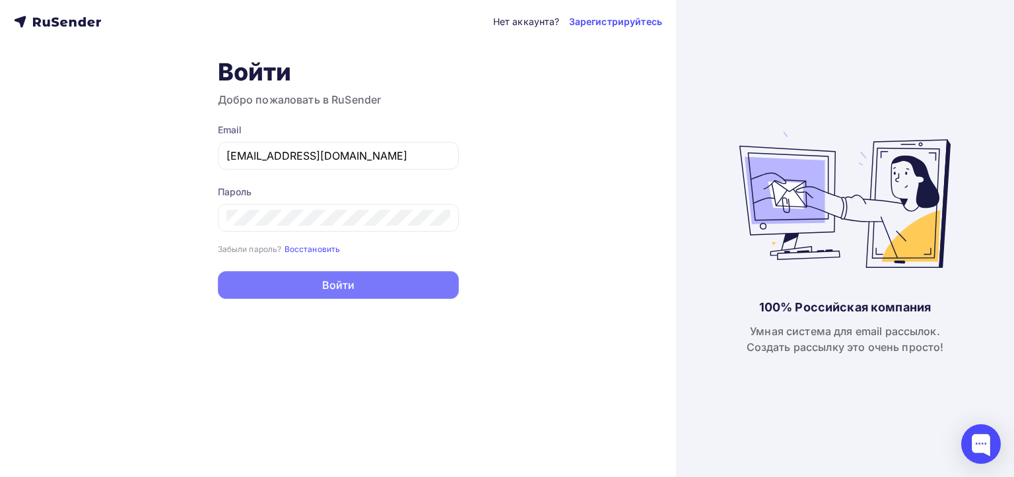
click at [365, 281] on button "Войти" at bounding box center [338, 285] width 241 height 28
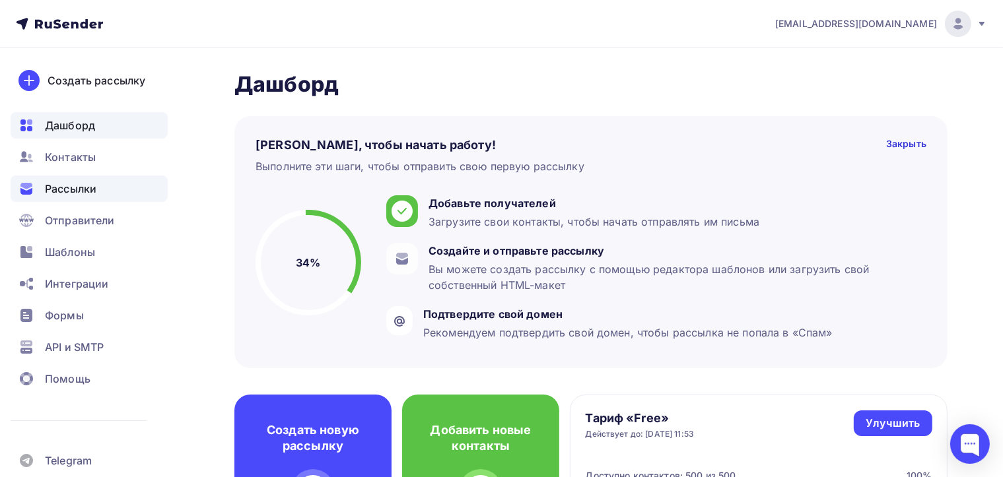
click at [69, 200] on div "Рассылки" at bounding box center [89, 189] width 157 height 26
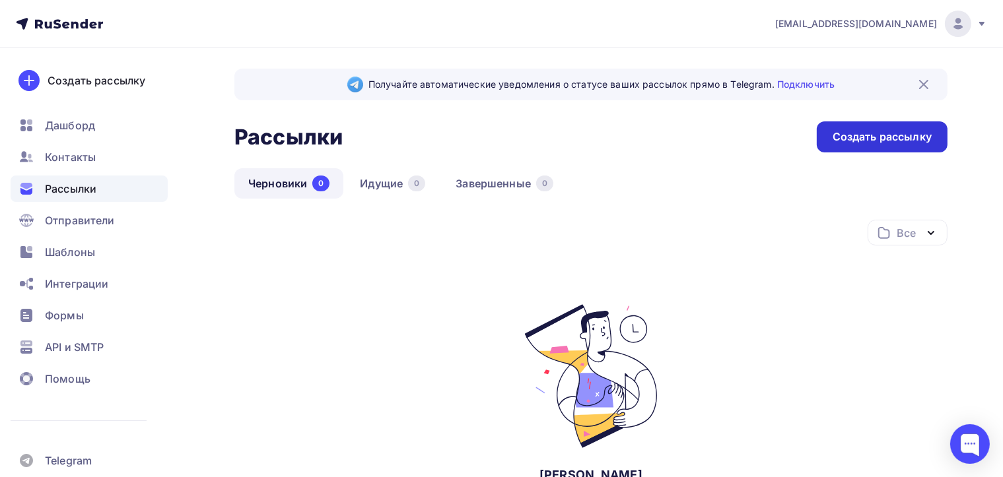
click at [857, 148] on div "Создать рассылку" at bounding box center [882, 136] width 131 height 31
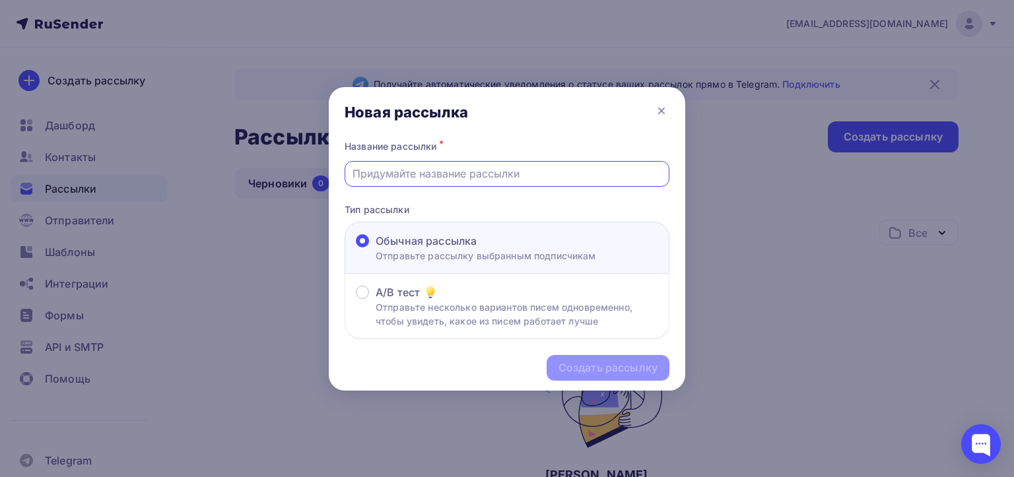
click at [508, 172] on input "text" at bounding box center [507, 174] width 310 height 16
type input "SH 09/25"
click at [588, 365] on div "Создать рассылку" at bounding box center [607, 367] width 99 height 15
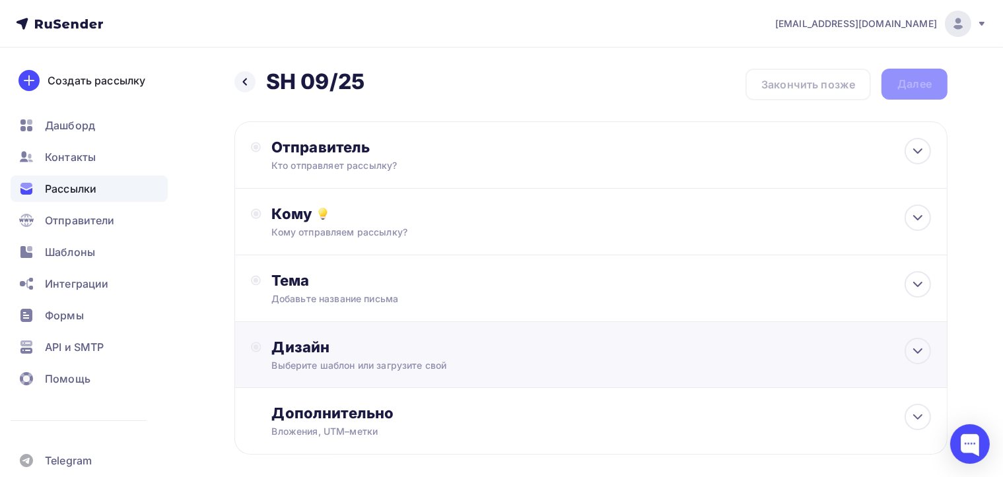
click at [417, 352] on div "Дизайн" at bounding box center [601, 347] width 659 height 18
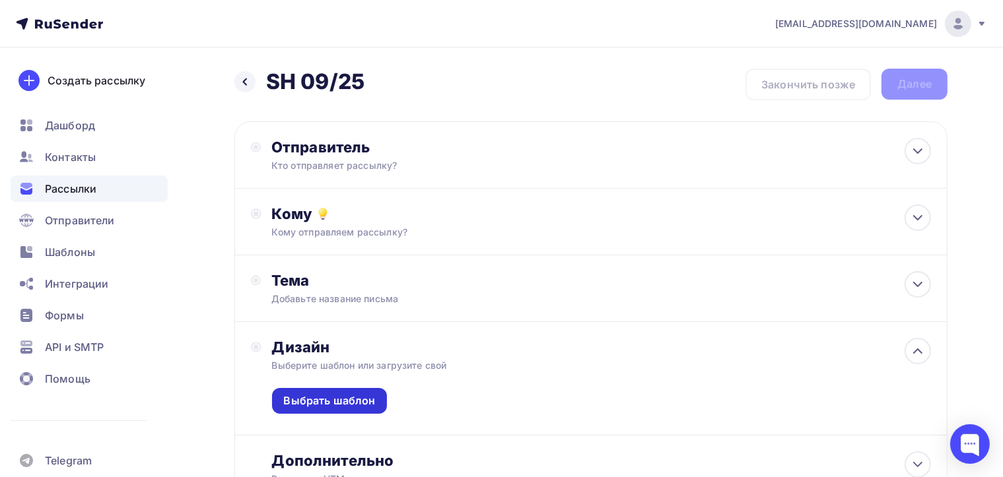
click at [351, 391] on div "Выбрать шаблон" at bounding box center [330, 401] width 116 height 26
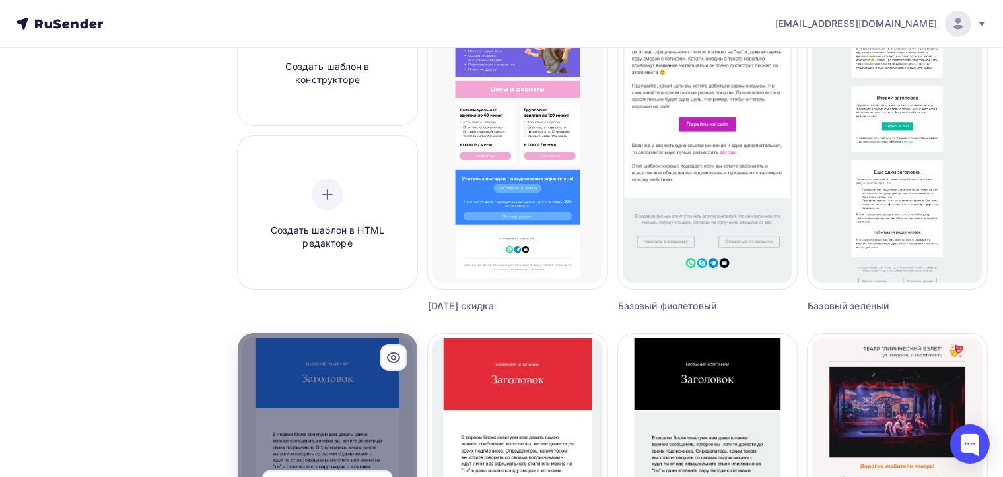
scroll to position [4, 0]
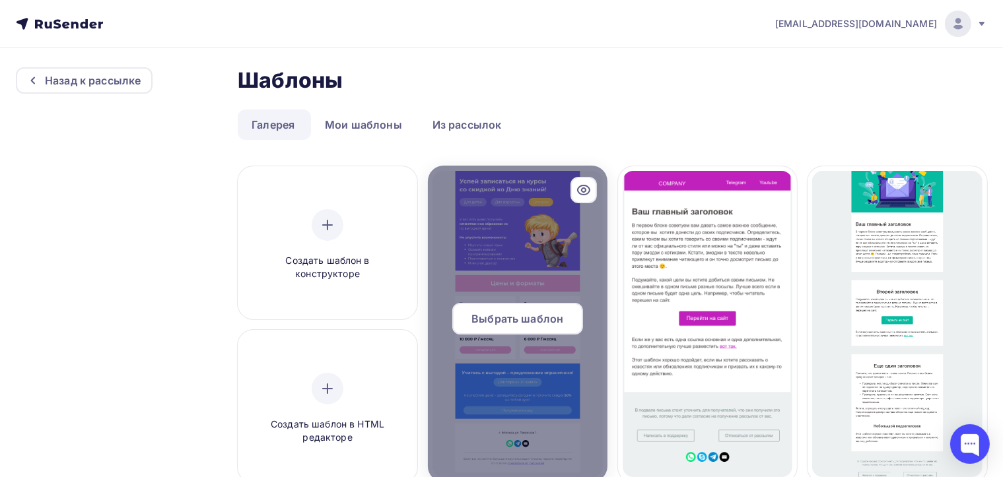
click at [510, 271] on div at bounding box center [518, 324] width 180 height 317
click at [512, 318] on span "Выбрать шаблон" at bounding box center [517, 319] width 92 height 16
